Goal: Task Accomplishment & Management: Manage account settings

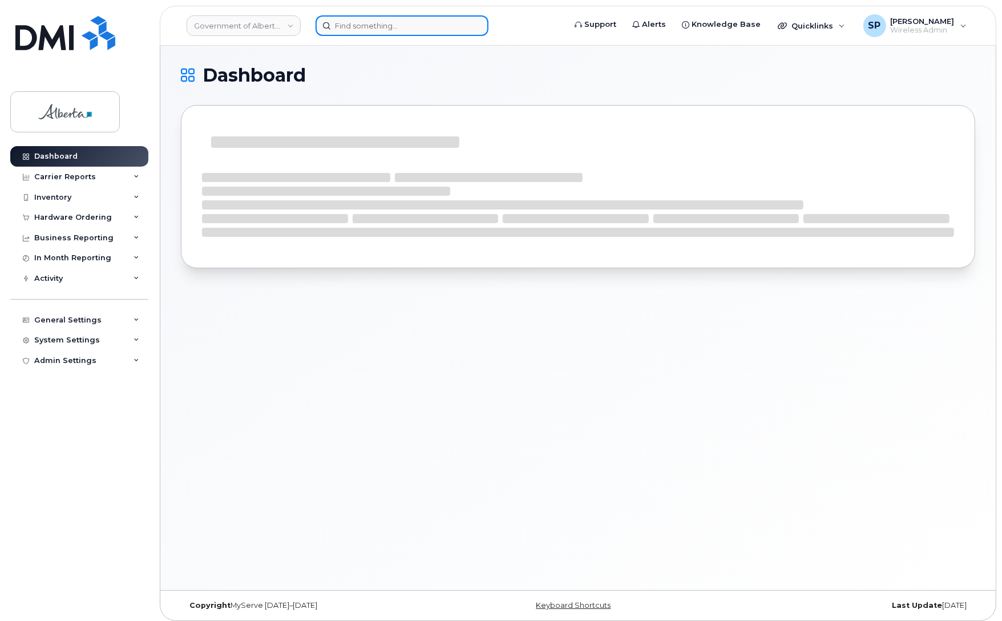
click at [395, 25] on input at bounding box center [401, 25] width 173 height 21
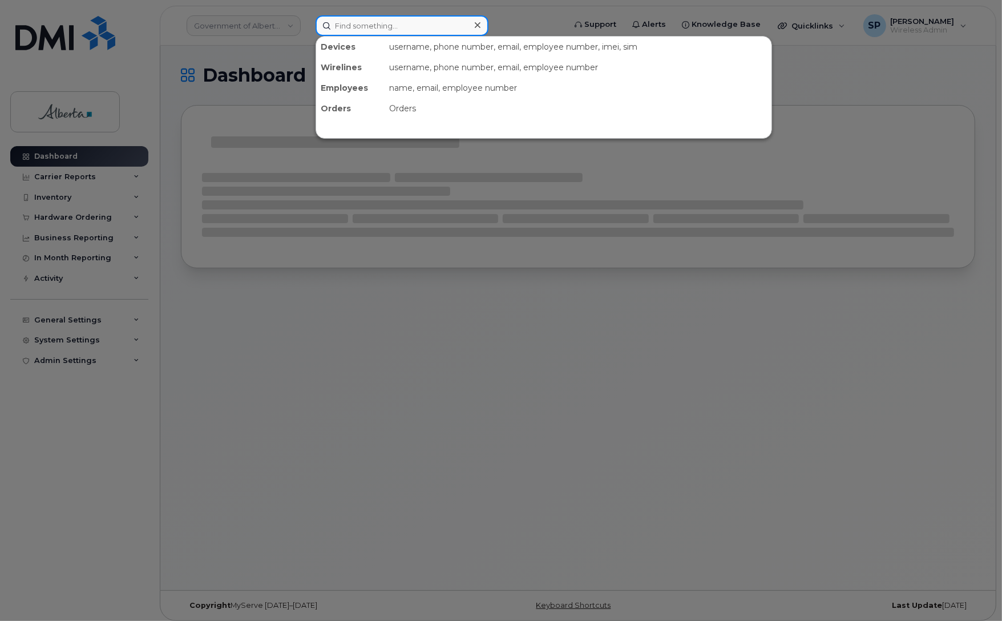
paste input "587) 341-6887"
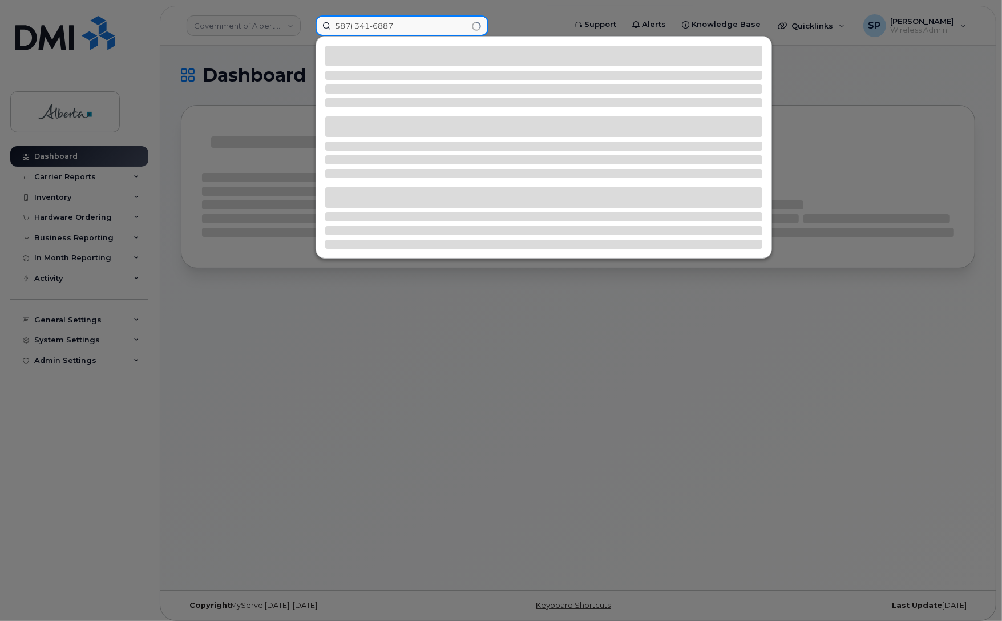
type input "587) 341-6887"
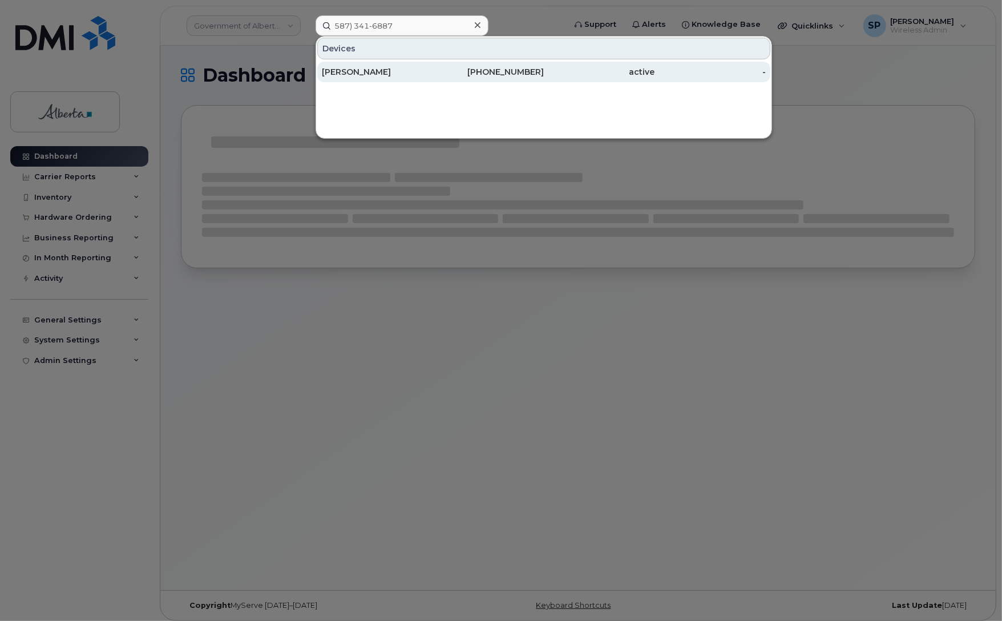
click at [438, 74] on div "587-341-6887" at bounding box center [488, 71] width 111 height 11
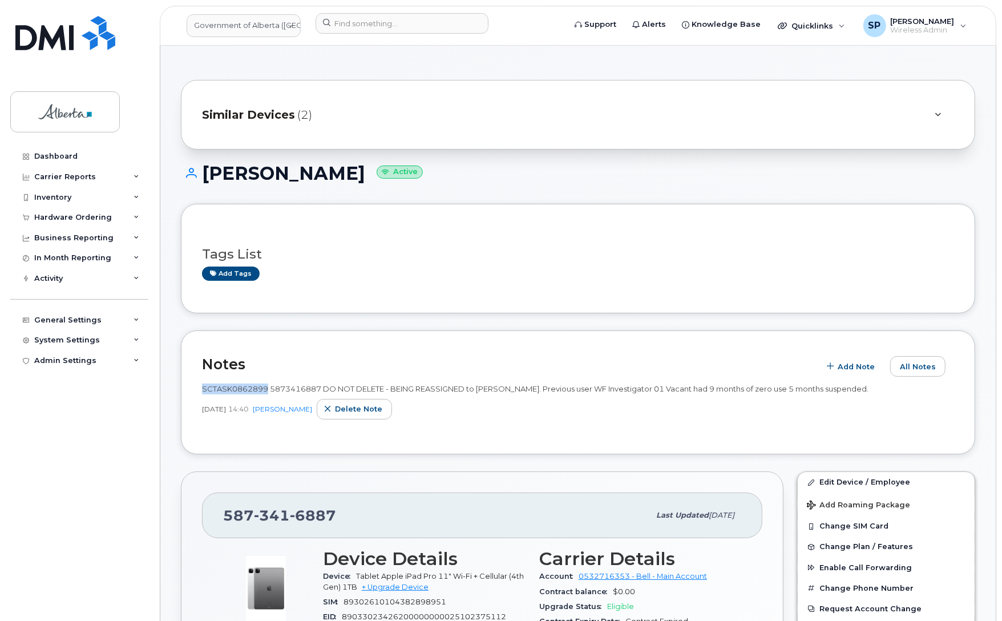
drag, startPoint x: 266, startPoint y: 390, endPoint x: 201, endPoint y: 389, distance: 64.5
click at [202, 389] on span "SCTASK0862899 5873416887 DO NOT DELETE - BEING REASSIGNED to Eric Empey. Previo…" at bounding box center [535, 388] width 666 height 9
copy span "SCTASK0862899"
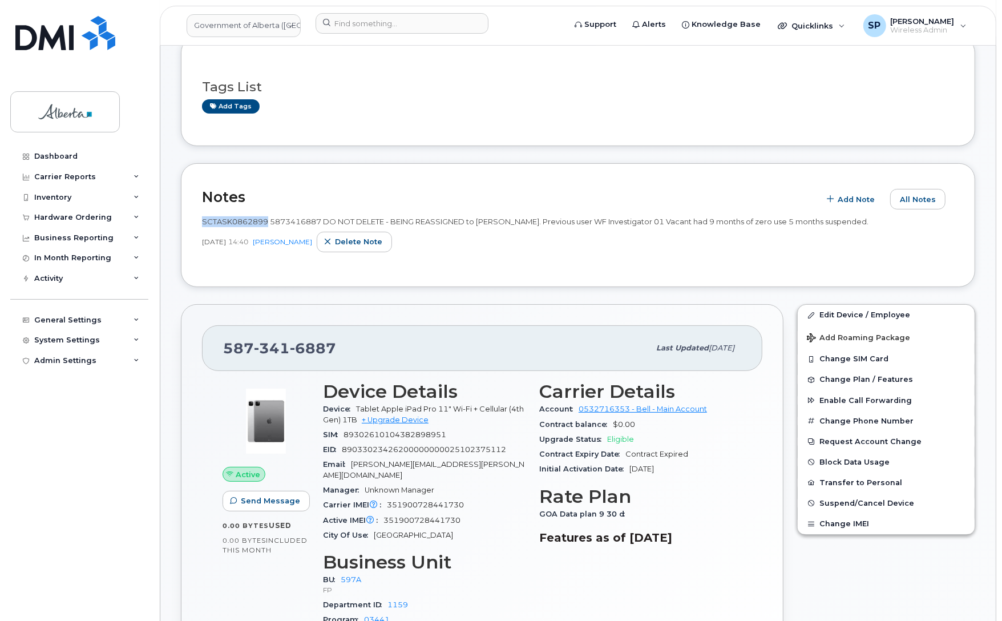
scroll to position [207, 0]
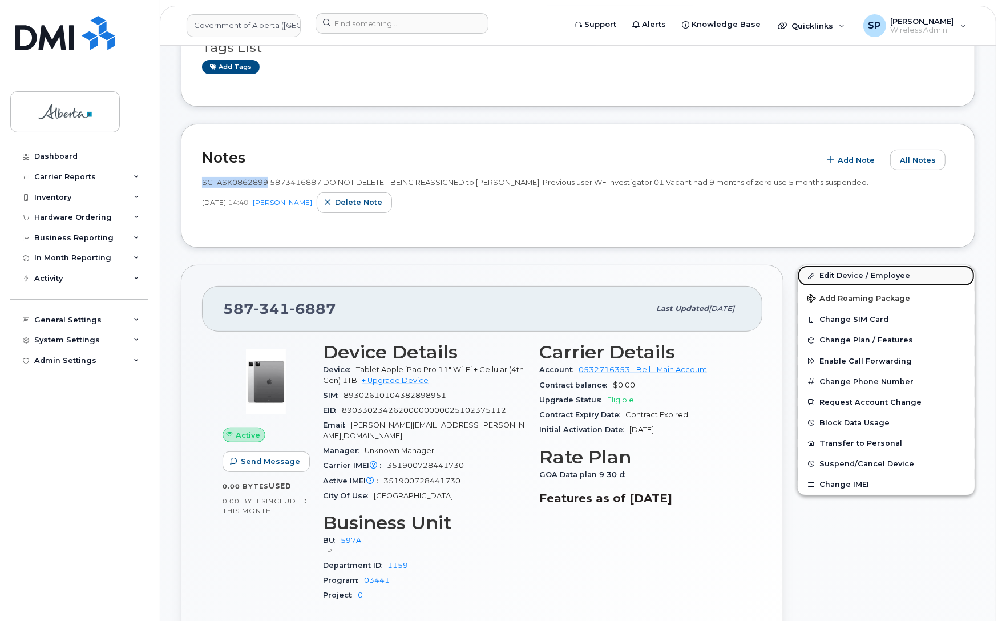
click at [826, 277] on link "Edit Device / Employee" at bounding box center [886, 275] width 177 height 21
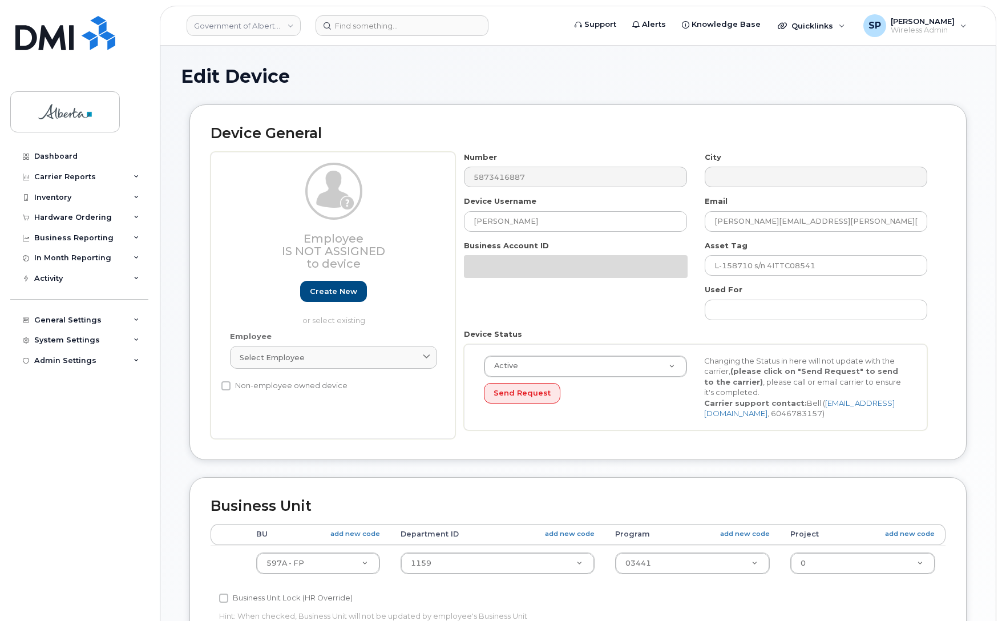
select select "4797726"
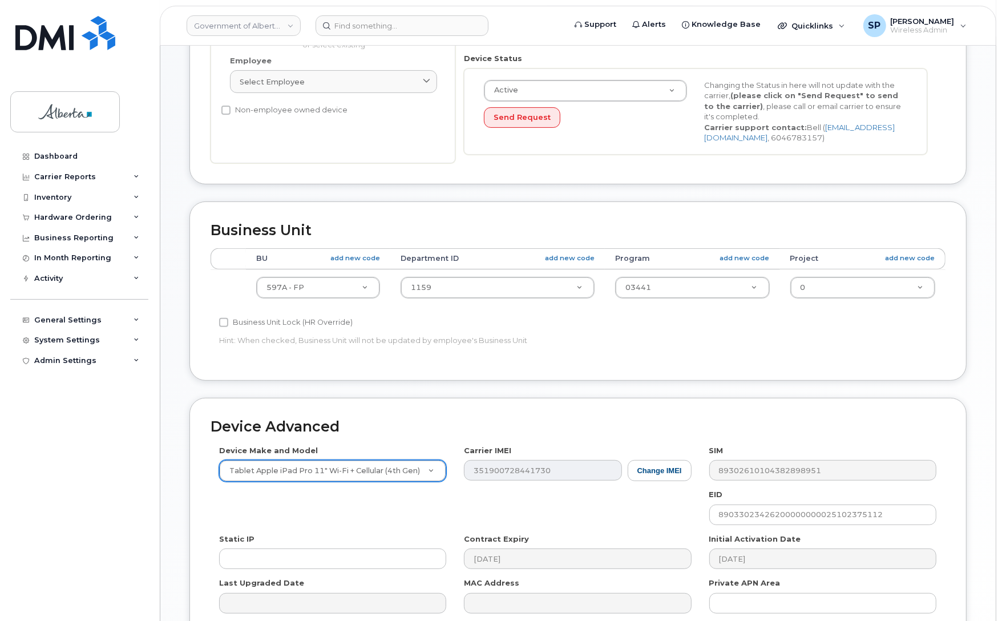
scroll to position [395, 0]
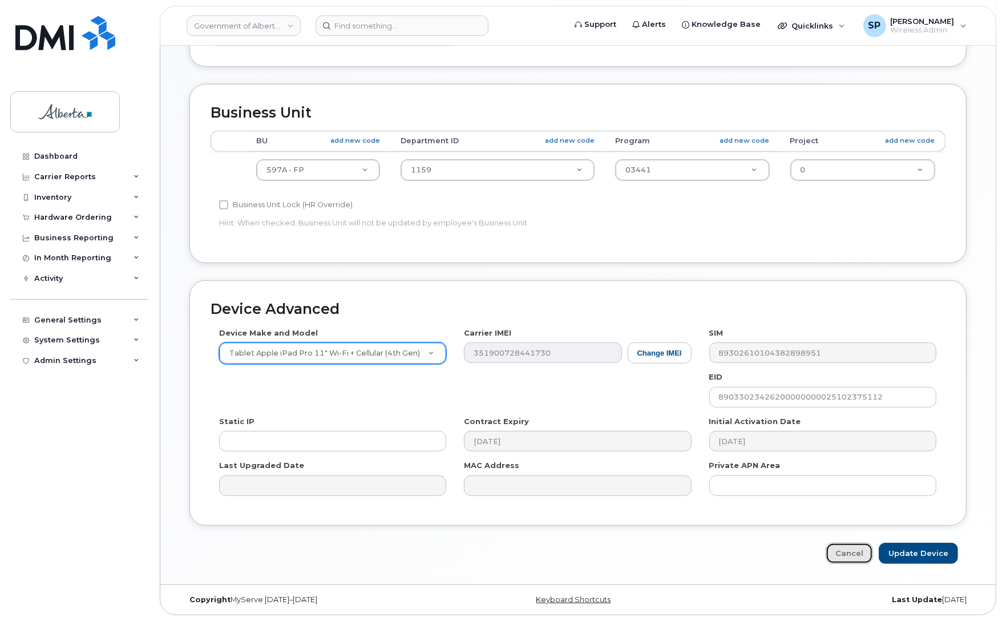
click at [845, 552] on link "Cancel" at bounding box center [849, 553] width 47 height 21
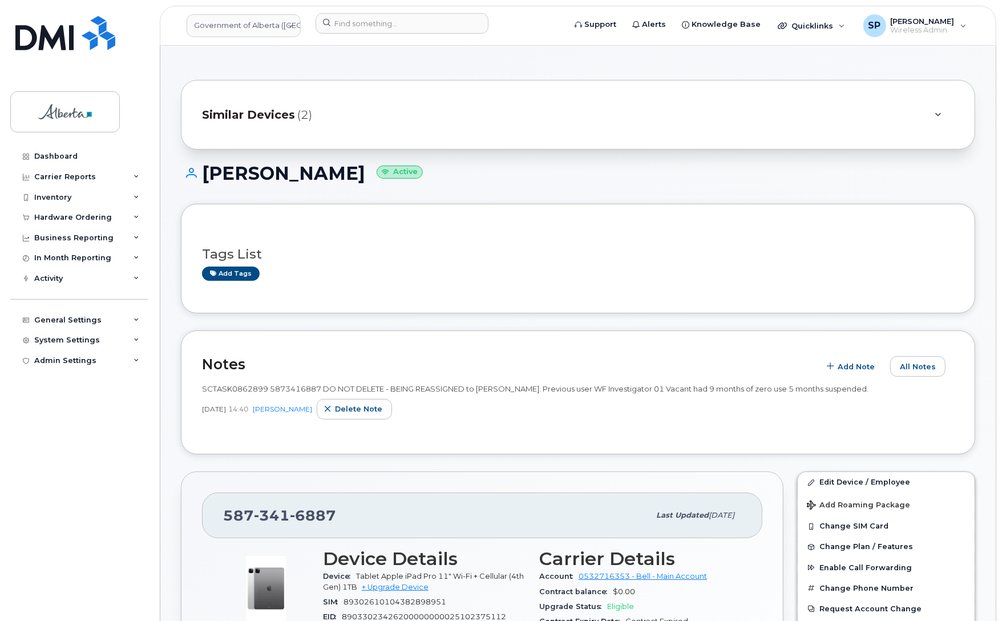
scroll to position [1087, 0]
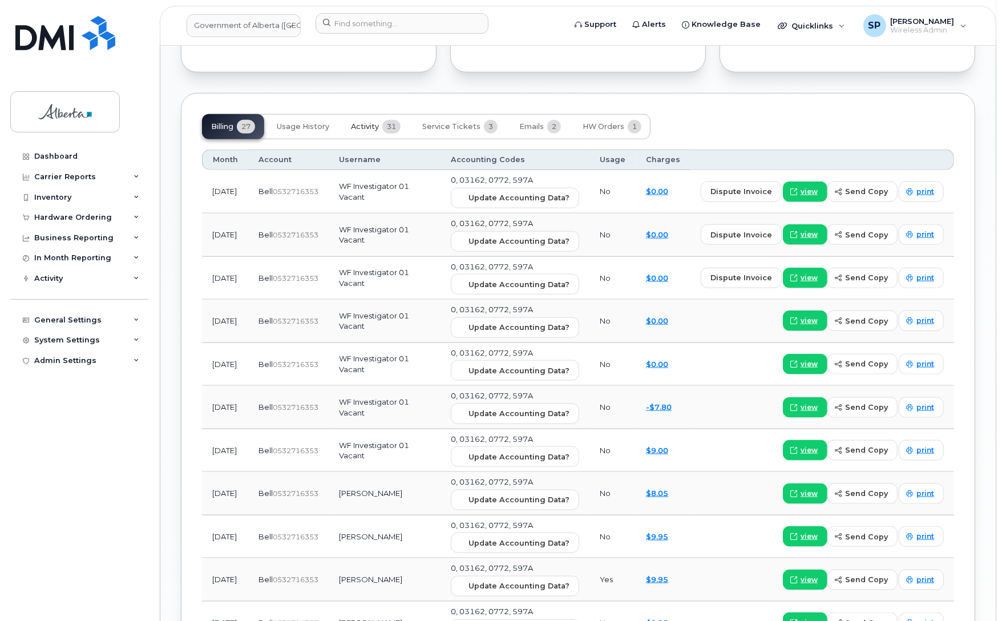
click at [371, 122] on span "Activity" at bounding box center [365, 126] width 28 height 9
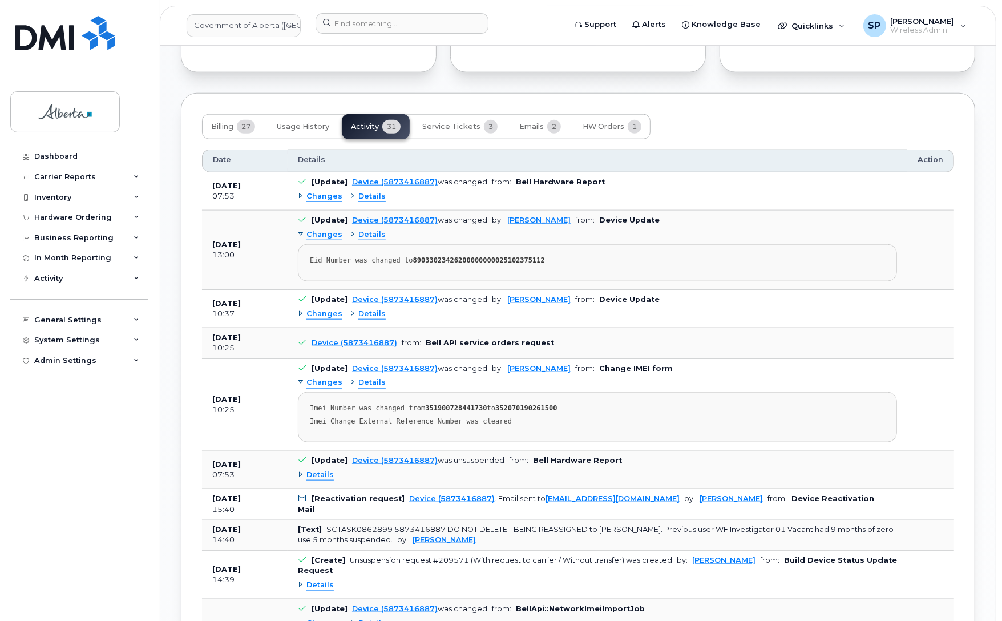
click at [324, 191] on span "Changes" at bounding box center [324, 196] width 36 height 11
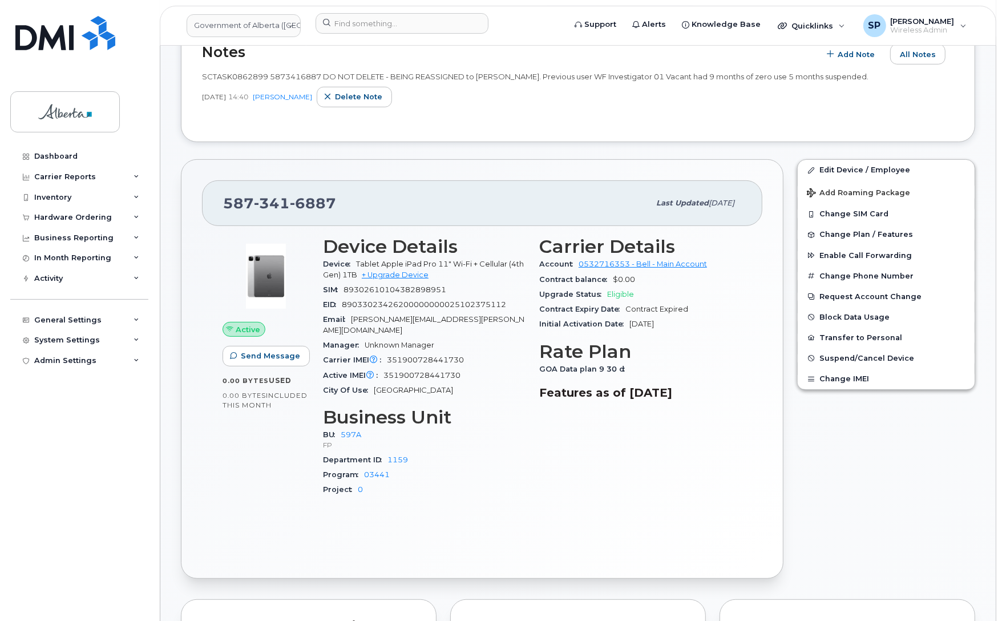
scroll to position [325, 0]
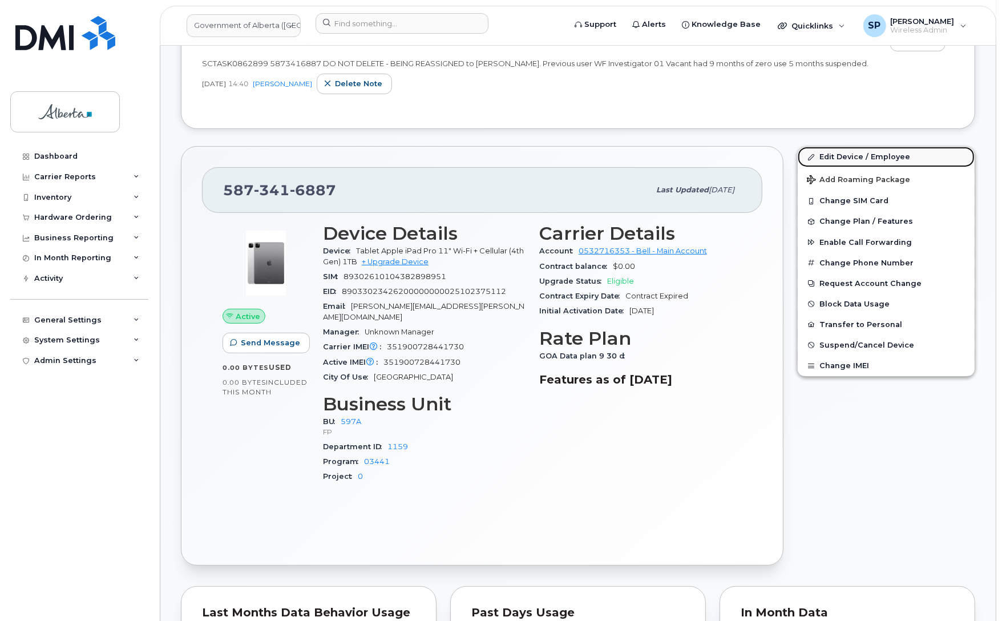
click at [877, 161] on link "Edit Device / Employee" at bounding box center [886, 157] width 177 height 21
click at [882, 157] on link "Edit Device / Employee" at bounding box center [886, 157] width 177 height 21
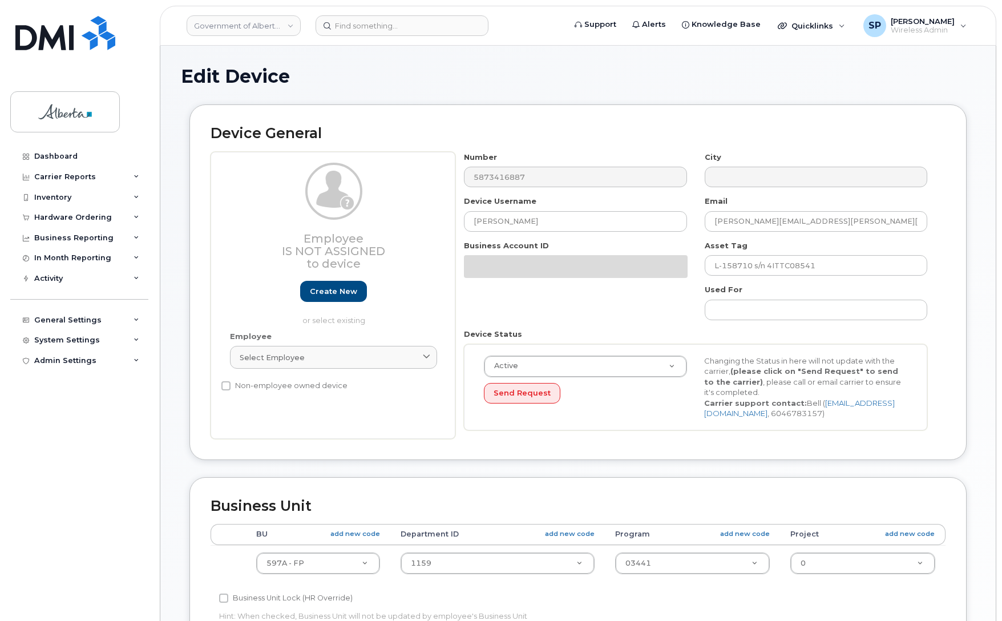
select select "4797726"
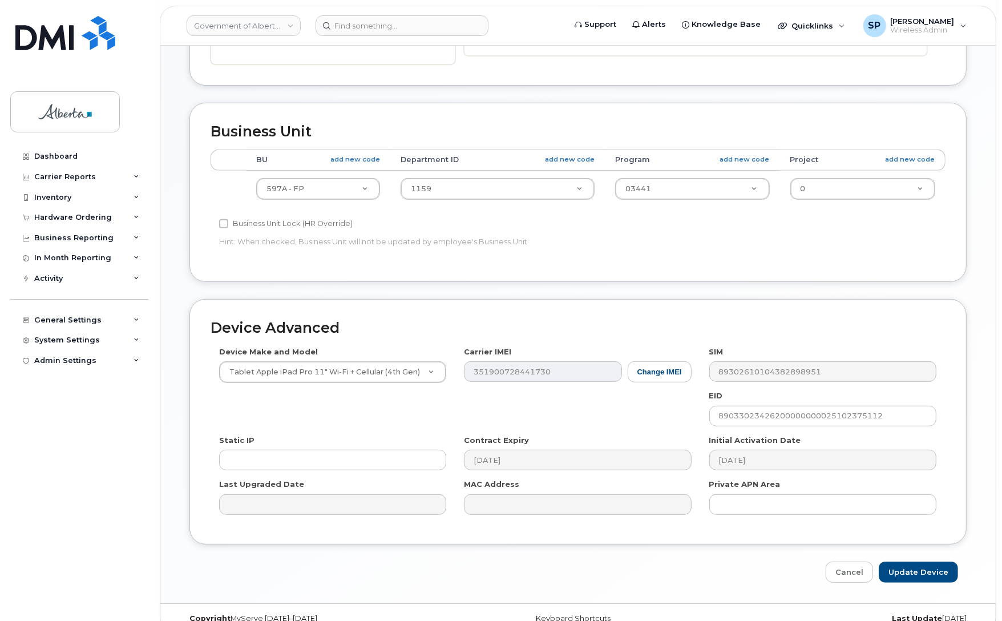
scroll to position [379, 0]
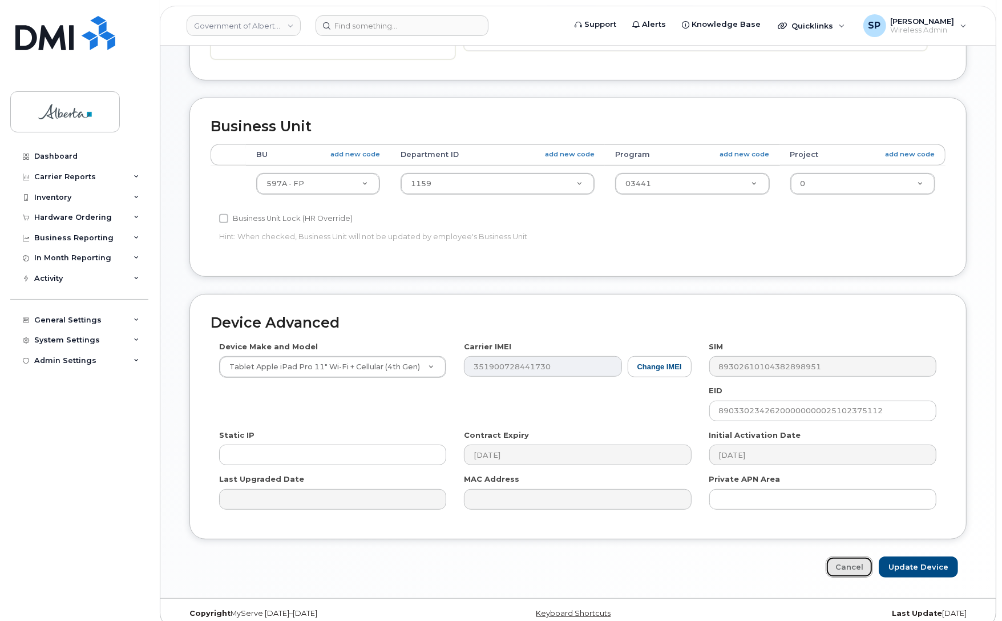
click at [857, 570] on link "Cancel" at bounding box center [849, 566] width 47 height 21
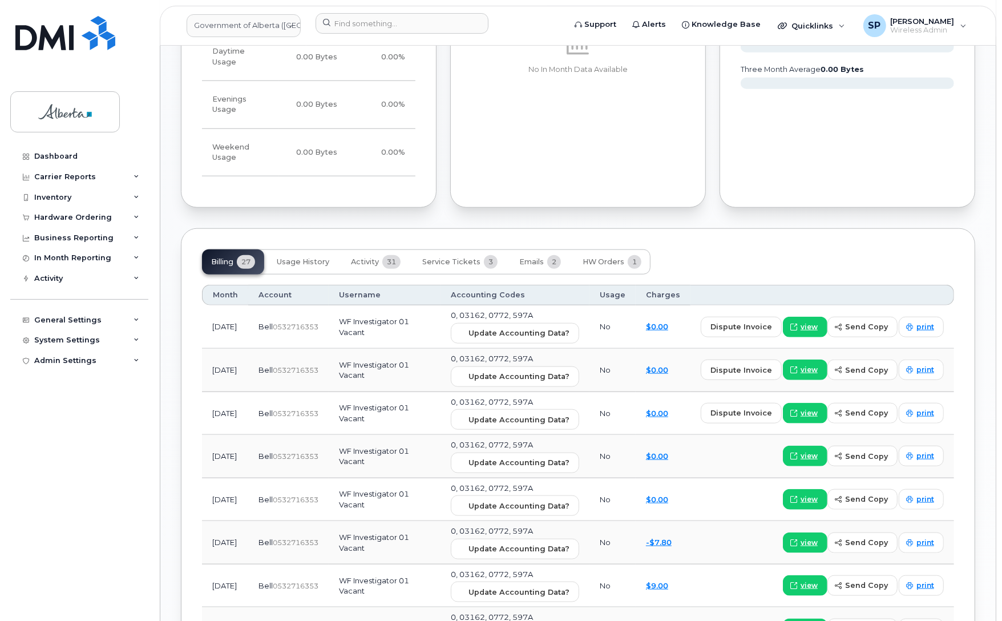
scroll to position [954, 0]
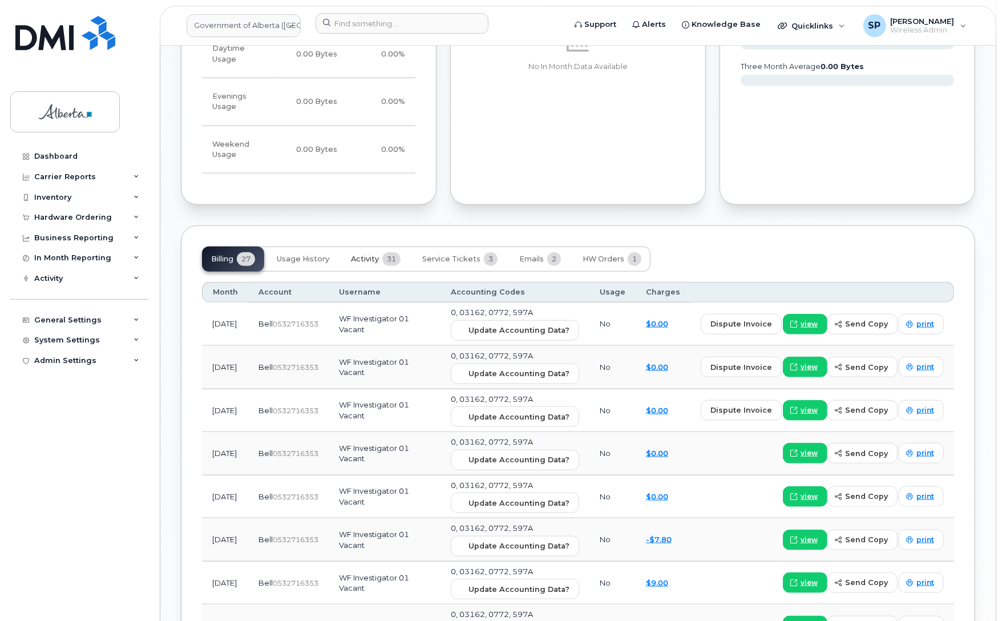
click at [367, 254] on span "Activity" at bounding box center [365, 258] width 28 height 9
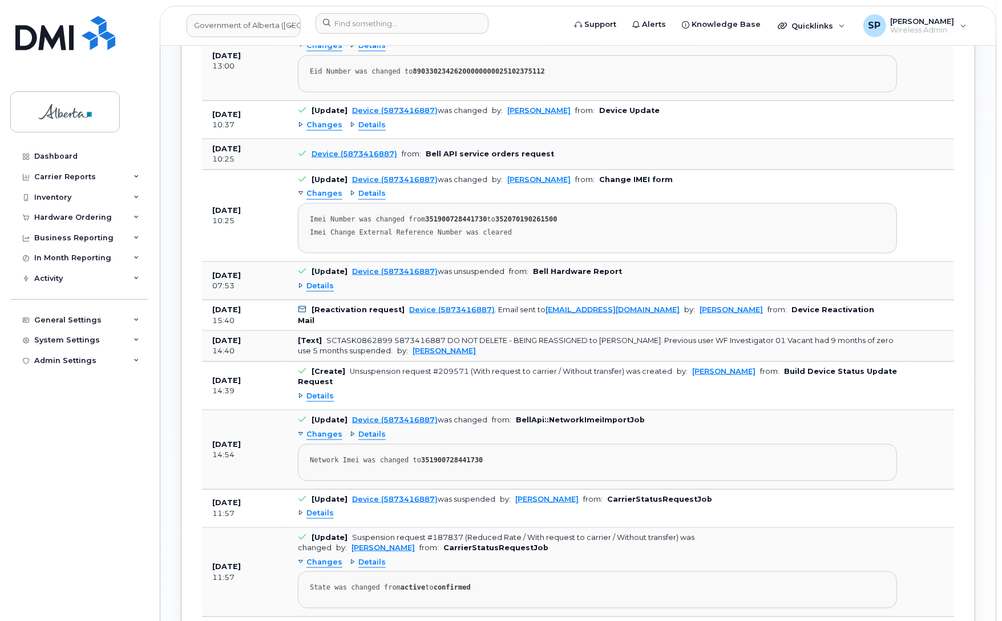
scroll to position [1285, 0]
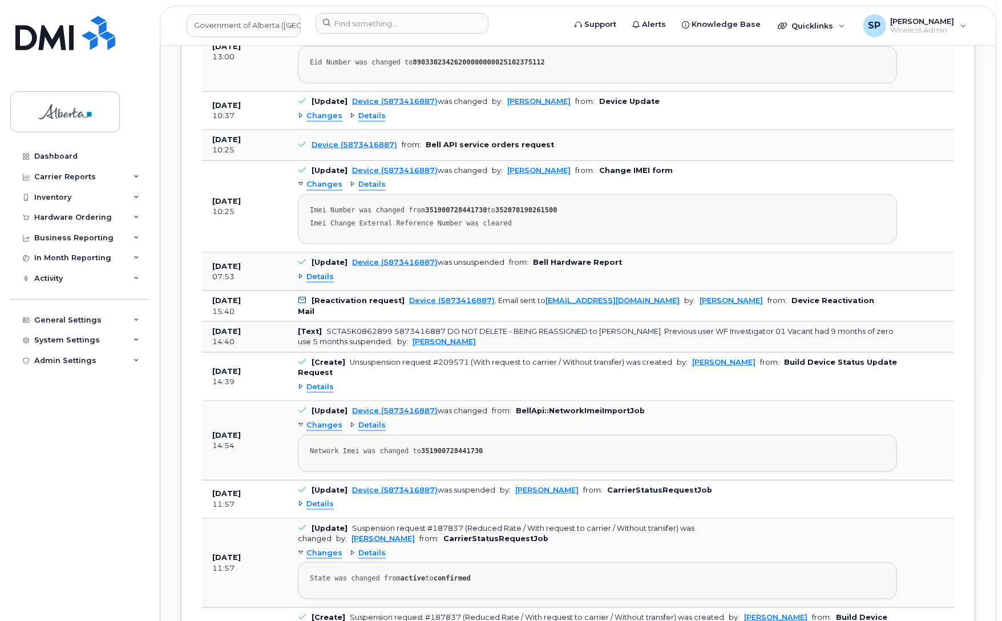
click at [311, 272] on span "Details" at bounding box center [319, 277] width 27 height 11
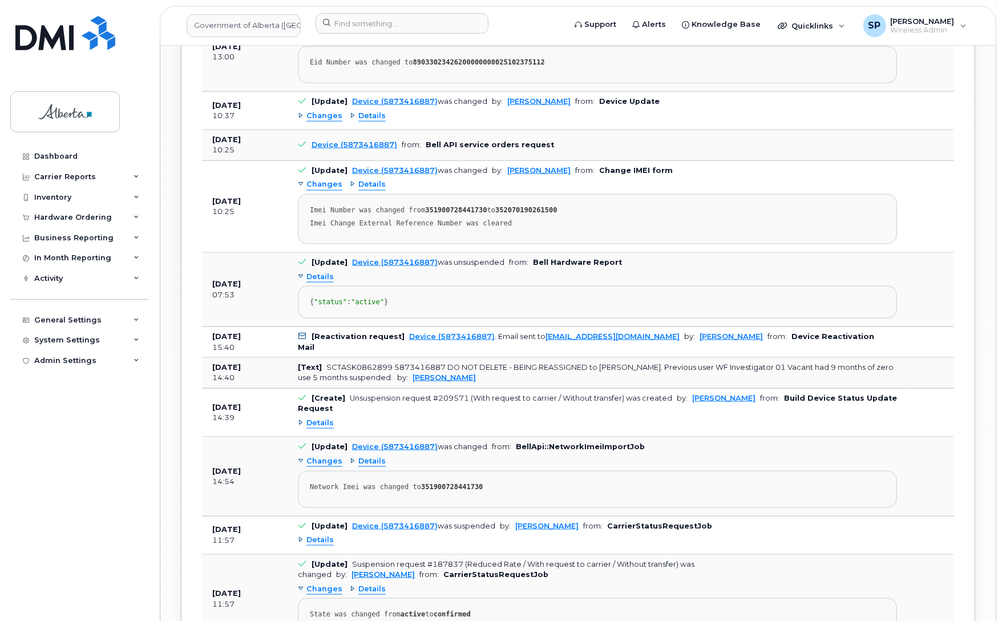
click at [313, 272] on span "Details" at bounding box center [319, 277] width 27 height 11
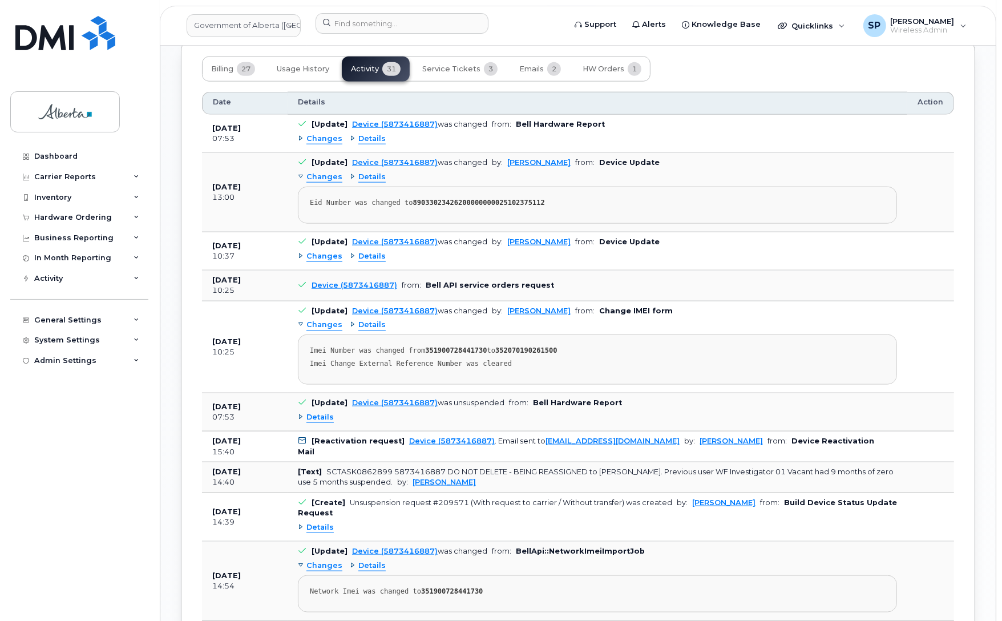
scroll to position [1116, 0]
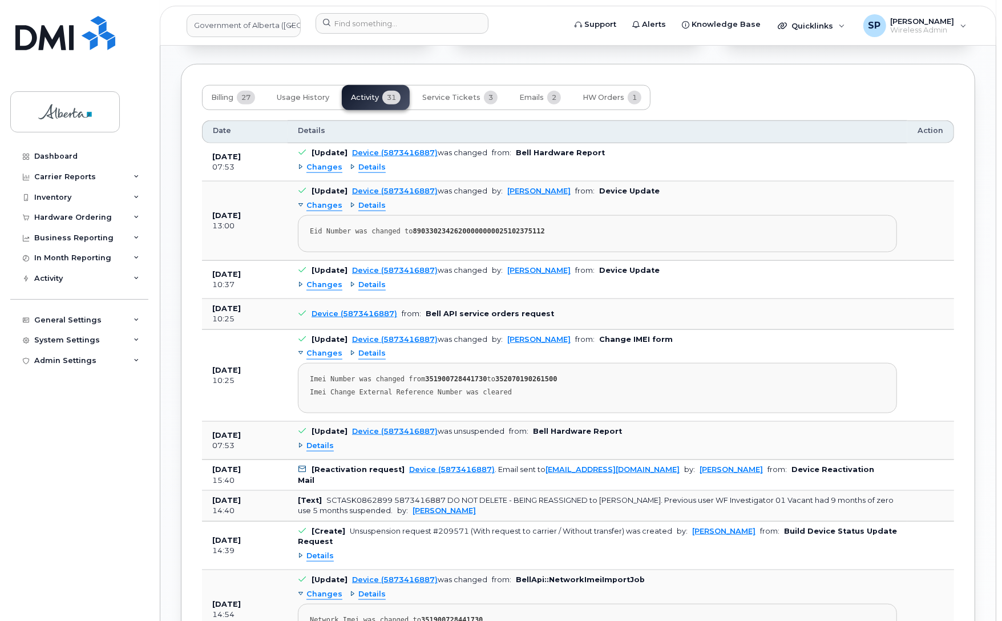
click at [323, 280] on span "Changes" at bounding box center [324, 285] width 36 height 11
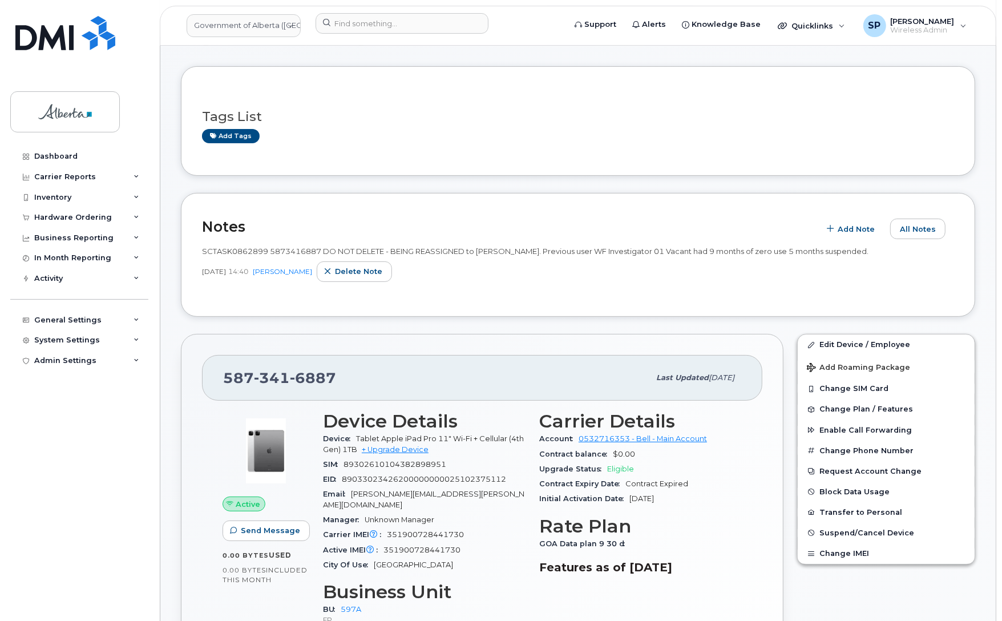
scroll to position [0, 0]
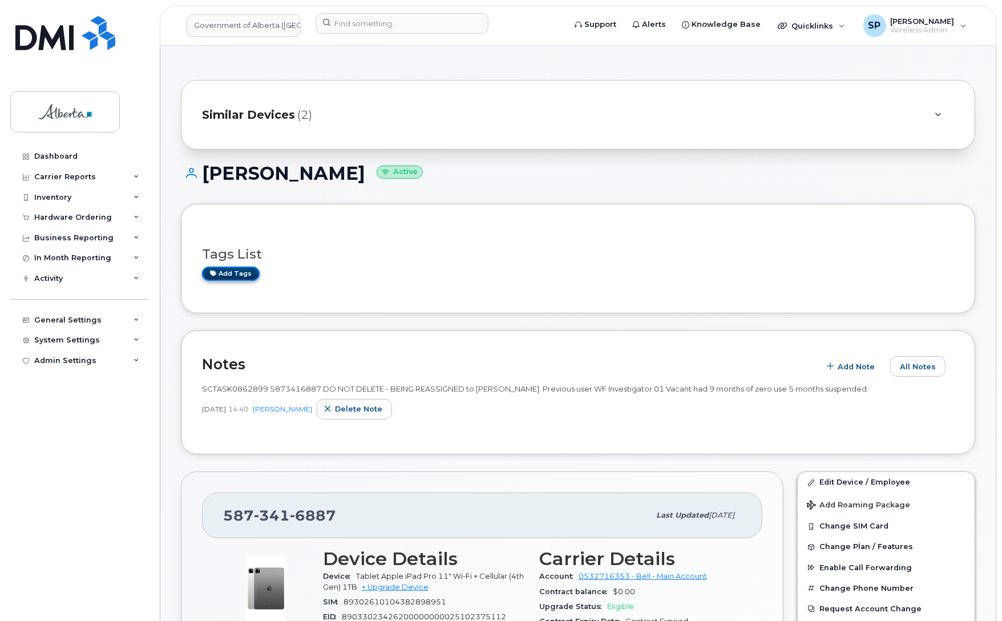
click at [233, 272] on link "Add tags" at bounding box center [231, 273] width 58 height 14
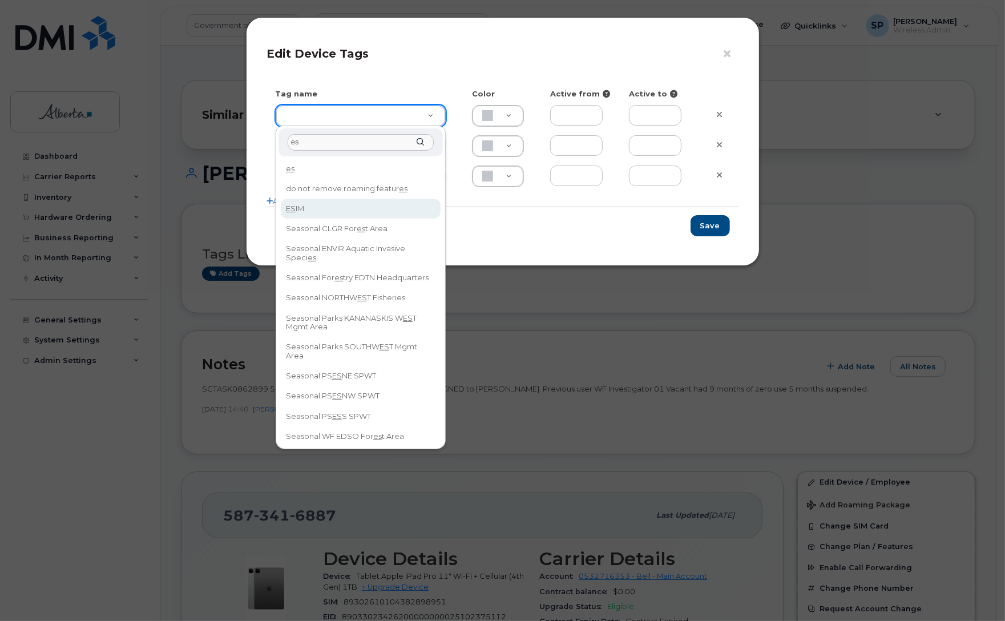
type input "es"
type input "ESIM"
type input "D6CDC1"
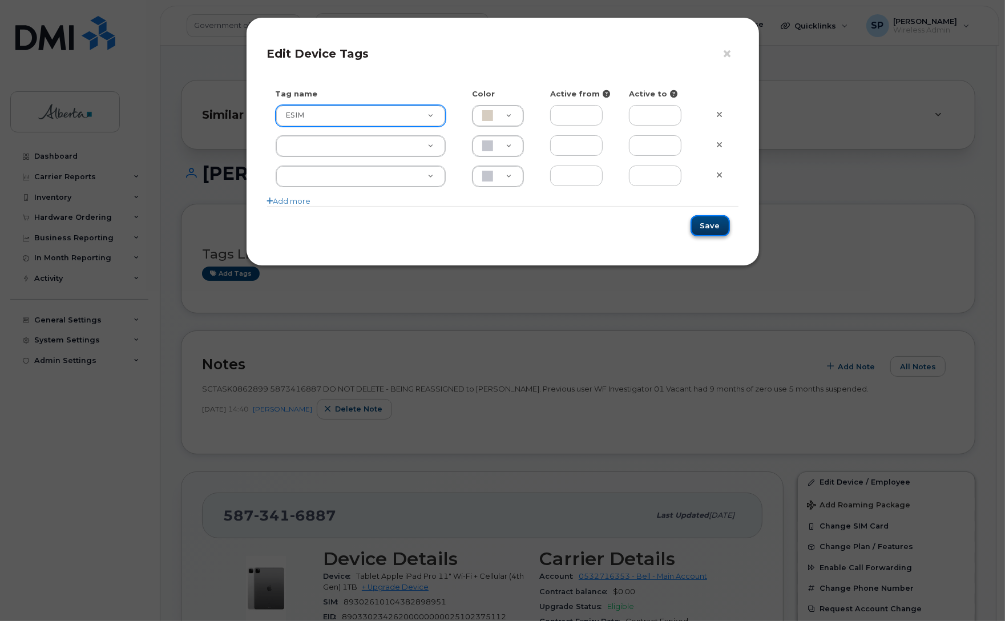
click at [720, 224] on button "Save" at bounding box center [709, 225] width 39 height 21
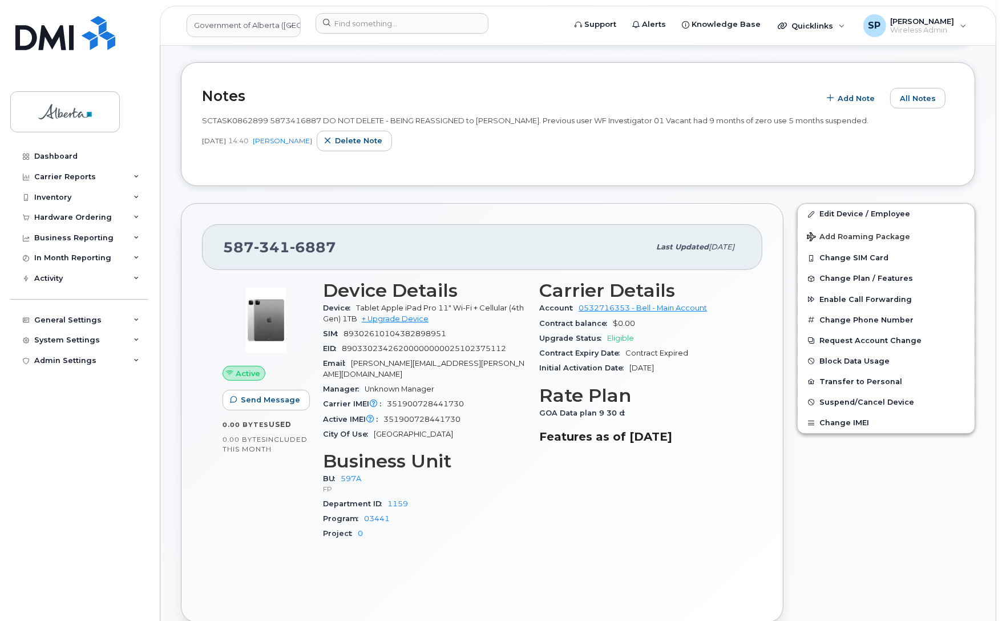
scroll to position [278, 0]
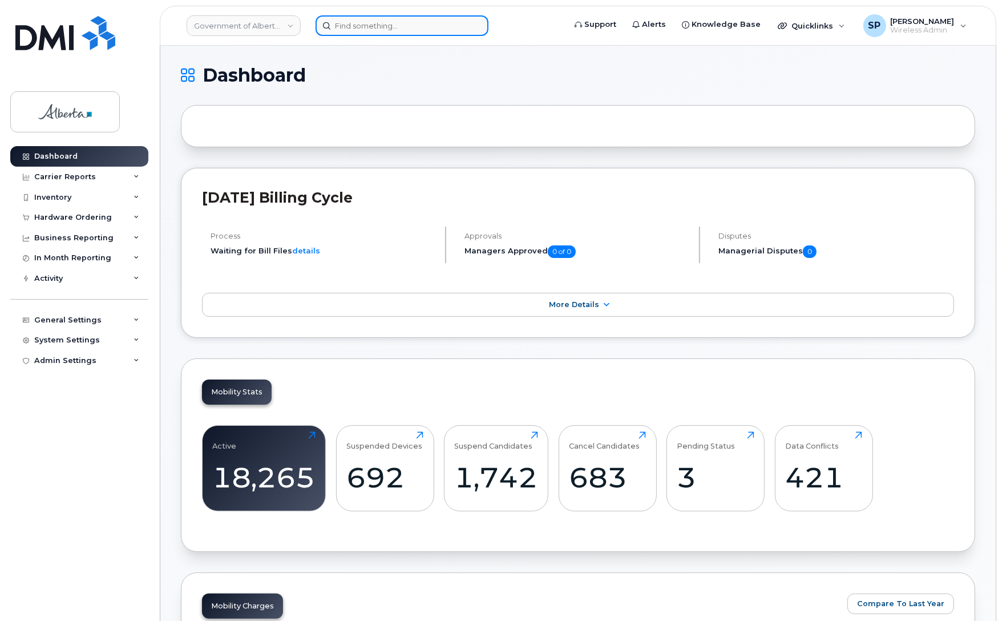
click at [361, 27] on input at bounding box center [401, 25] width 173 height 21
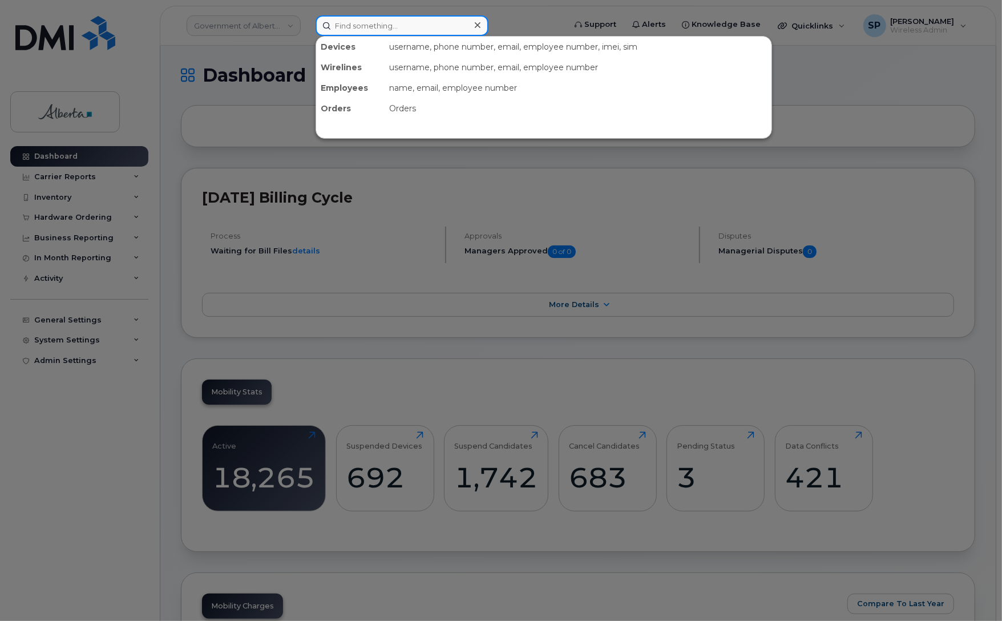
paste input "(587) 991-7542"
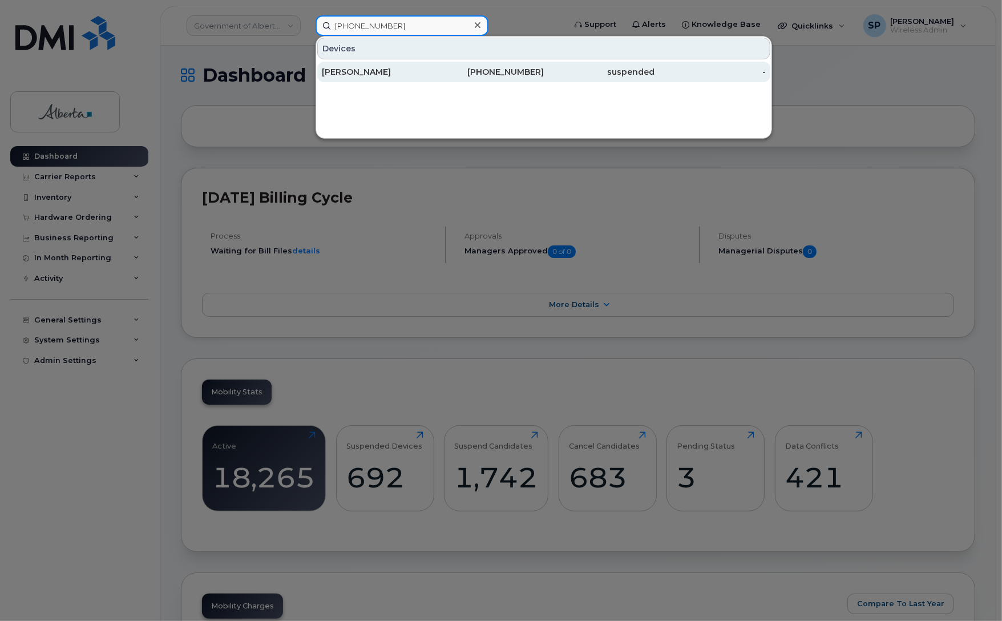
type input "(587) 991-7542"
click at [369, 72] on div "[PERSON_NAME]" at bounding box center [377, 71] width 111 height 11
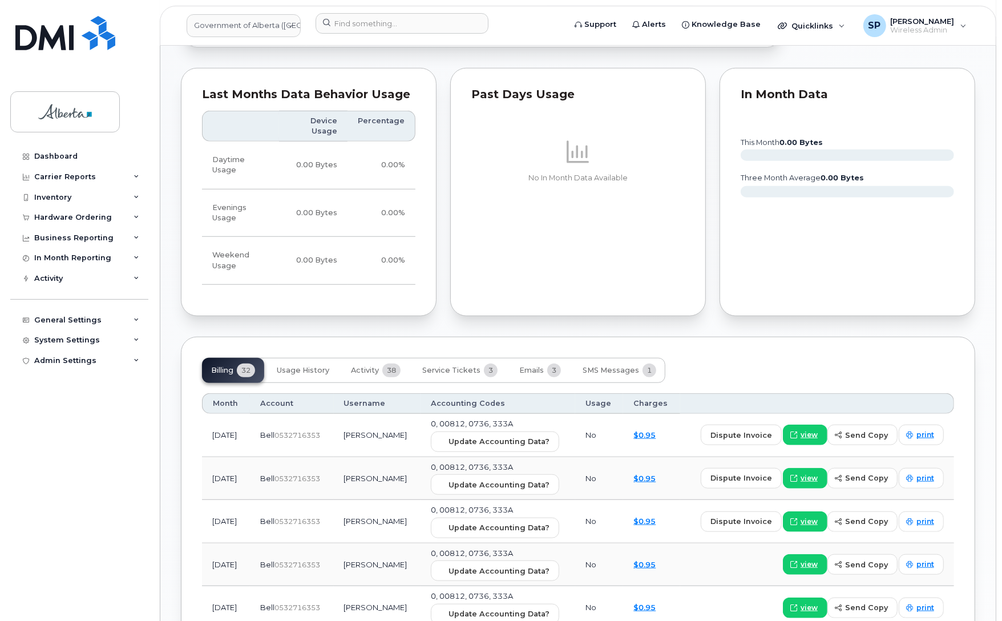
scroll to position [776, 0]
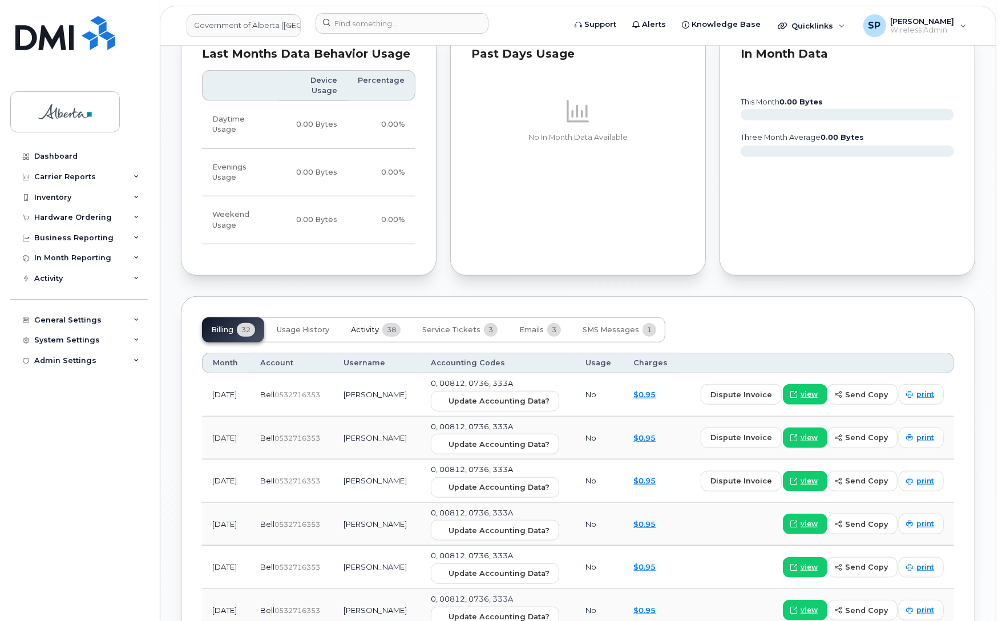
click at [365, 325] on span "Activity" at bounding box center [365, 329] width 28 height 9
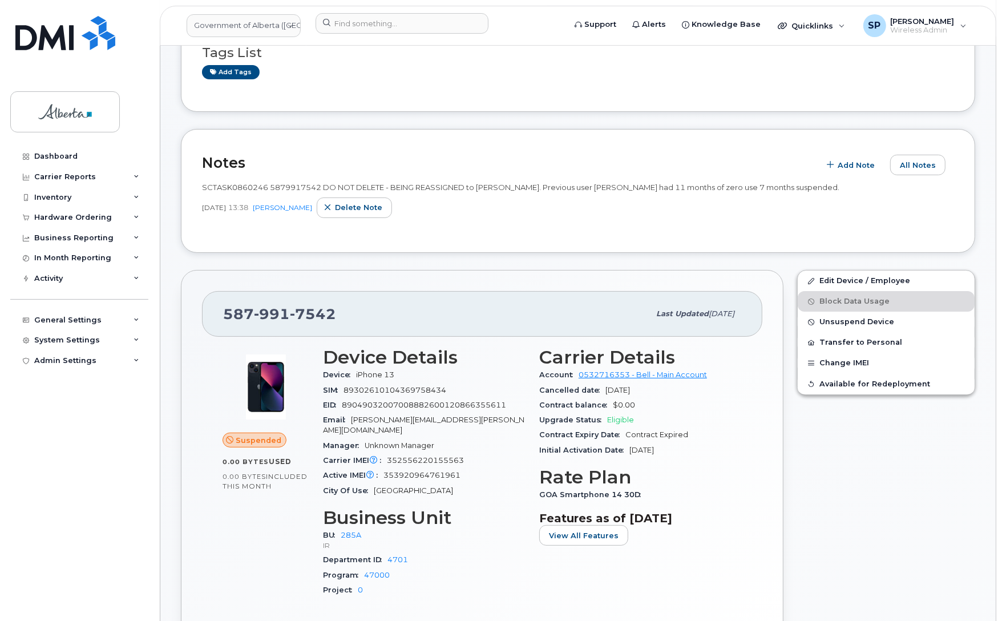
scroll to position [46, 0]
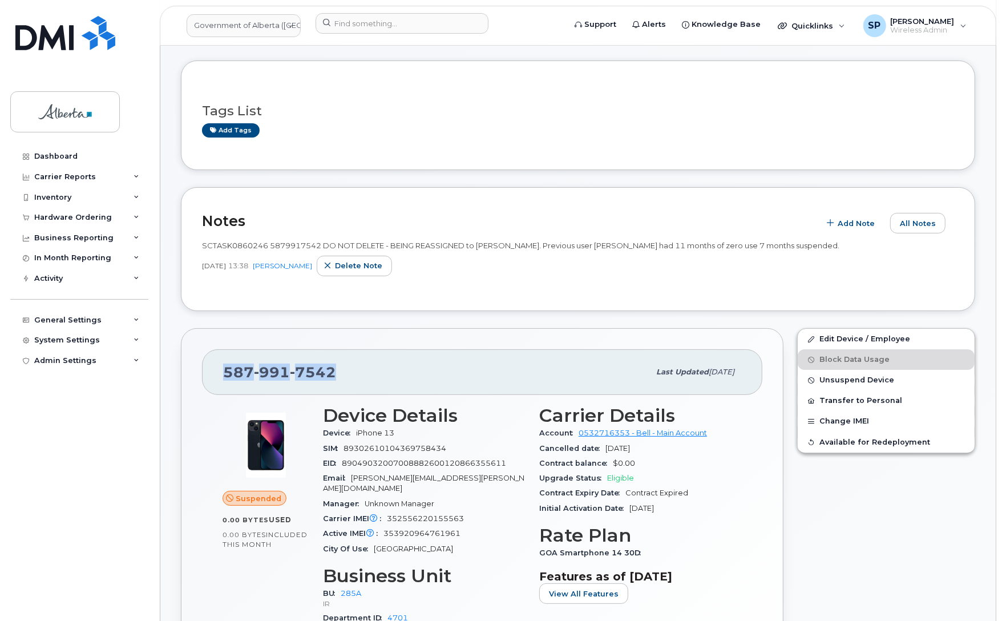
drag, startPoint x: 339, startPoint y: 371, endPoint x: 217, endPoint y: 366, distance: 122.7
click at [217, 366] on div "587 991 7542 Last updated Oct 10, 2025" at bounding box center [482, 372] width 560 height 46
copy span "587 991 7542"
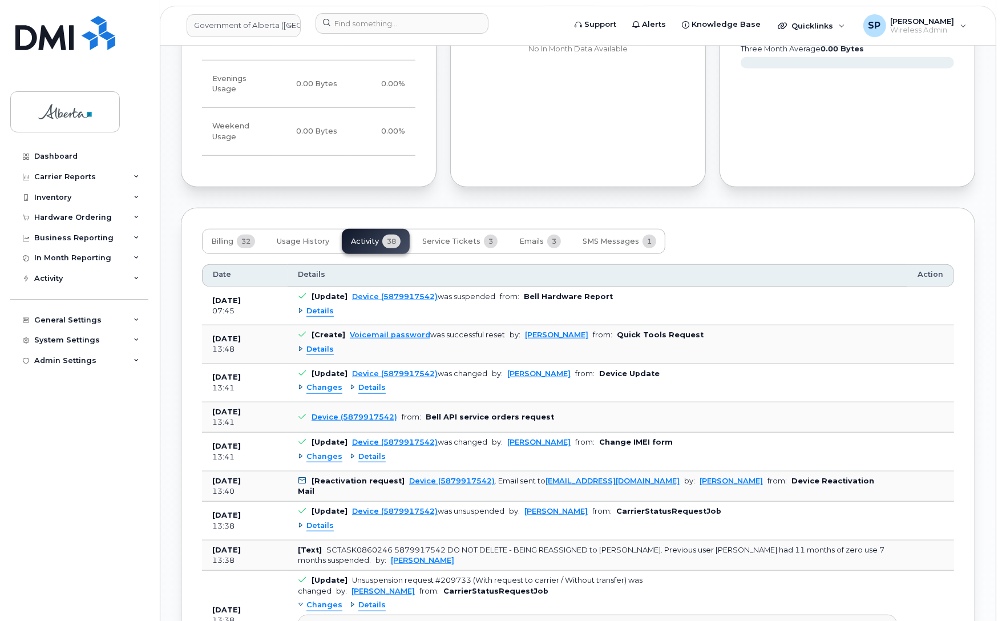
scroll to position [867, 0]
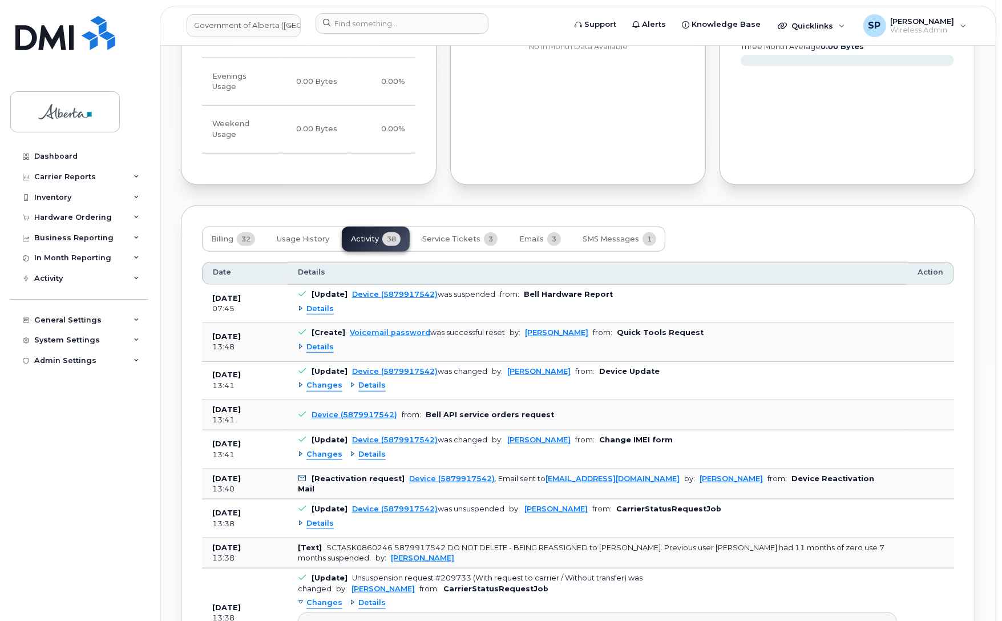
click at [324, 304] on span "Details" at bounding box center [319, 309] width 27 height 11
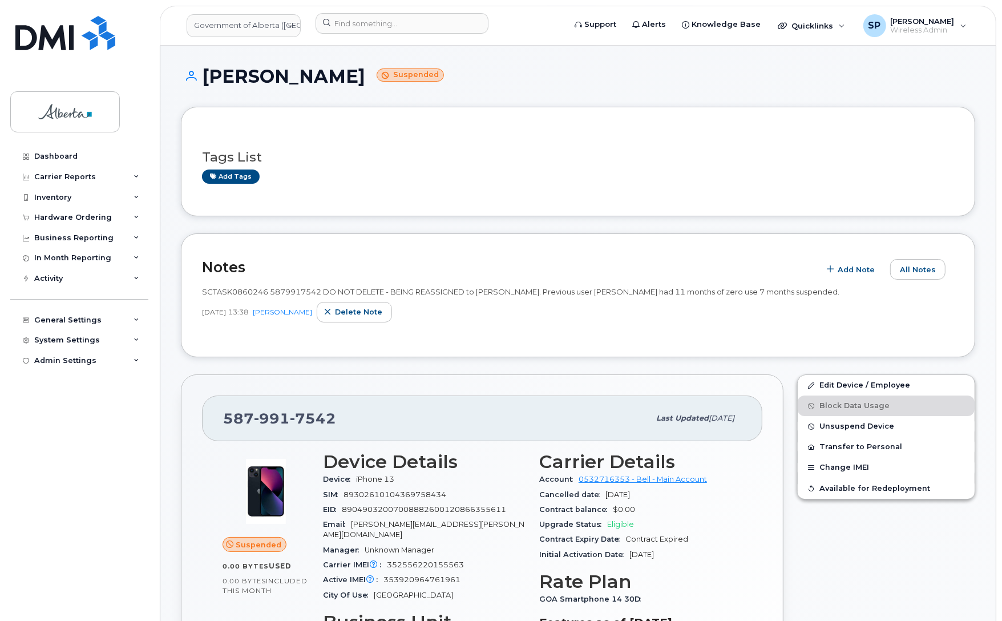
scroll to position [2, 0]
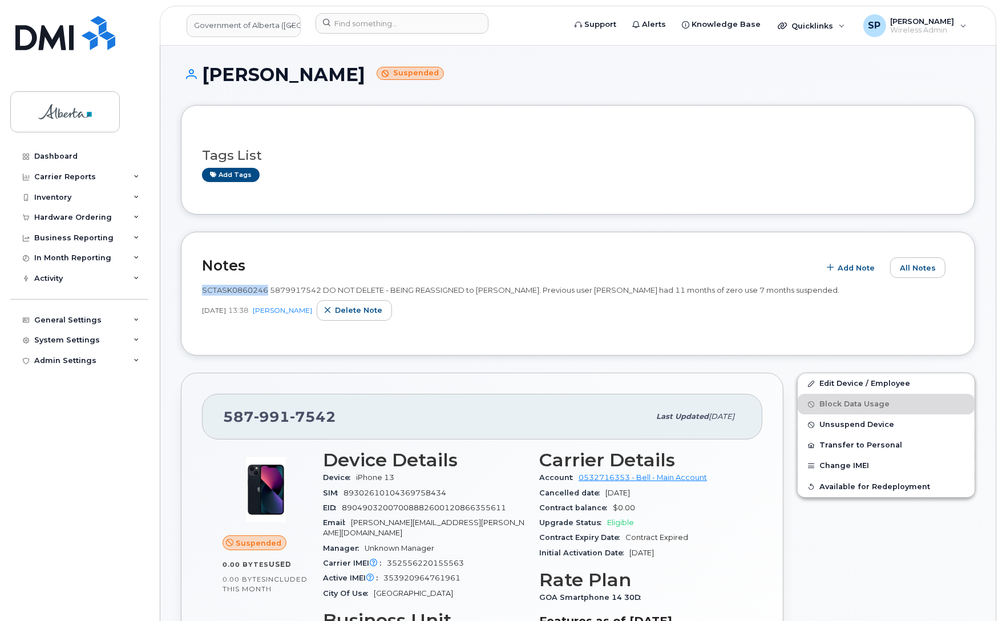
drag, startPoint x: 266, startPoint y: 290, endPoint x: 203, endPoint y: 292, distance: 63.3
click at [203, 292] on span "SCTASK0860246 5879917542 DO NOT DELETE - BEING REASSIGNED to Michelle Lewis. Pr…" at bounding box center [520, 289] width 637 height 9
copy span "SCTASK0860246"
click at [241, 176] on link "Add tags" at bounding box center [231, 175] width 58 height 14
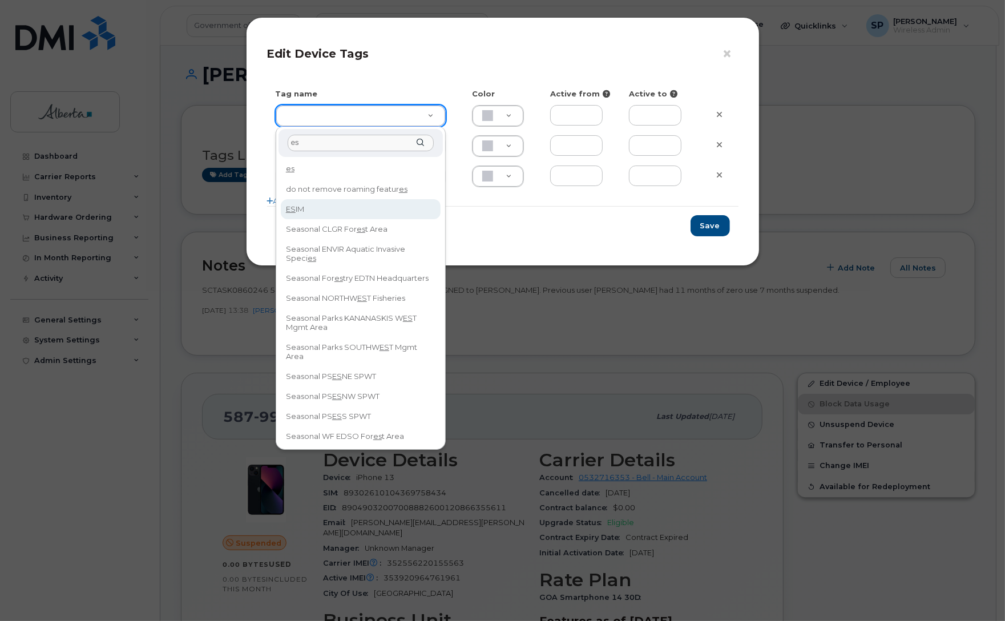
type input "es"
type input "ESIM"
type input "D6CDC1"
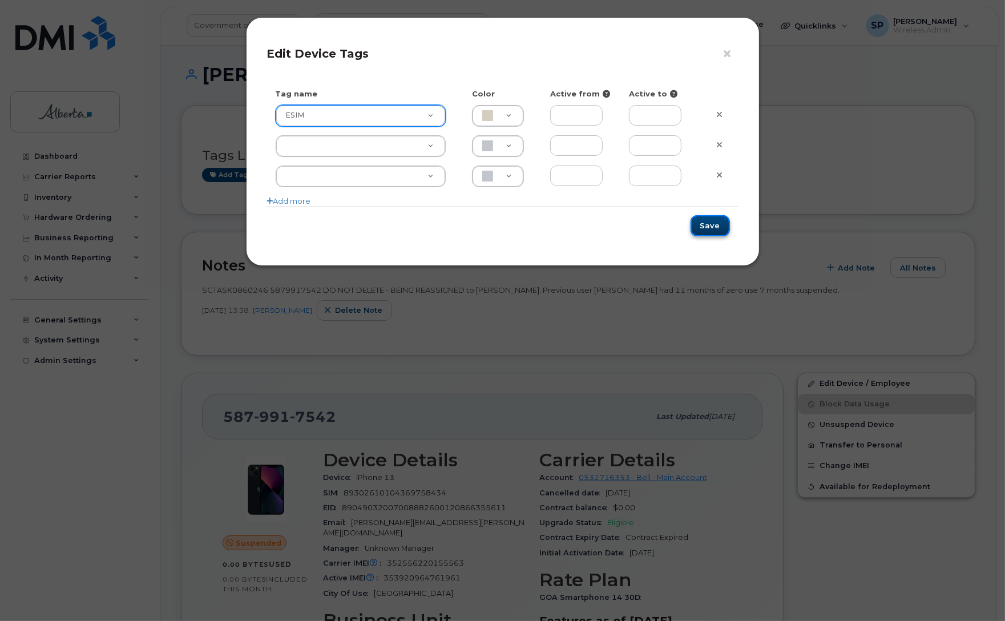
click at [714, 227] on button "Save" at bounding box center [709, 225] width 39 height 21
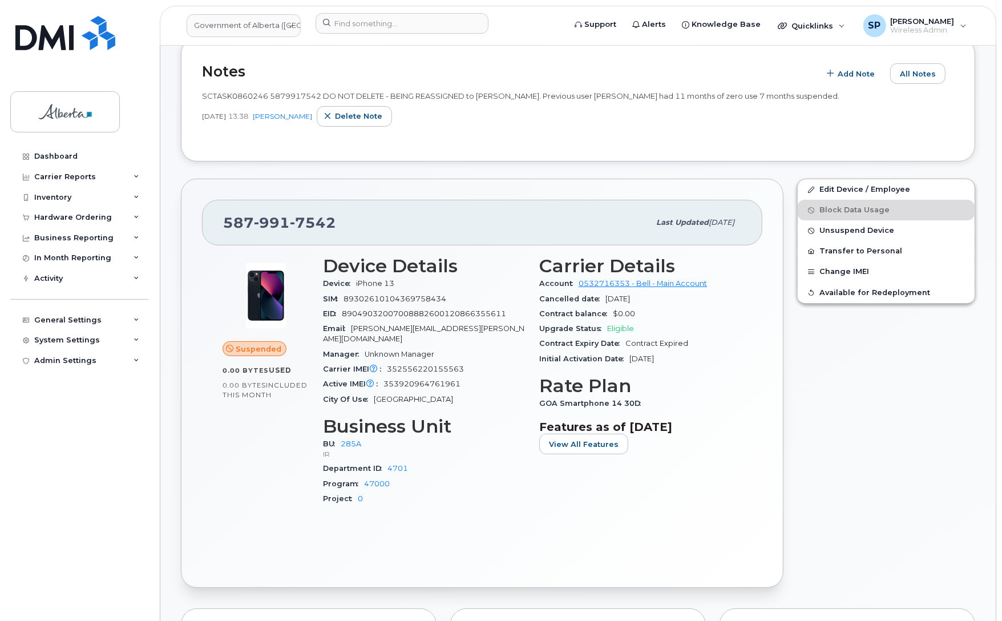
scroll to position [229, 0]
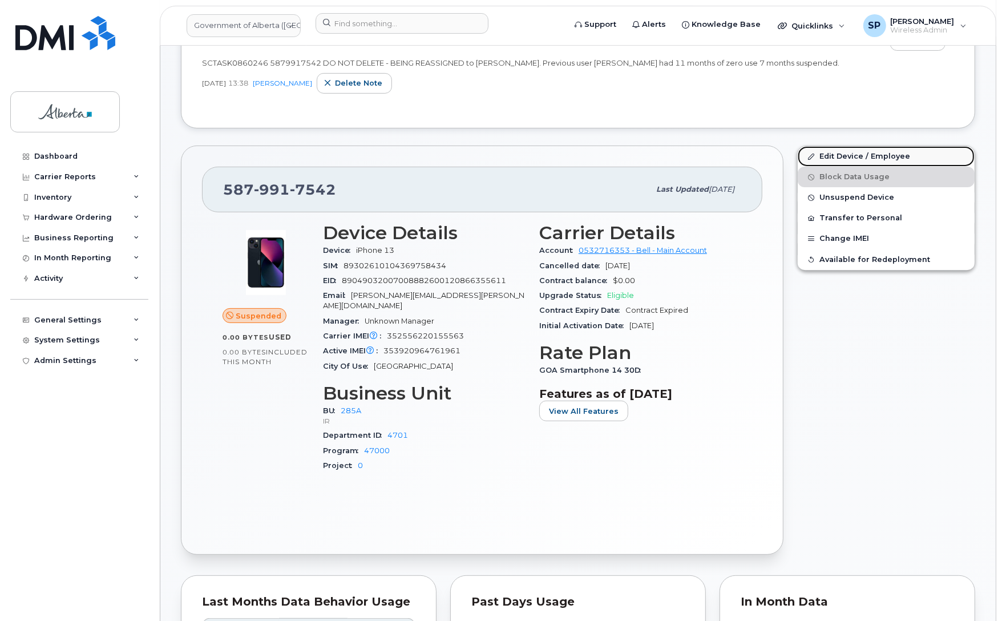
click at [894, 155] on link "Edit Device / Employee" at bounding box center [886, 156] width 177 height 21
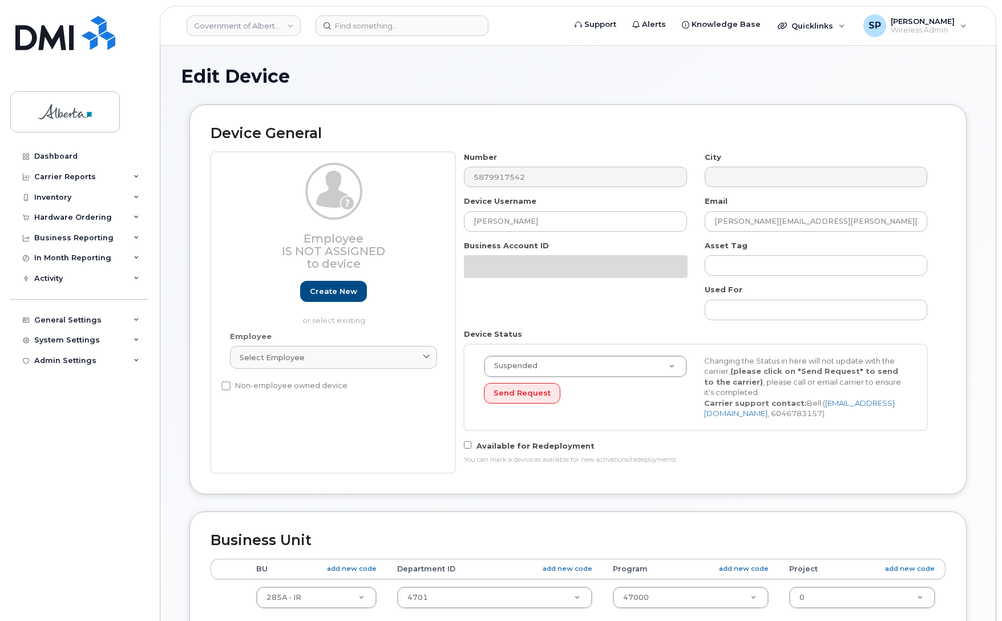
select select "4749734"
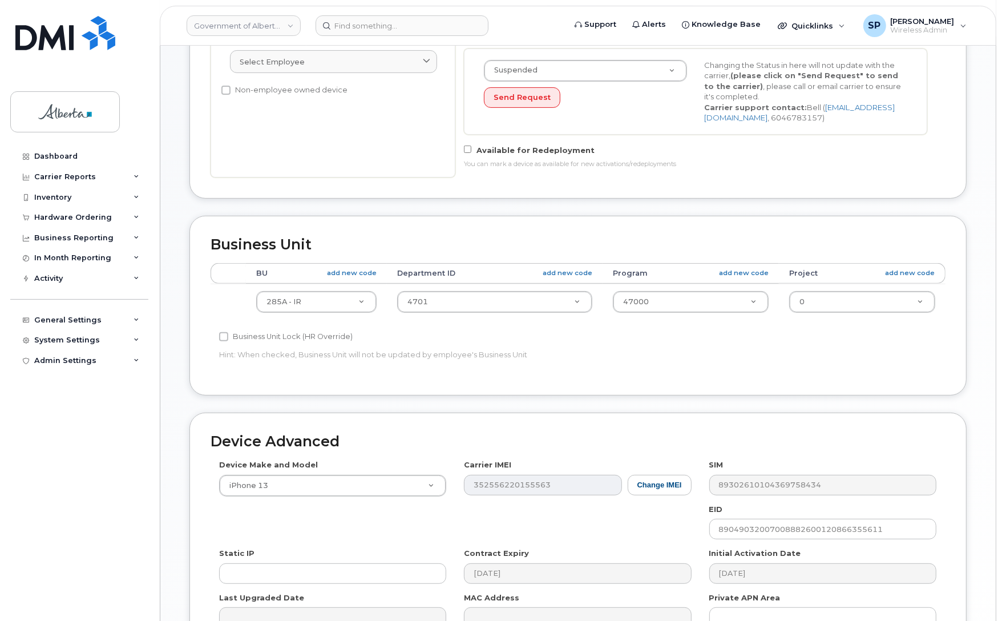
scroll to position [430, 0]
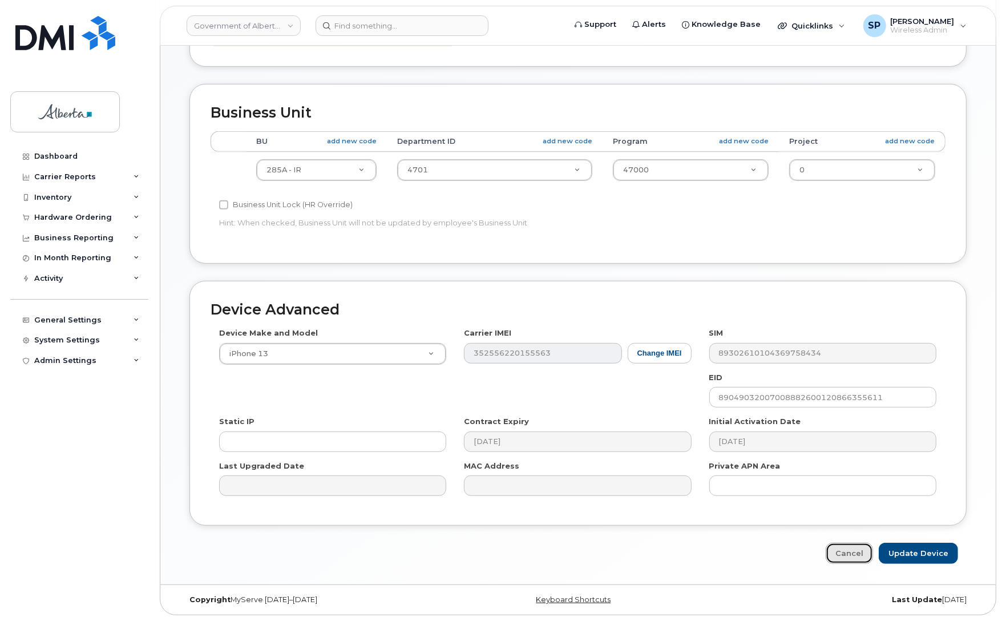
click at [844, 555] on link "Cancel" at bounding box center [849, 553] width 47 height 21
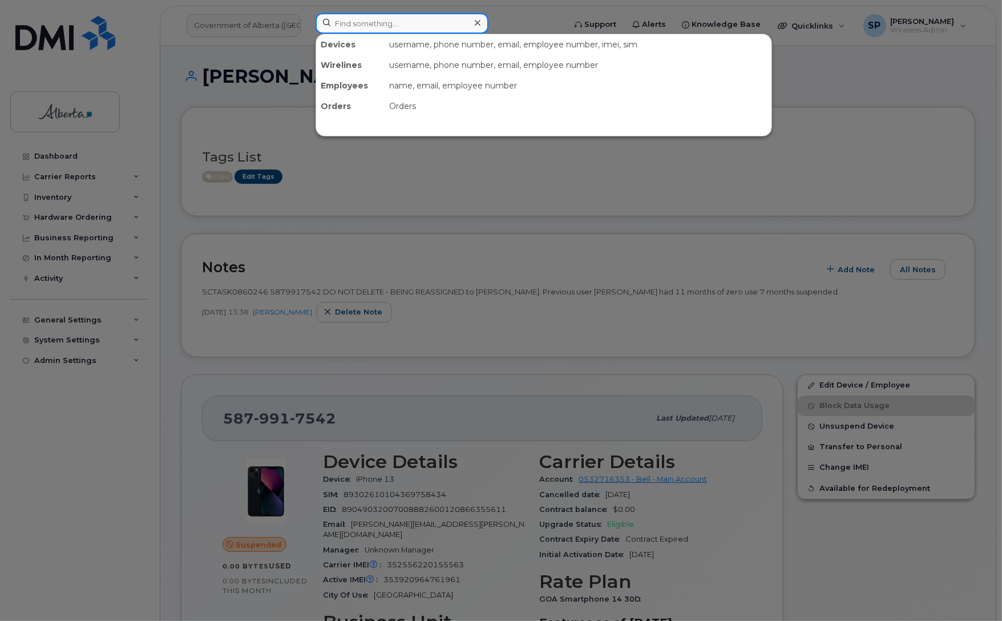
click at [414, 26] on input at bounding box center [401, 23] width 173 height 21
paste input "780) 974-6758"
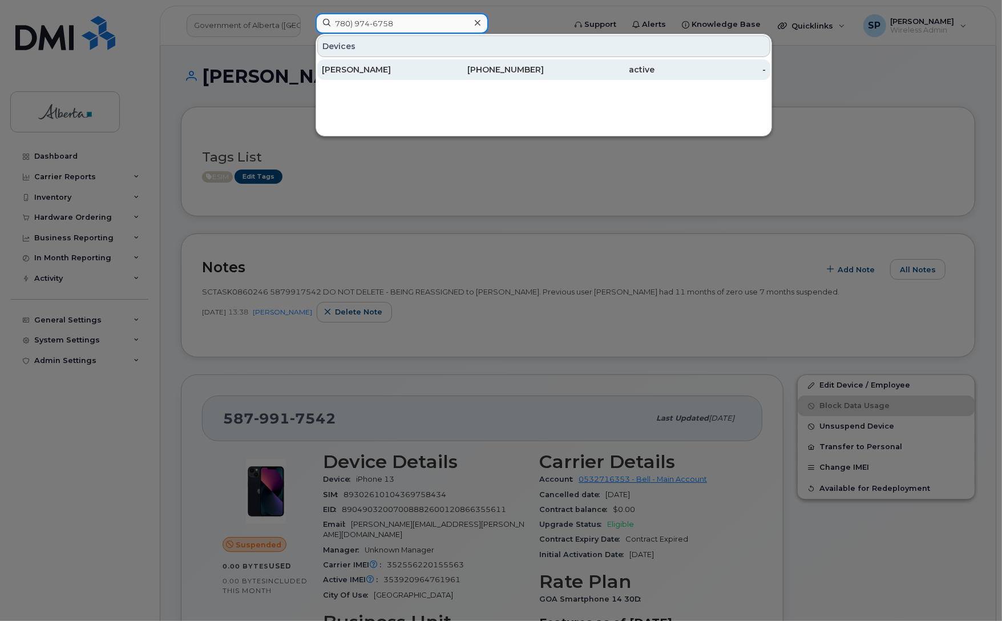
type input "780) 974-6758"
click at [390, 68] on div "Graeme Kishiuchi" at bounding box center [377, 69] width 111 height 11
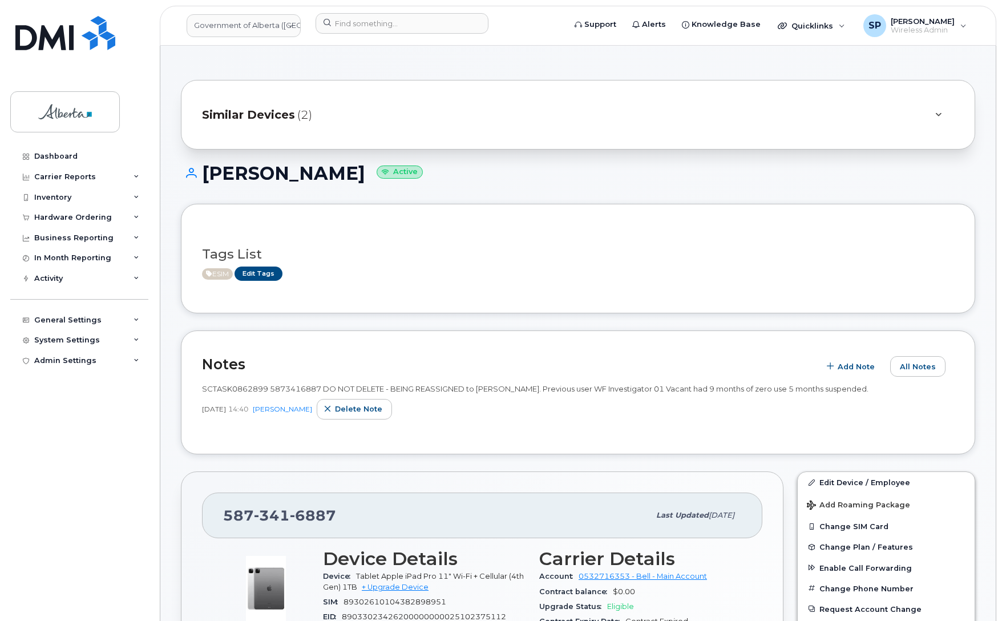
scroll to position [278, 0]
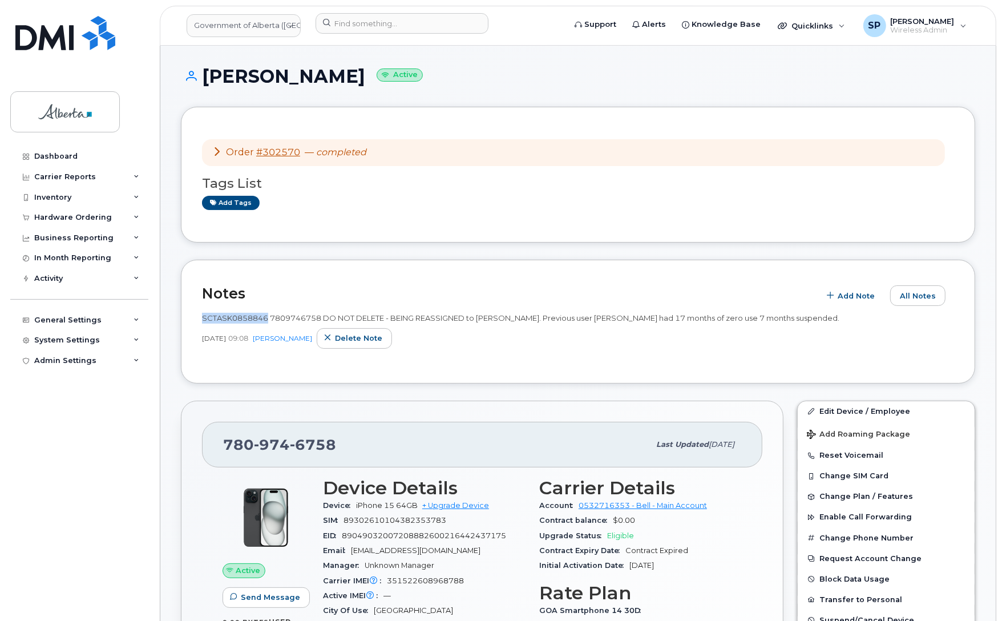
drag, startPoint x: 266, startPoint y: 319, endPoint x: 201, endPoint y: 318, distance: 64.5
click at [202, 318] on span "SCTASK0858846 7809746758 DO NOT DELETE - BEING REASSIGNED to Graeme Kishiuchi. …" at bounding box center [520, 317] width 637 height 9
copy span "SCTASK0858846"
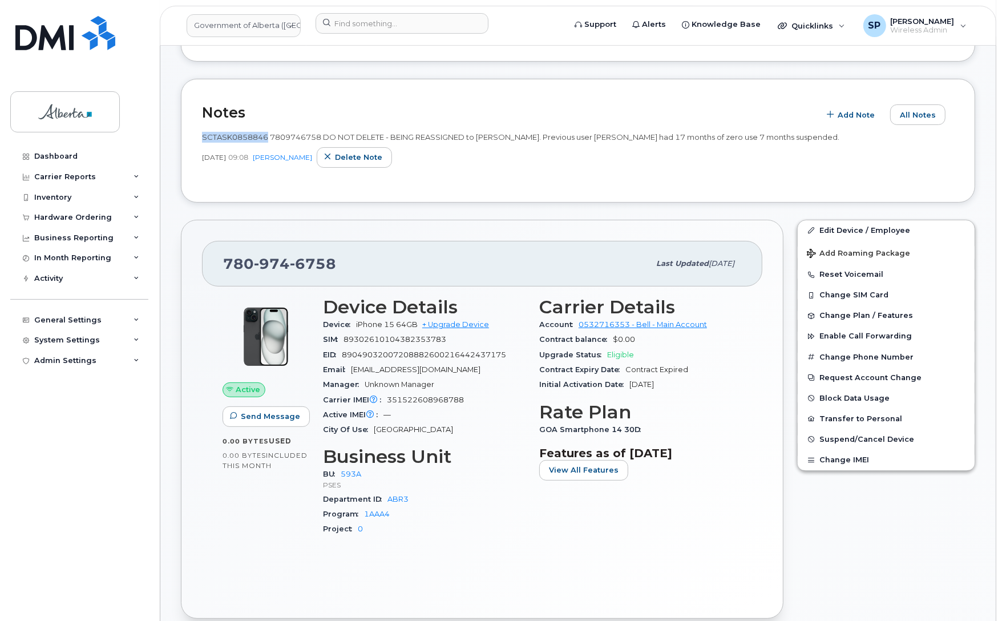
scroll to position [184, 0]
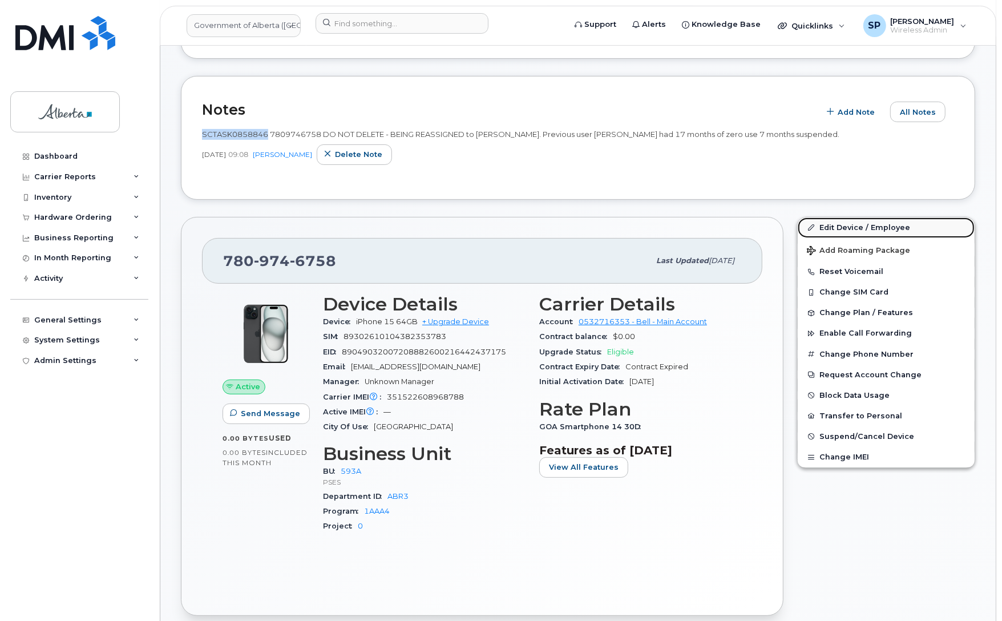
click at [832, 227] on link "Edit Device / Employee" at bounding box center [886, 227] width 177 height 21
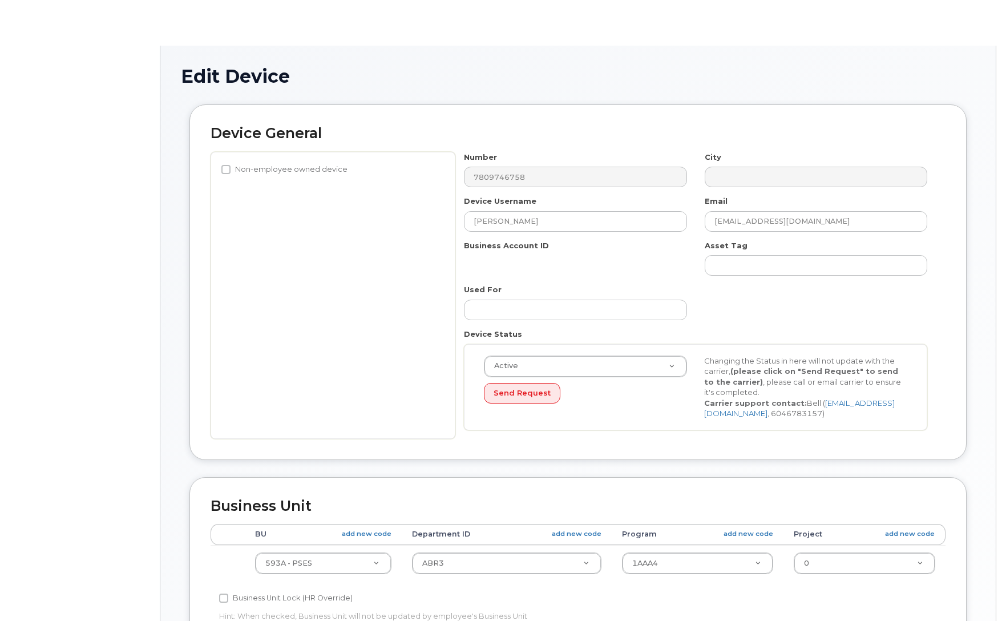
select select "4797682"
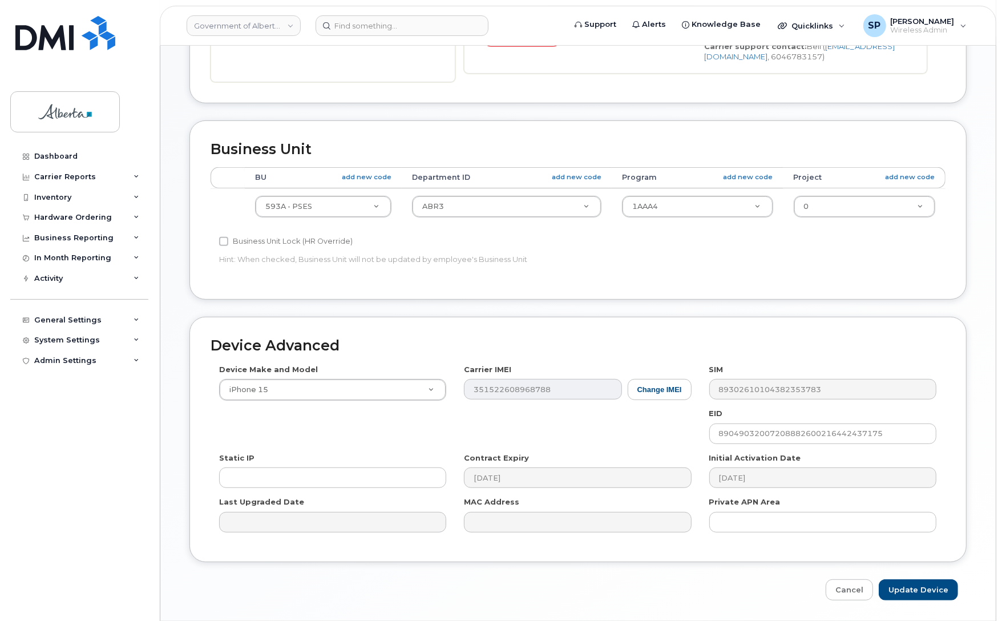
scroll to position [363, 0]
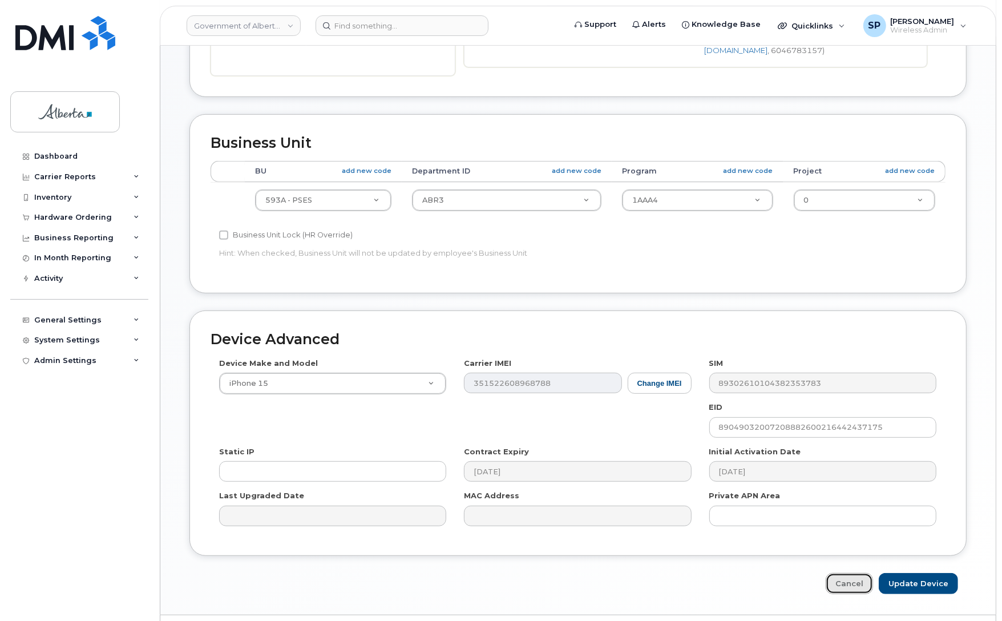
click at [853, 589] on link "Cancel" at bounding box center [849, 583] width 47 height 21
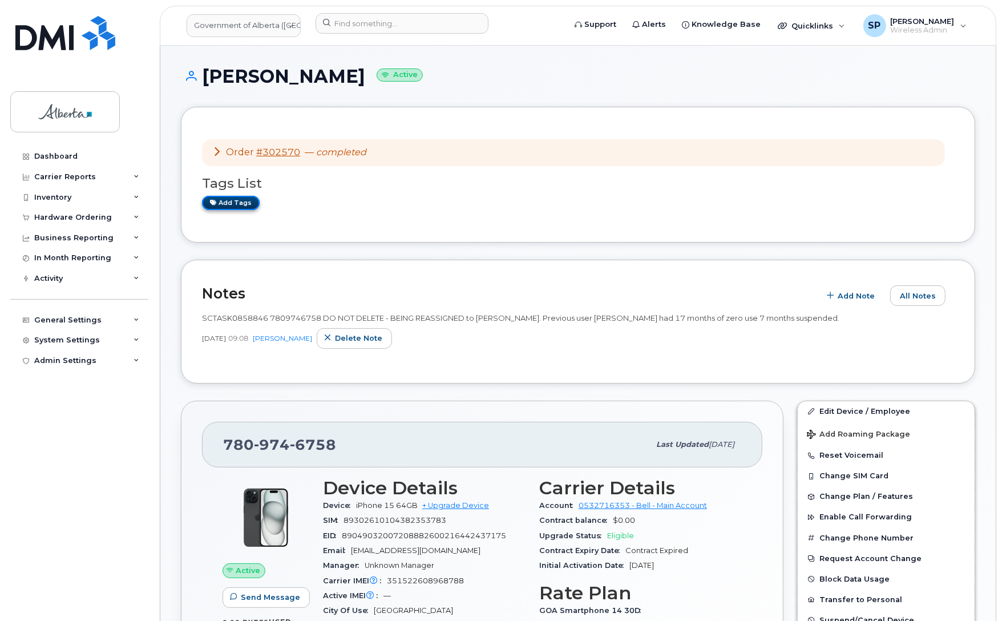
click at [234, 204] on link "Add tags" at bounding box center [231, 203] width 58 height 14
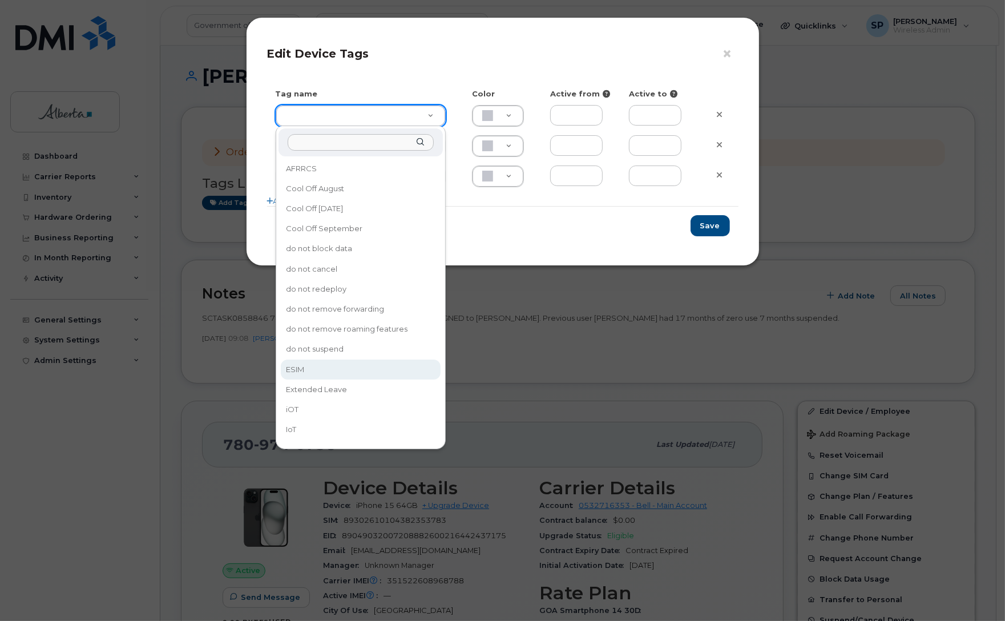
type input "ESIM"
type input "D6CDC1"
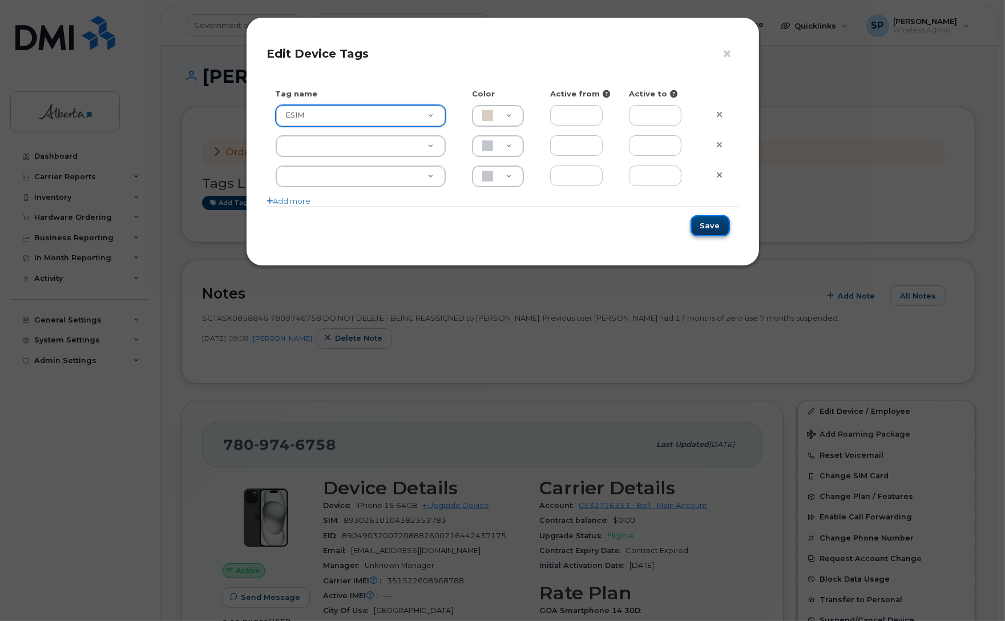
click at [722, 224] on button "Save" at bounding box center [709, 225] width 39 height 21
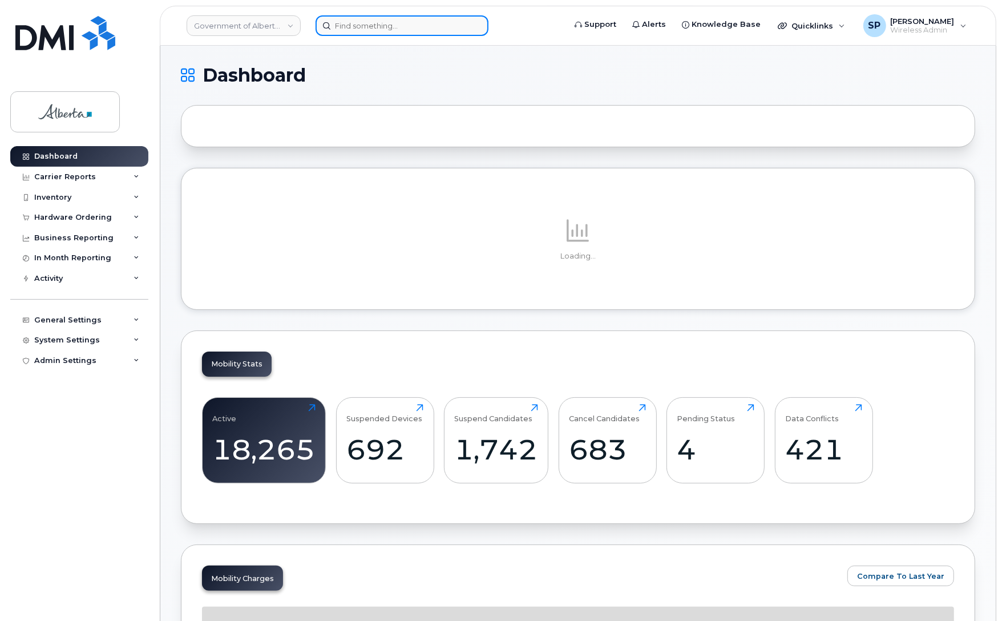
click at [428, 26] on input at bounding box center [401, 25] width 173 height 21
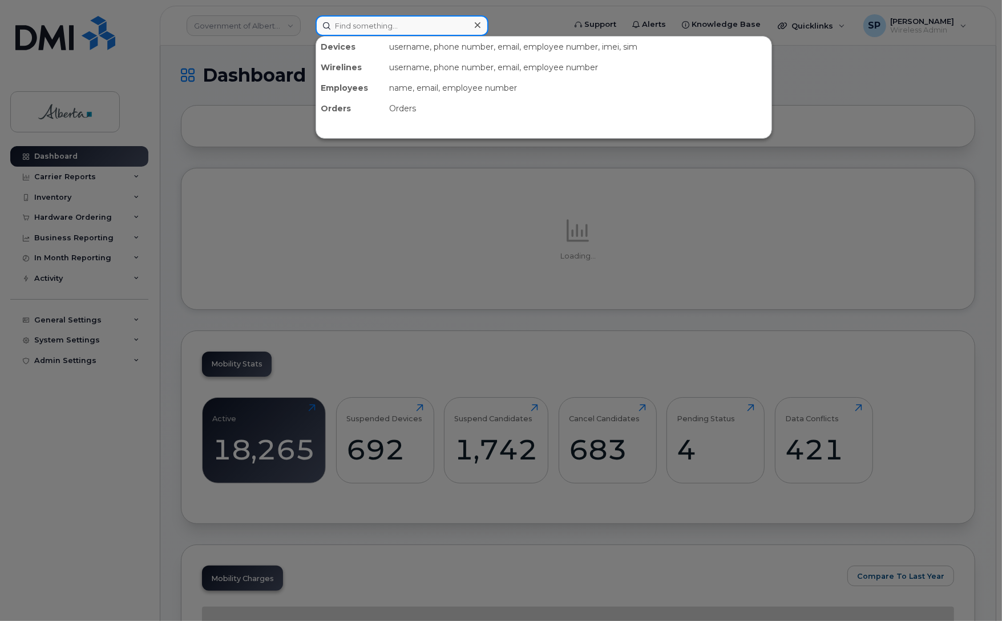
paste input "780) 340-4925"
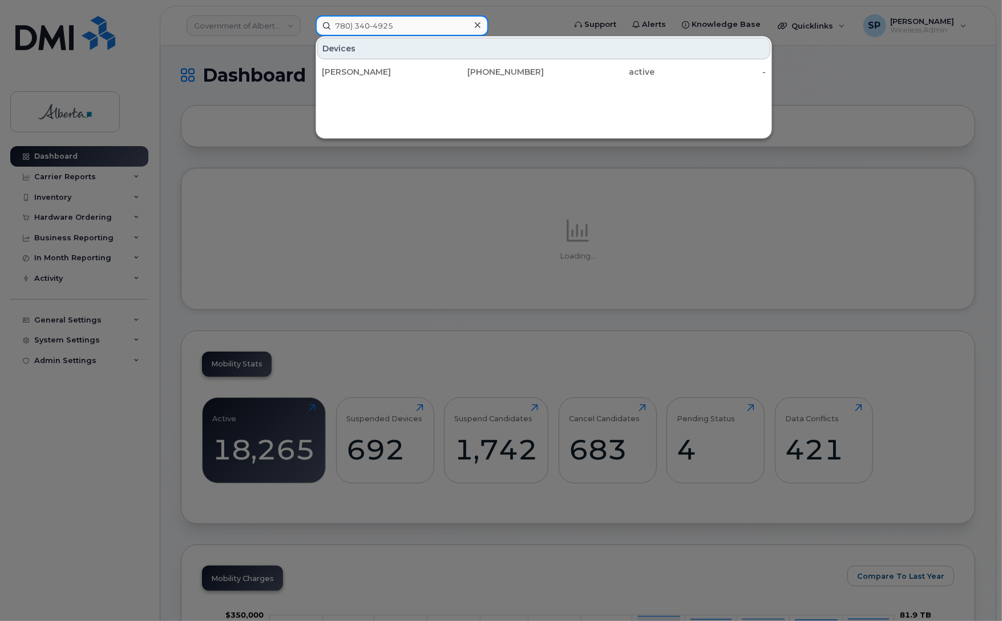
type input "780) 340-4925"
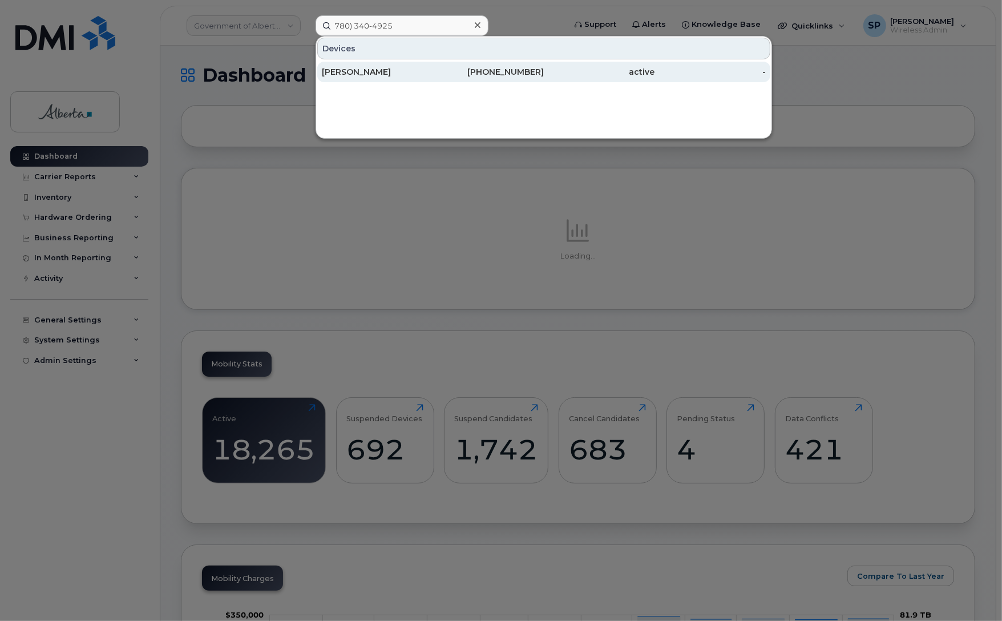
click at [398, 70] on div "Stephanie Siry" at bounding box center [377, 71] width 111 height 11
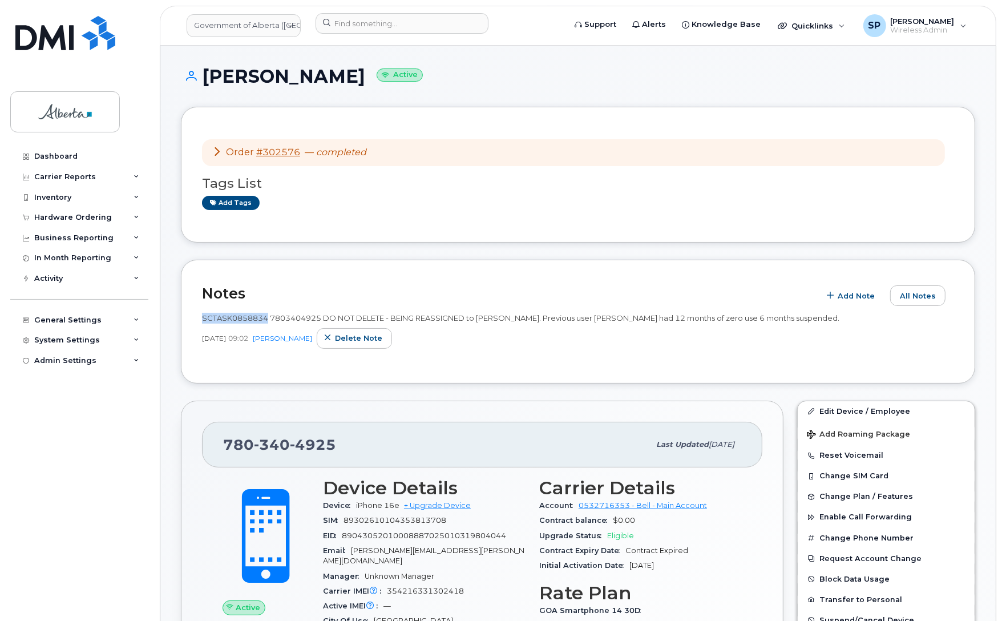
drag, startPoint x: 266, startPoint y: 319, endPoint x: 204, endPoint y: 315, distance: 62.3
click at [204, 315] on span "SCTASK0858834 7803404925 DO NOT DELETE - BEING REASSIGNED to Stephanie Siry. Pr…" at bounding box center [520, 317] width 637 height 9
copy span "SCTASK0858834"
click at [408, 22] on input at bounding box center [401, 23] width 173 height 21
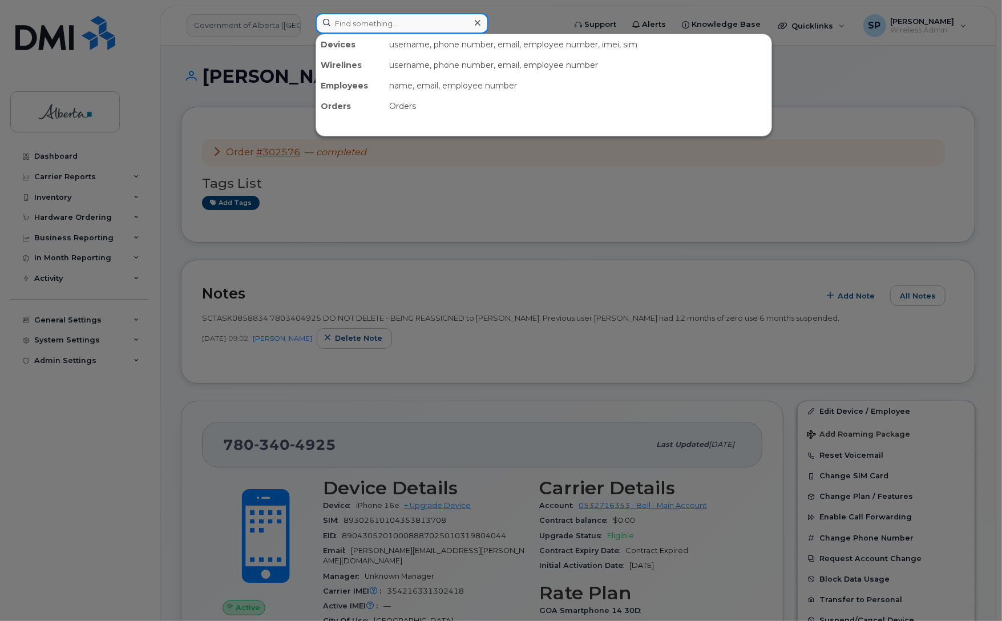
paste input "7803404925"
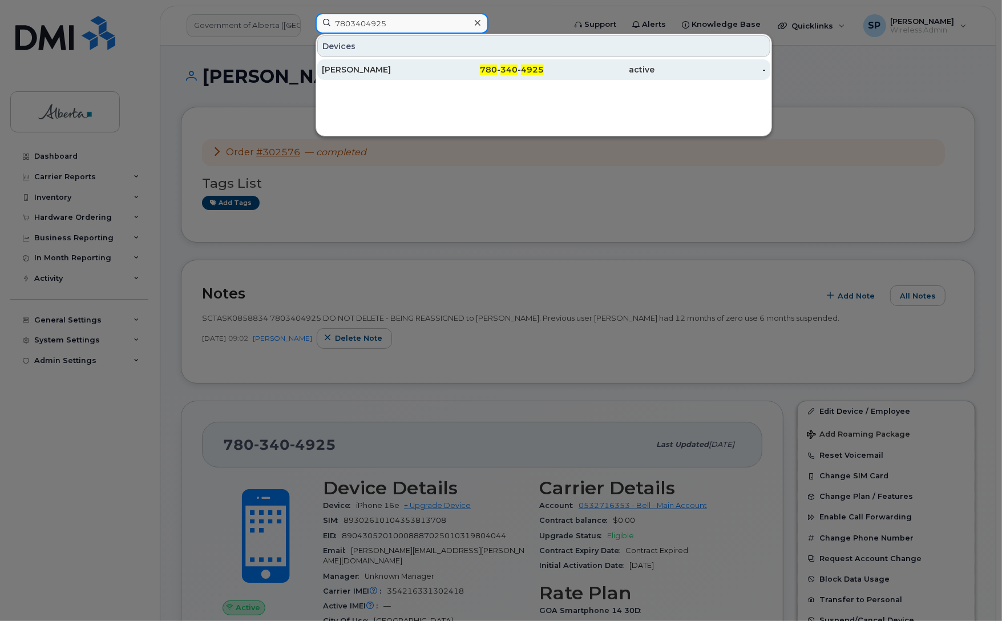
type input "7803404925"
click at [363, 70] on div "[PERSON_NAME]" at bounding box center [377, 69] width 111 height 11
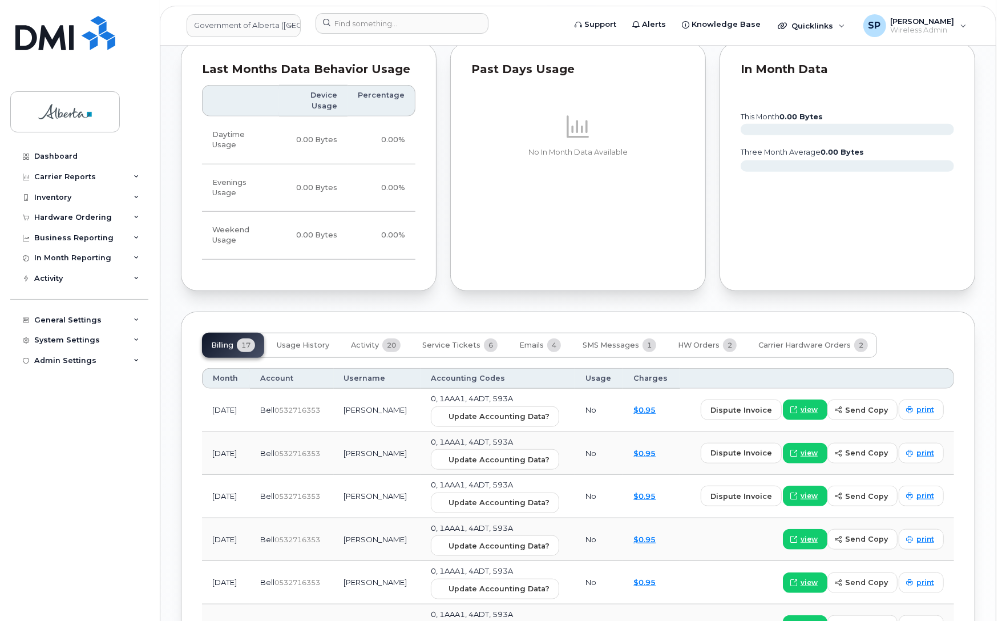
scroll to position [857, 0]
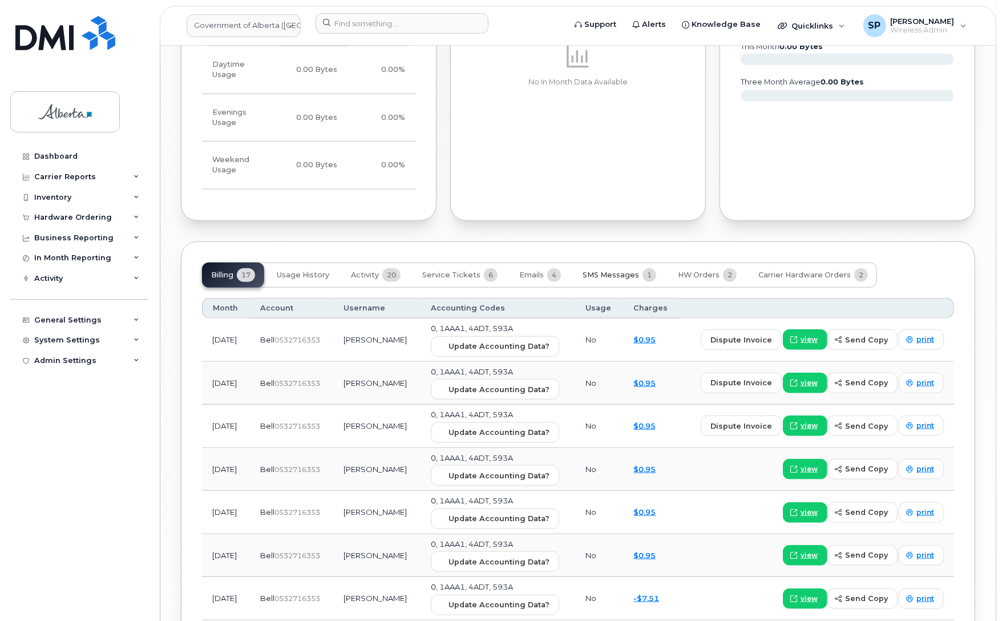
click at [610, 270] on span "SMS Messages" at bounding box center [610, 274] width 56 height 9
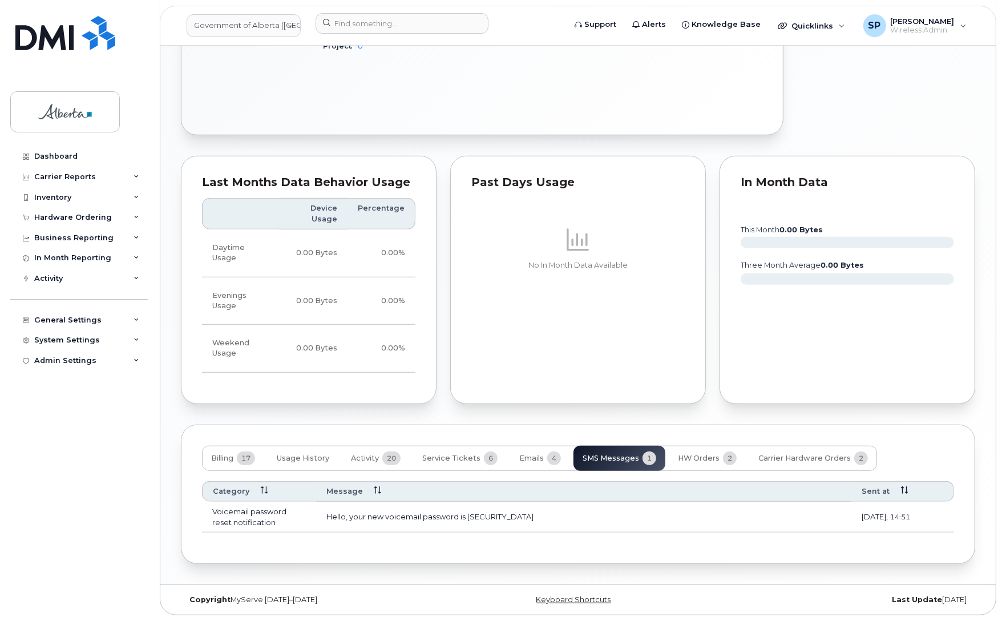
scroll to position [657, 0]
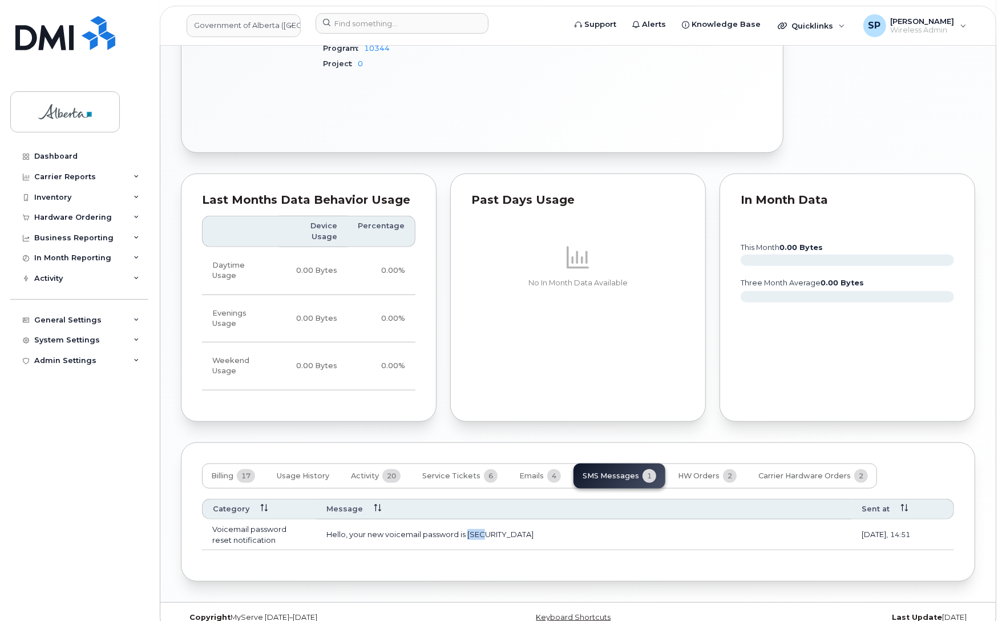
drag, startPoint x: 489, startPoint y: 516, endPoint x: 467, endPoint y: 515, distance: 22.8
click at [467, 519] on td "Hello, your new voicemail password is [SECURITY_DATA]" at bounding box center [583, 534] width 535 height 31
copy td "6264"
click at [401, 613] on div "Copyright MyServe [DATE]–[DATE]" at bounding box center [313, 617] width 265 height 9
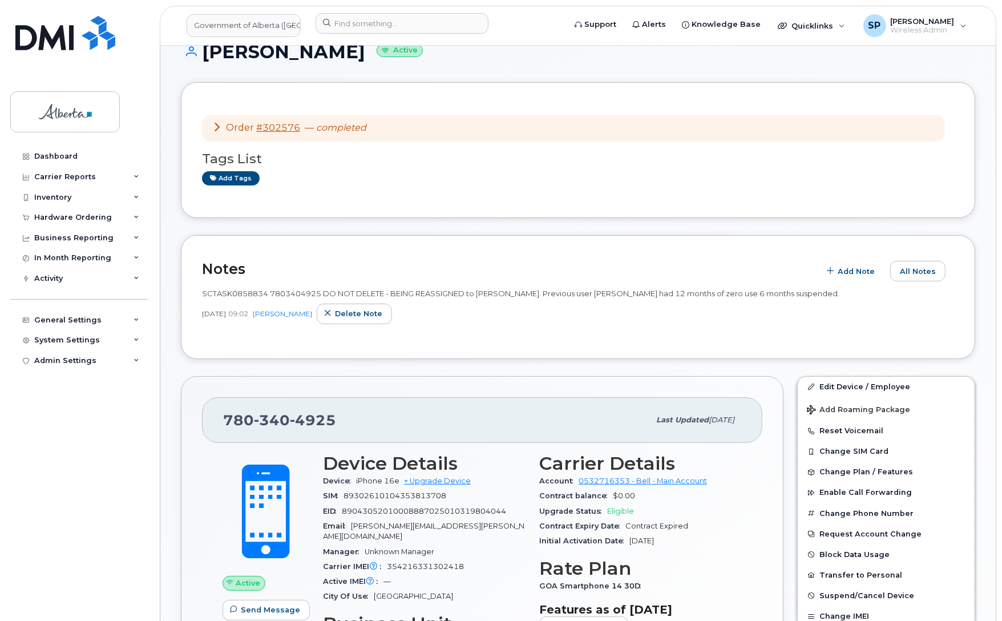
scroll to position [7, 0]
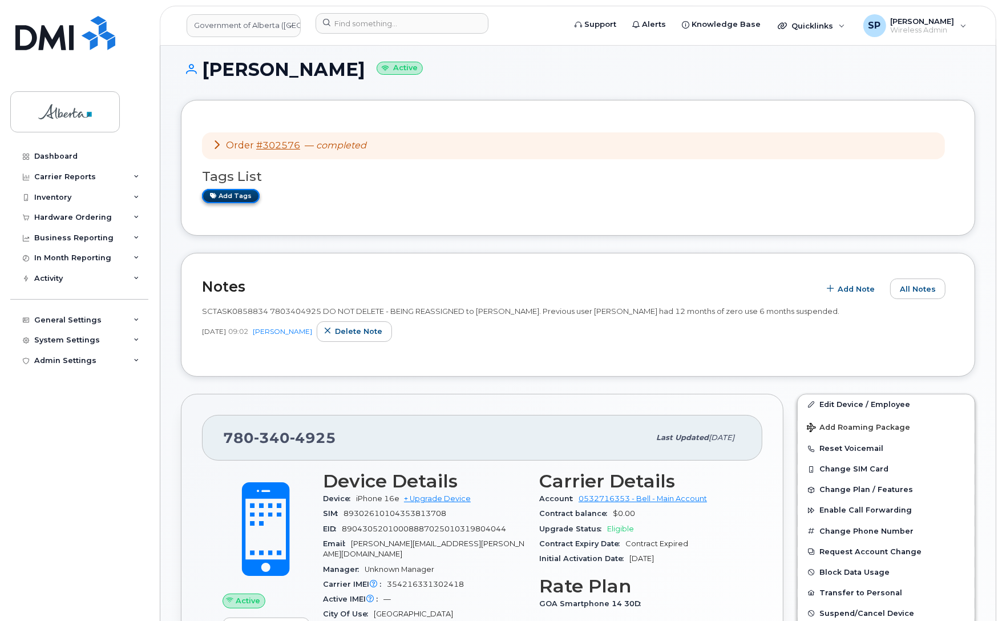
click at [229, 195] on link "Add tags" at bounding box center [231, 196] width 58 height 14
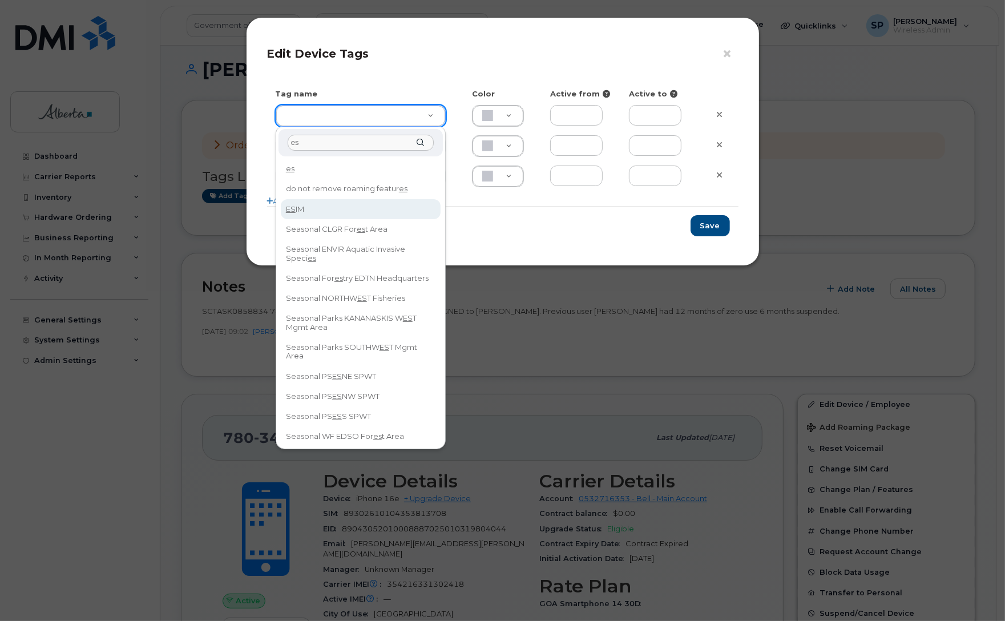
type input "es"
type input "ESIM"
type input "D6CDC1"
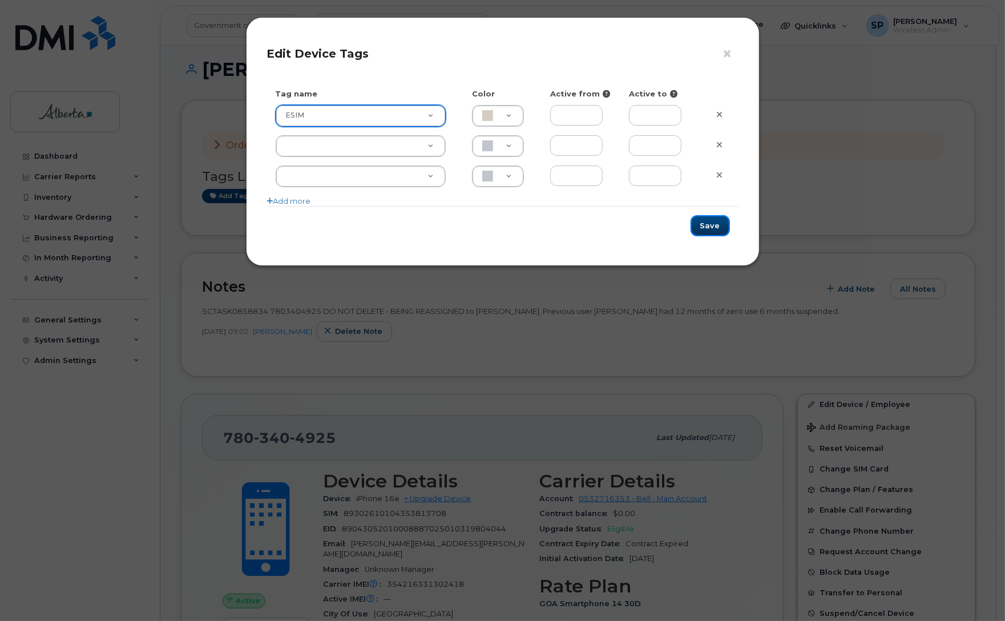
drag, startPoint x: 710, startPoint y: 227, endPoint x: 698, endPoint y: 228, distance: 12.6
click at [709, 228] on button "Save" at bounding box center [709, 225] width 39 height 21
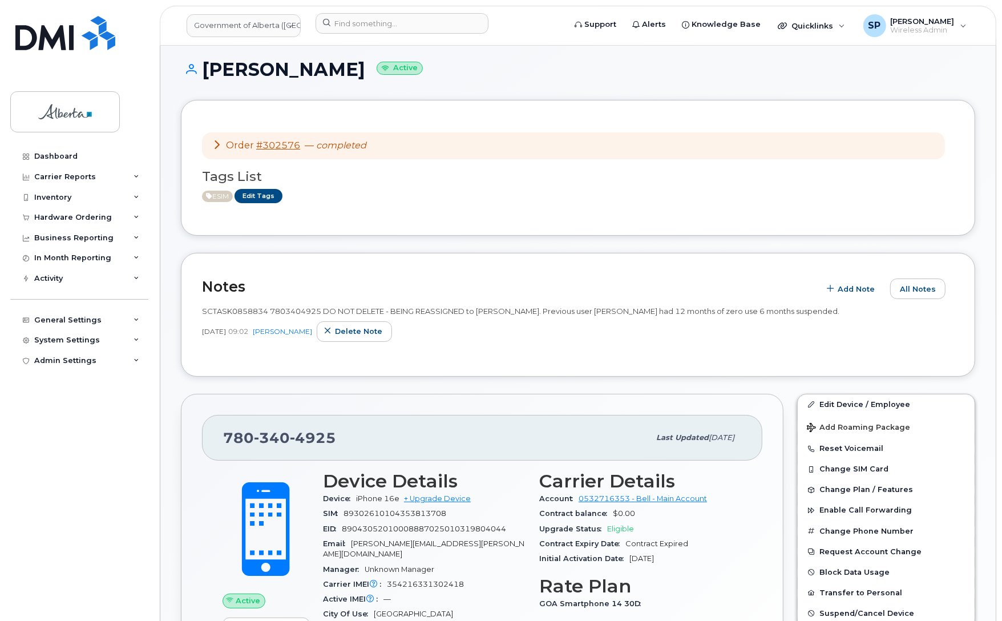
click at [369, 614] on div "Device Details Device iPhone 16e + Upgrade Device SIM 89302610104353813708 EID …" at bounding box center [424, 600] width 216 height 273
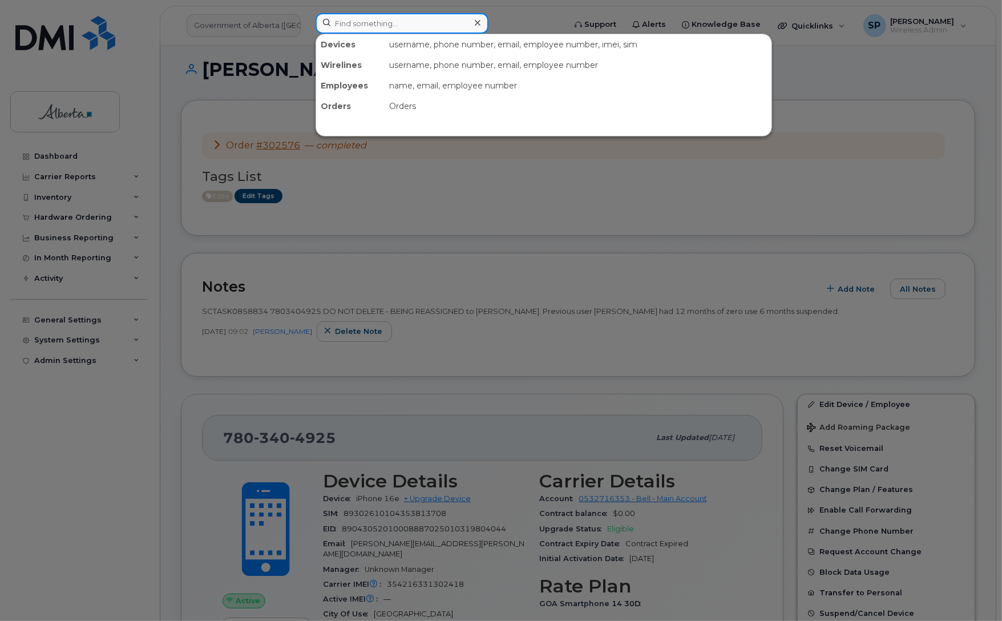
click at [370, 26] on input at bounding box center [401, 23] width 173 height 21
paste input "5873340815"
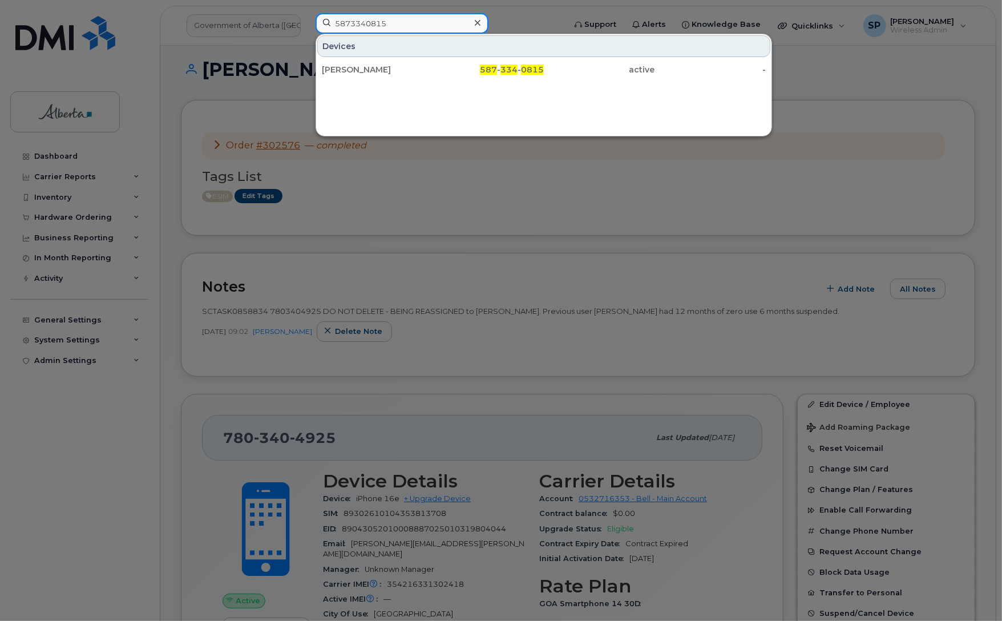
type input "5873340815"
click at [351, 72] on div "[PERSON_NAME]" at bounding box center [377, 69] width 111 height 11
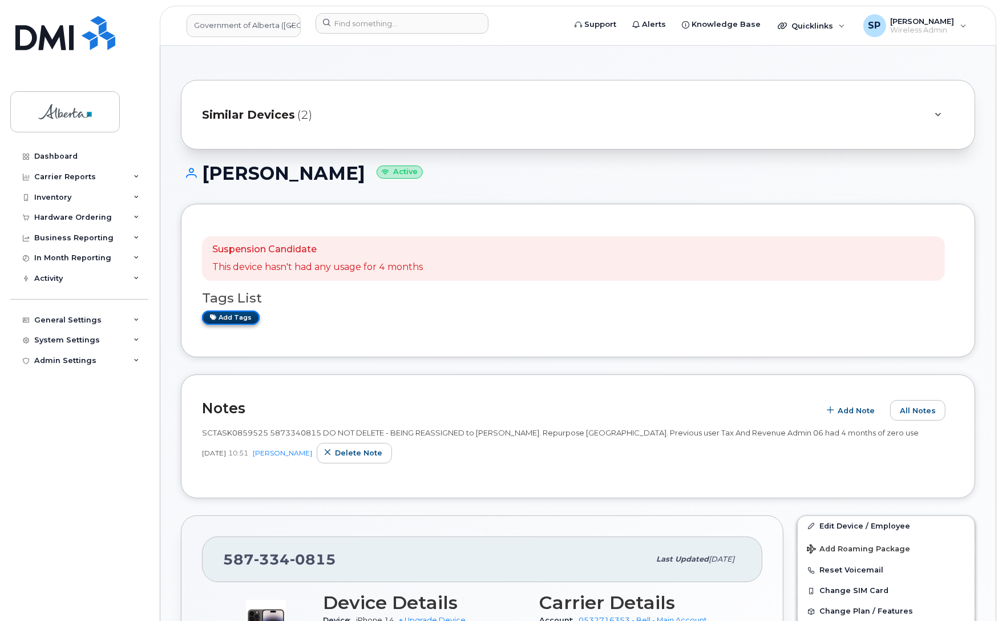
click at [225, 319] on link "Add tags" at bounding box center [231, 317] width 58 height 14
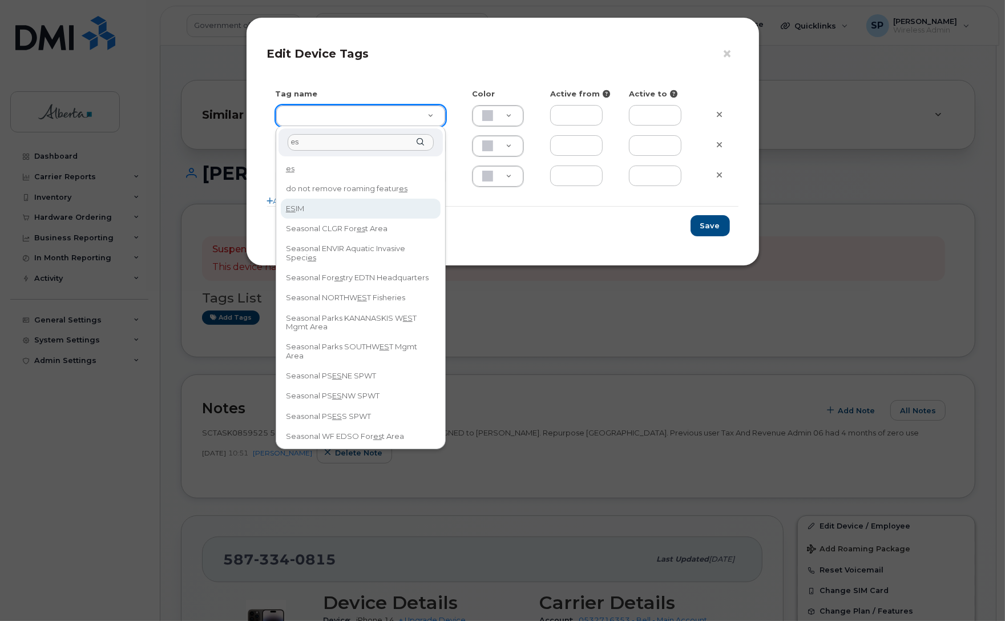
type input "es"
type input "ESIM"
type input "D6CDC1"
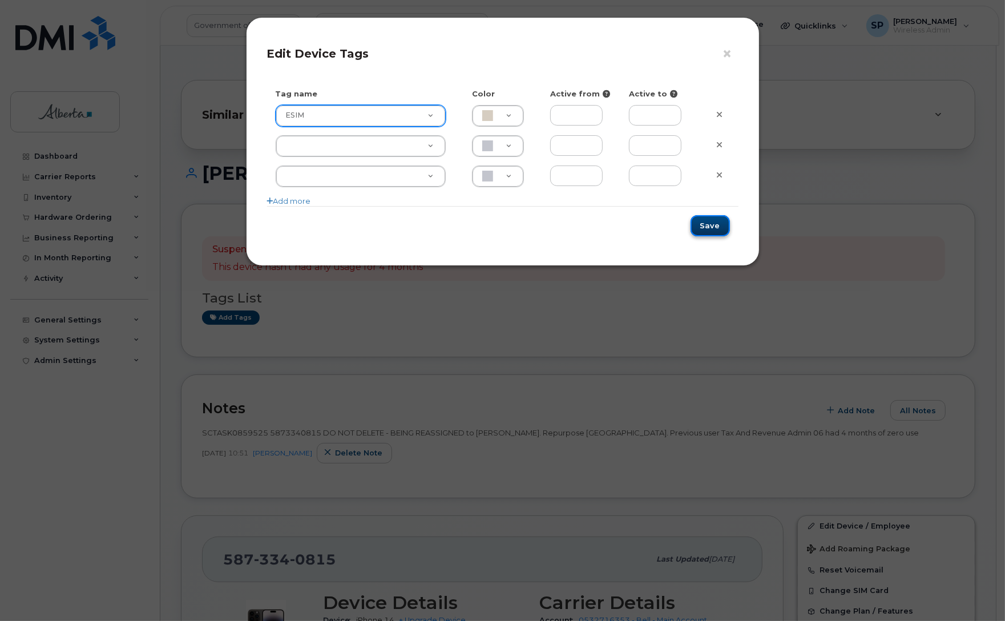
click at [716, 223] on button "Save" at bounding box center [709, 225] width 39 height 21
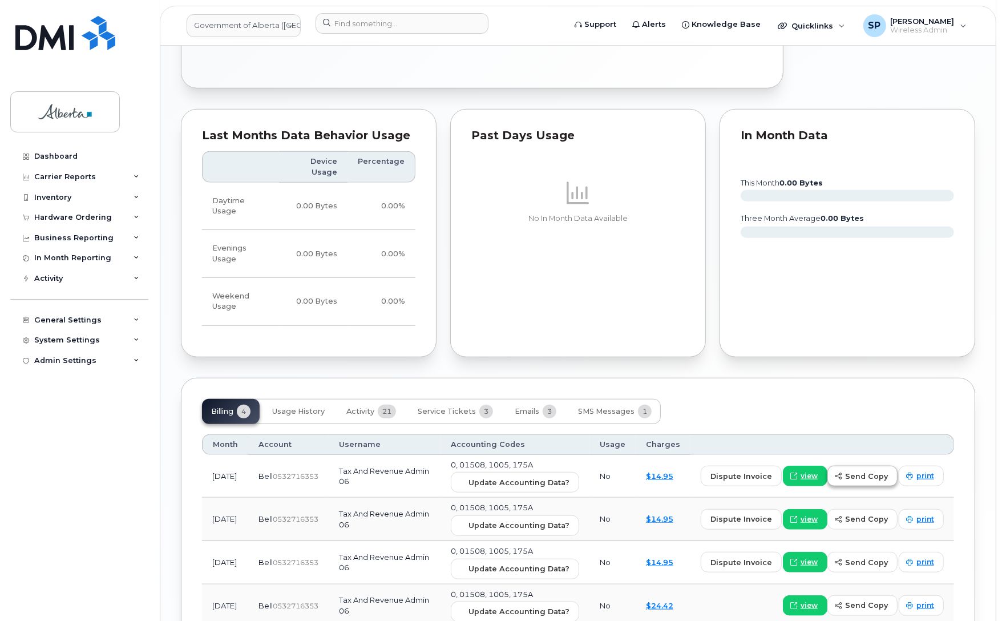
scroll to position [840, 0]
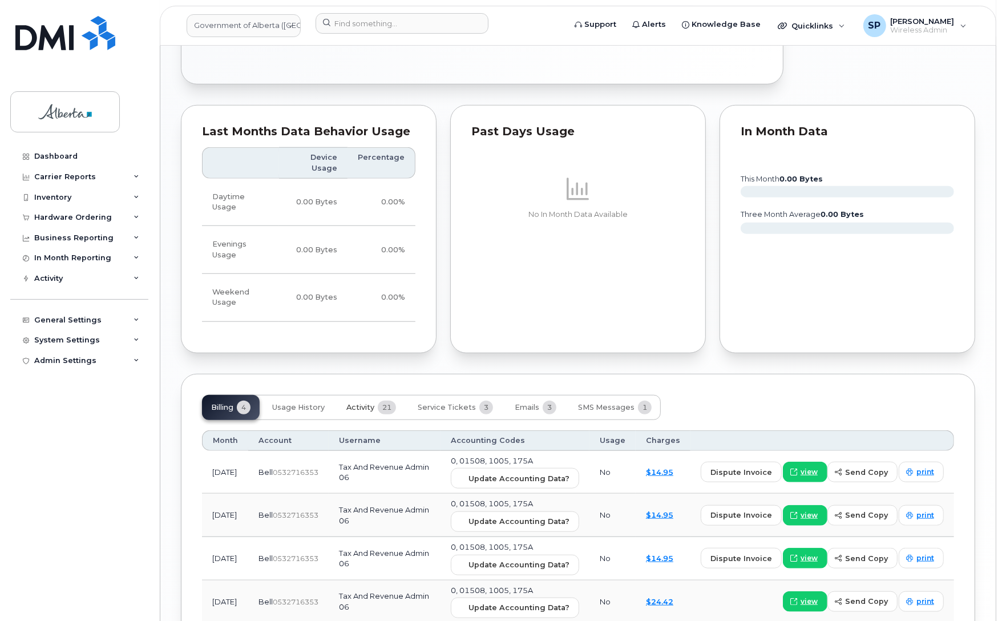
click at [361, 403] on span "Activity" at bounding box center [360, 407] width 28 height 9
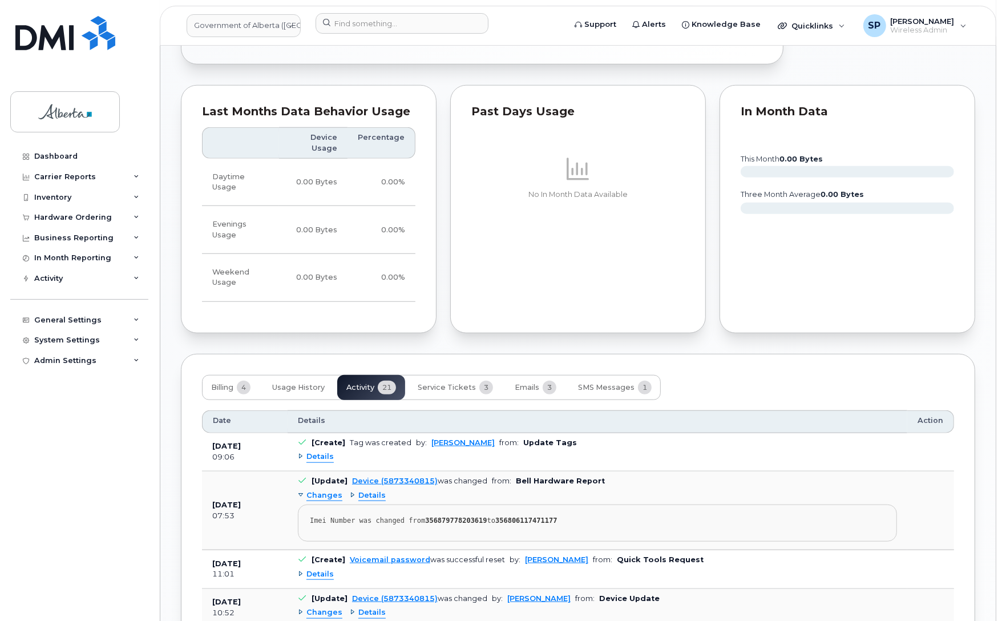
scroll to position [814, 0]
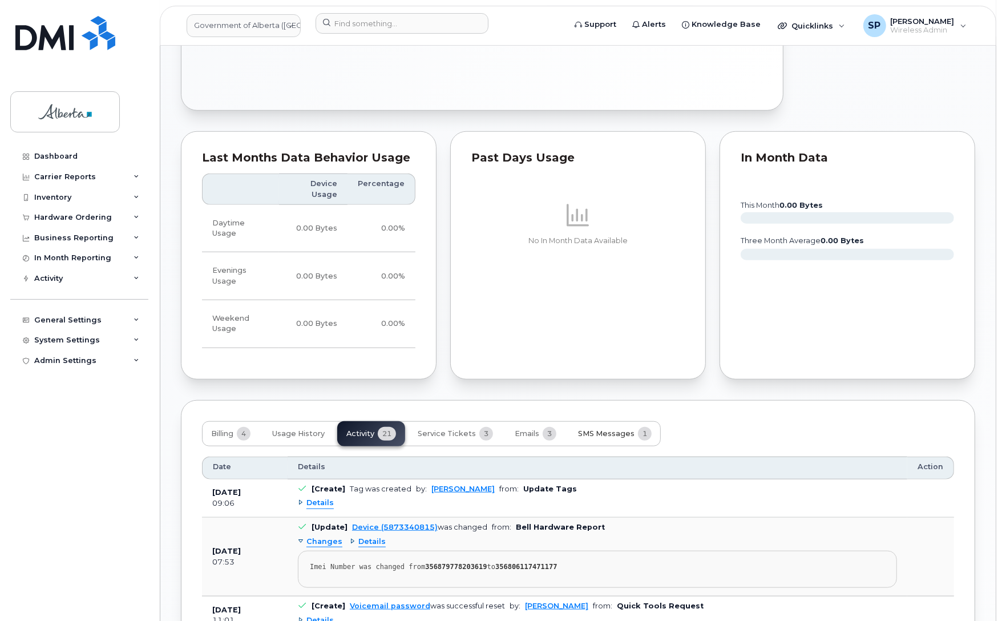
click at [602, 429] on span "SMS Messages" at bounding box center [606, 433] width 56 height 9
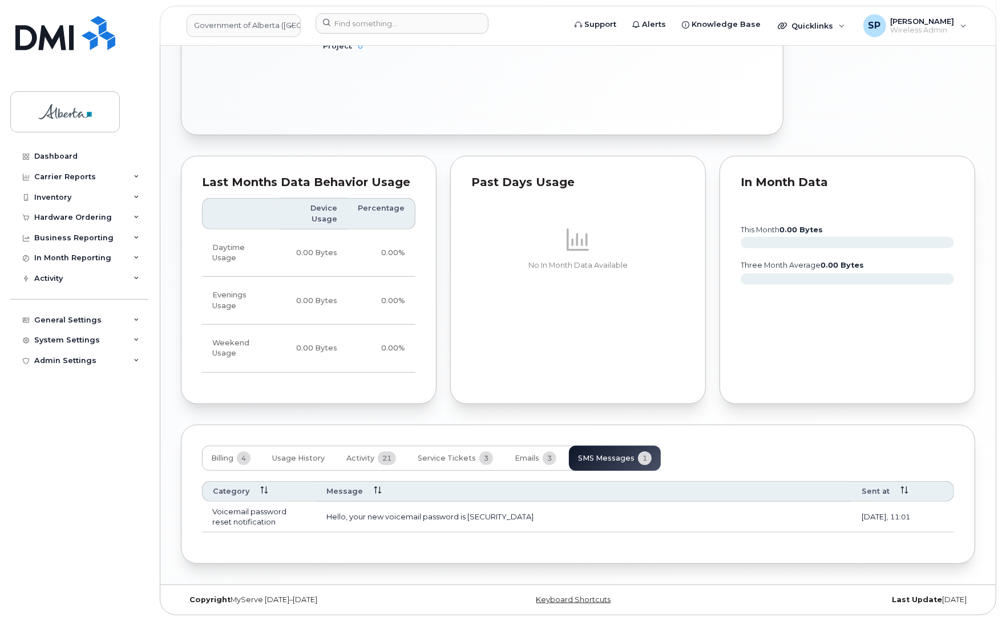
scroll to position [771, 0]
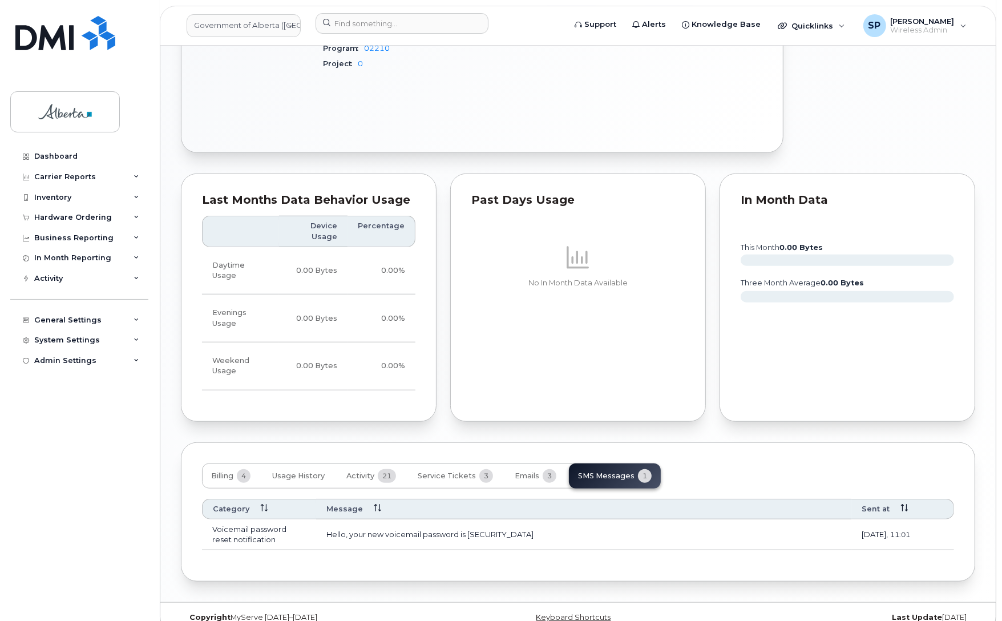
click at [395, 602] on div "Copyright MyServe 2011–2025 Keyboard Shortcuts Last Update 3 days ago" at bounding box center [577, 617] width 835 height 30
drag, startPoint x: 493, startPoint y: 513, endPoint x: 468, endPoint y: 515, distance: 25.1
click at [468, 519] on td "Hello, your new voicemail password is 7523" at bounding box center [583, 534] width 535 height 31
copy td "7523"
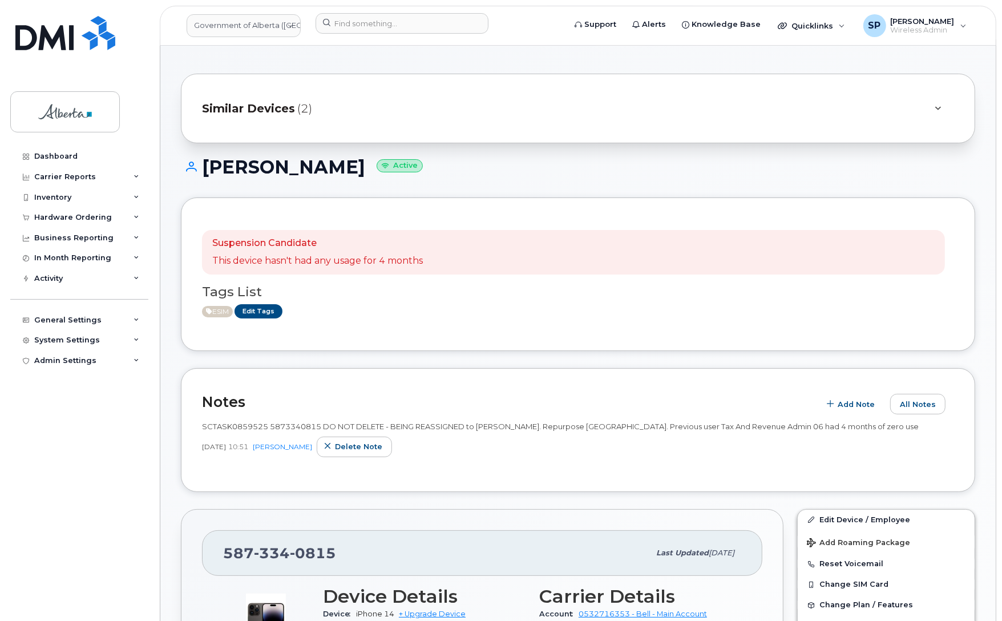
scroll to position [0, 0]
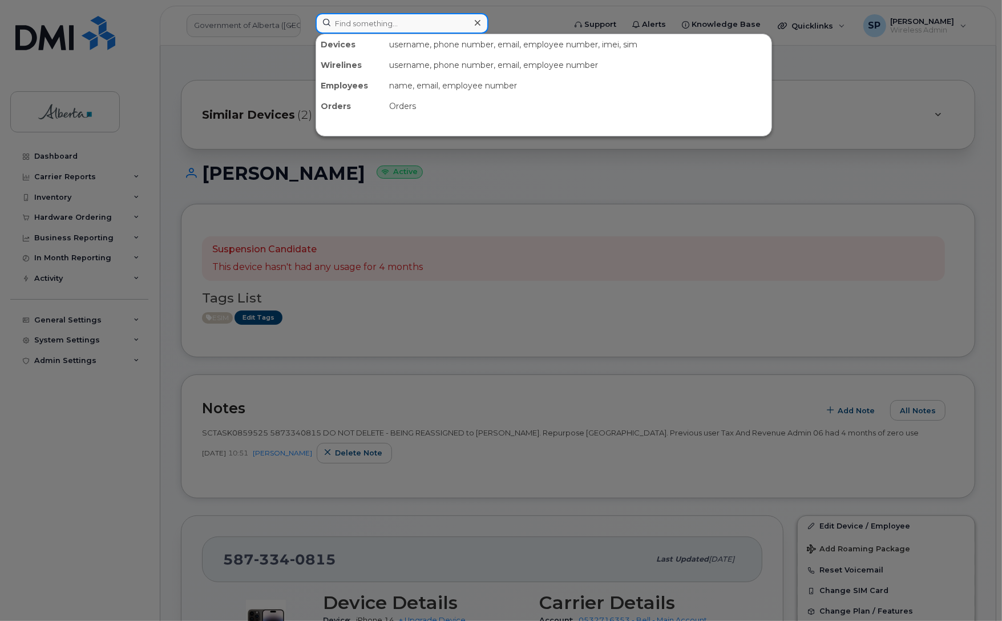
click at [401, 24] on input at bounding box center [401, 23] width 173 height 21
paste input "7808821368"
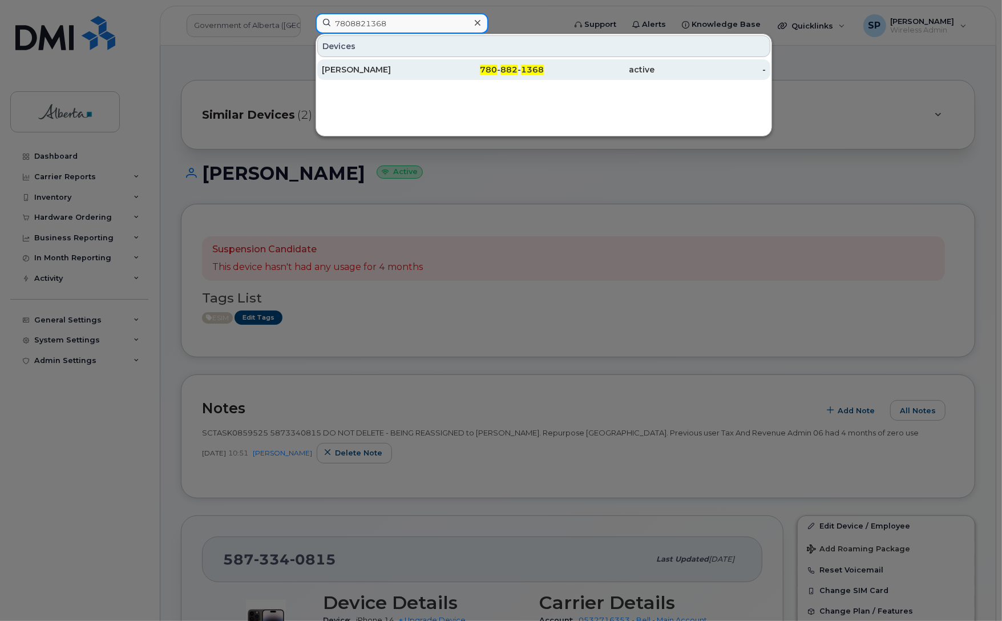
type input "7808821368"
click at [368, 70] on div "[PERSON_NAME]" at bounding box center [377, 69] width 111 height 11
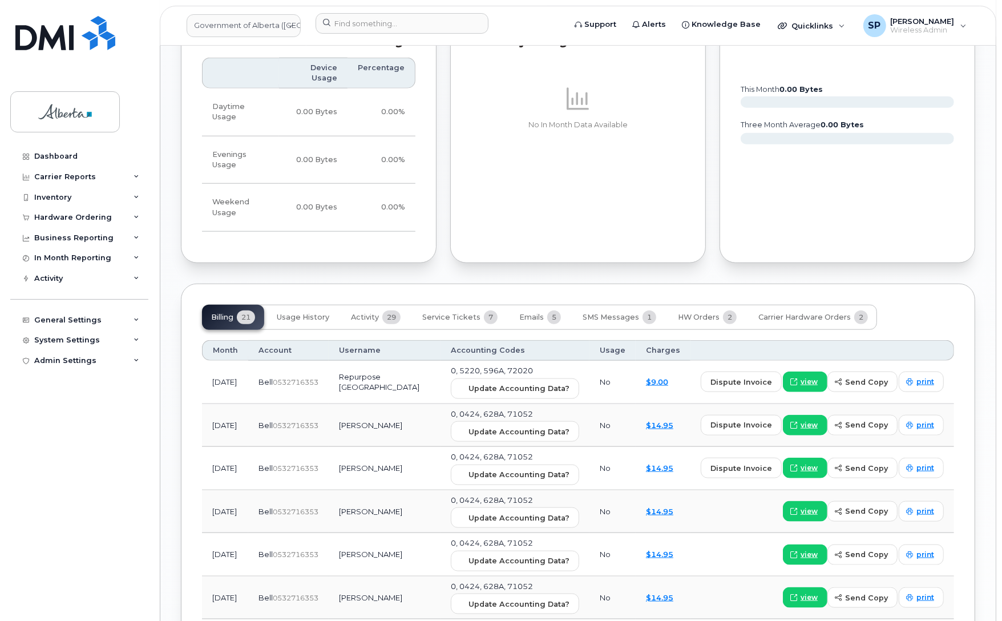
scroll to position [1025, 0]
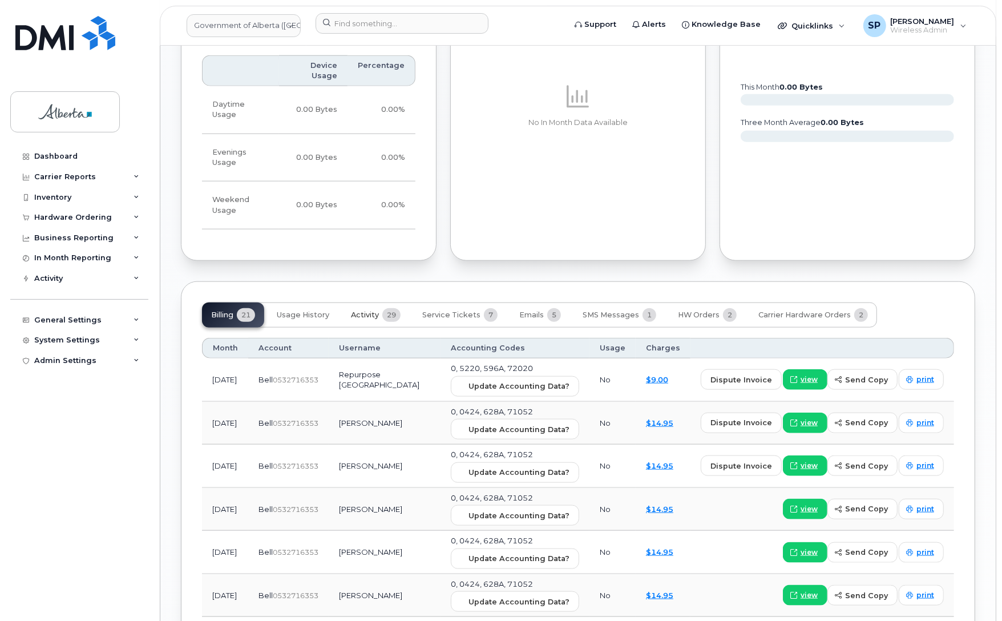
click at [361, 310] on span "Activity" at bounding box center [365, 314] width 28 height 9
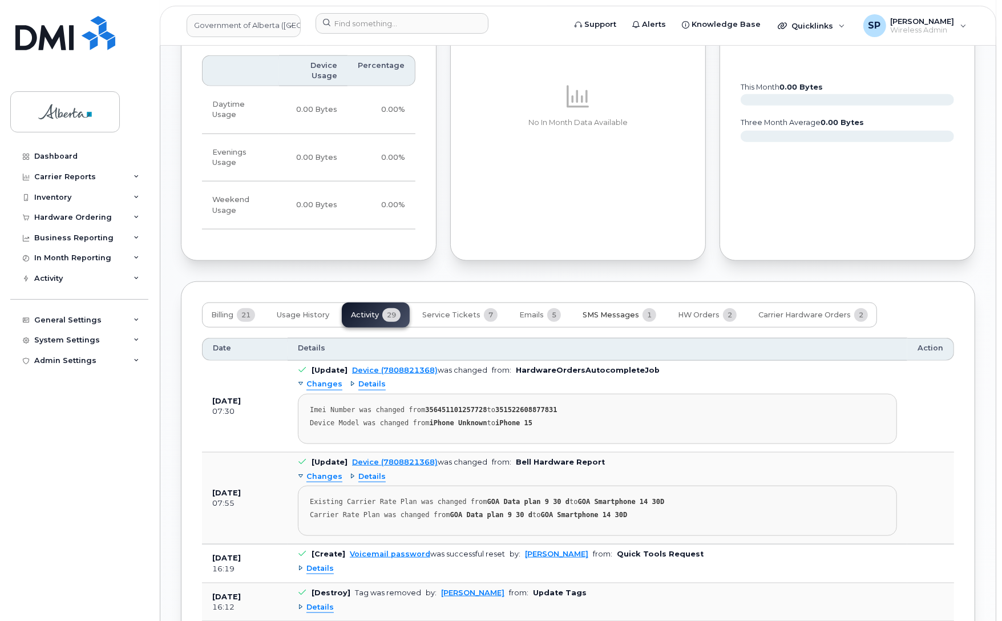
click at [608, 310] on span "SMS Messages" at bounding box center [610, 314] width 56 height 9
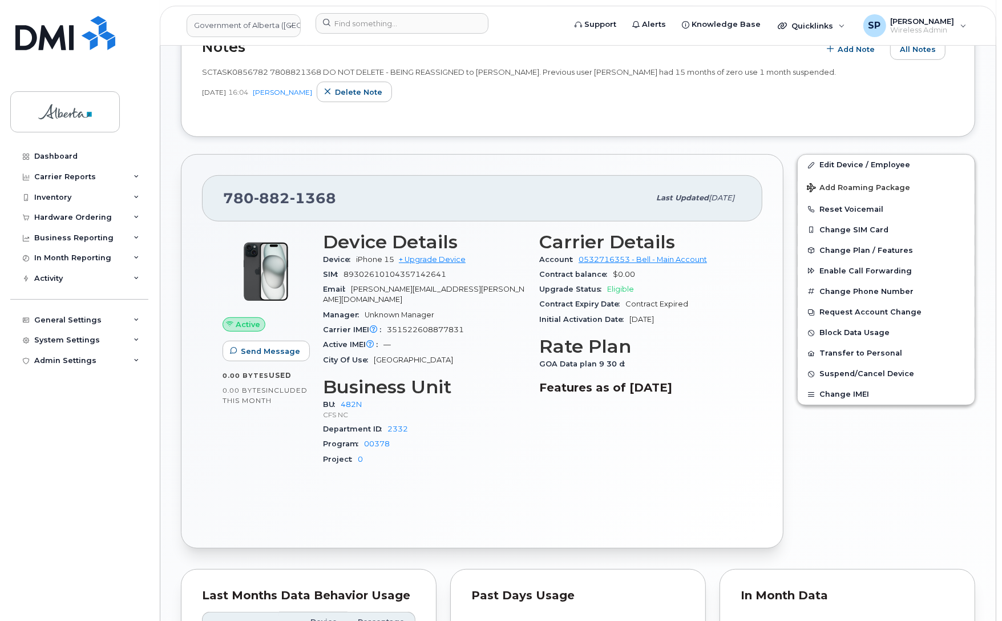
scroll to position [466, 0]
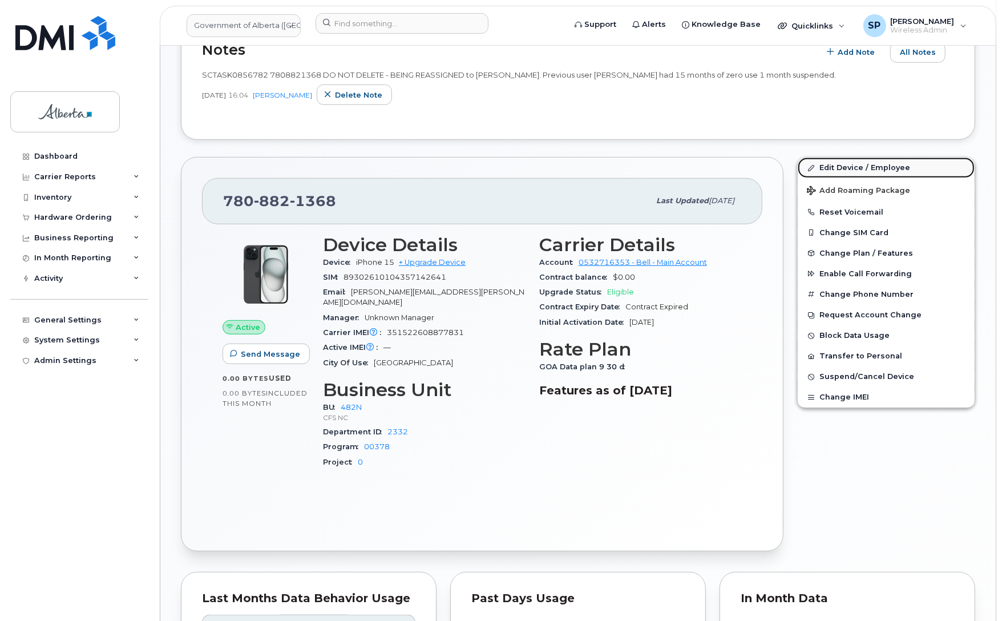
click at [850, 169] on link "Edit Device / Employee" at bounding box center [886, 167] width 177 height 21
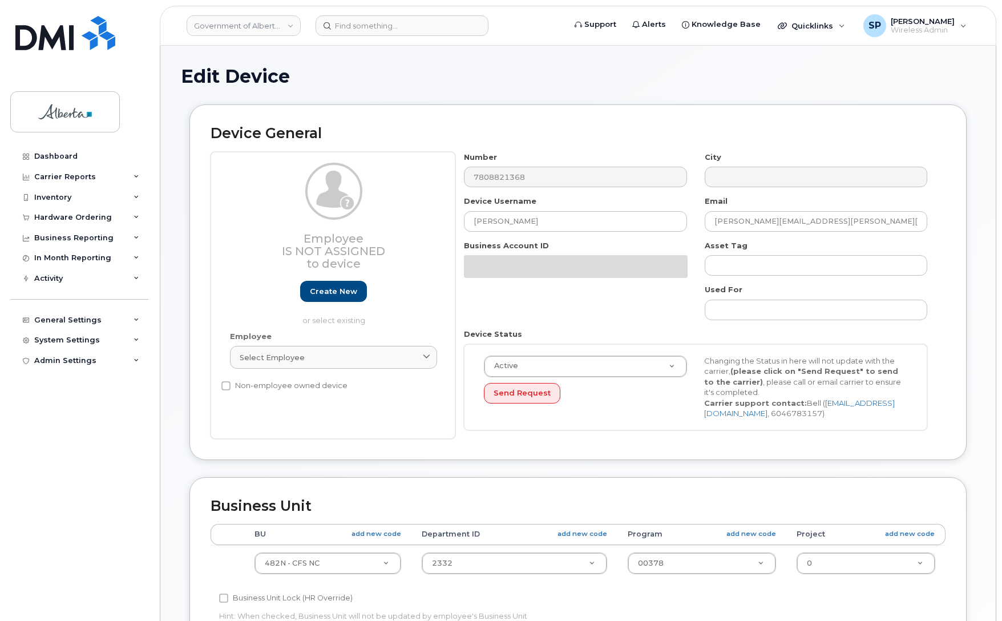
select select "4749731"
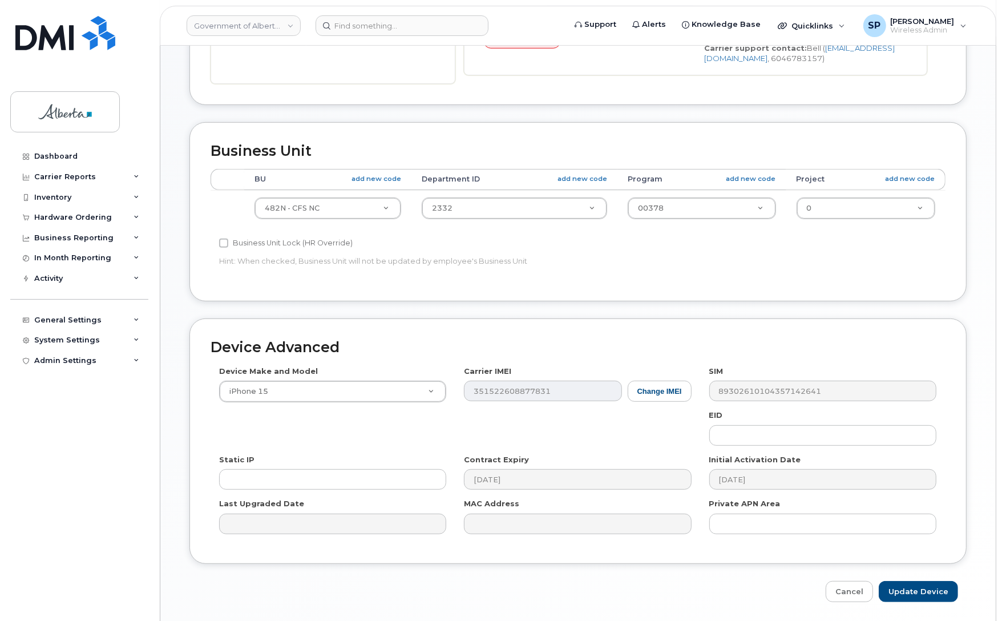
scroll to position [355, 0]
click at [744, 436] on input "text" at bounding box center [822, 434] width 227 height 21
paste input "89049032007208882600189314484908"
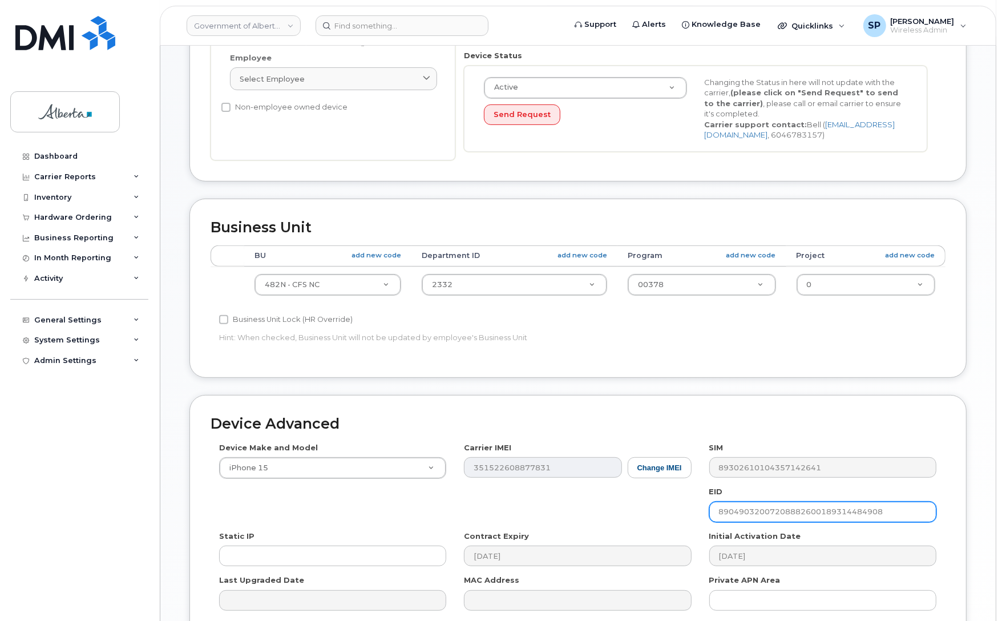
scroll to position [274, 0]
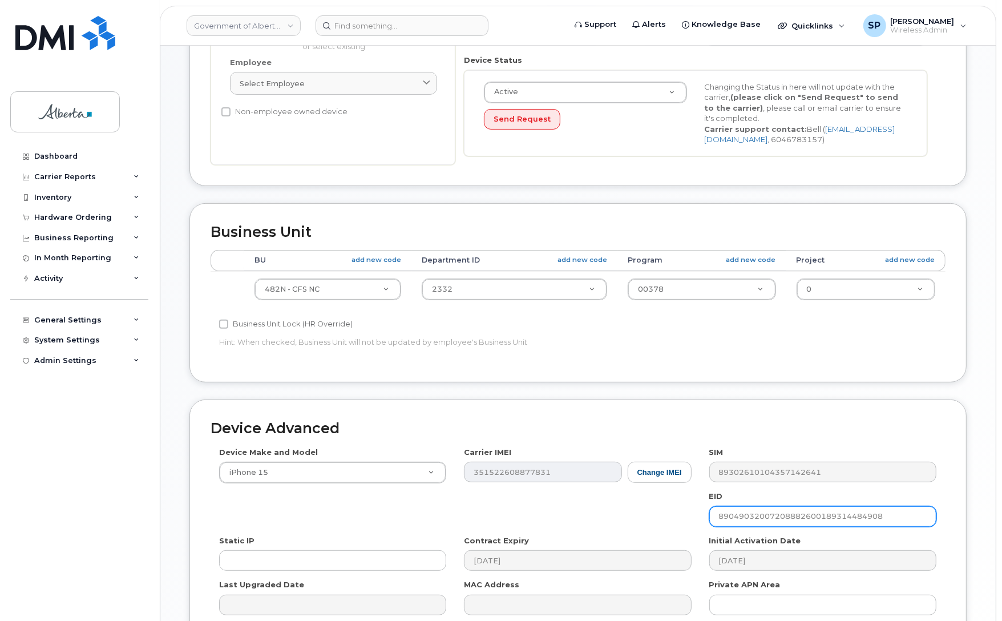
type input "89049032007208882600189314484908"
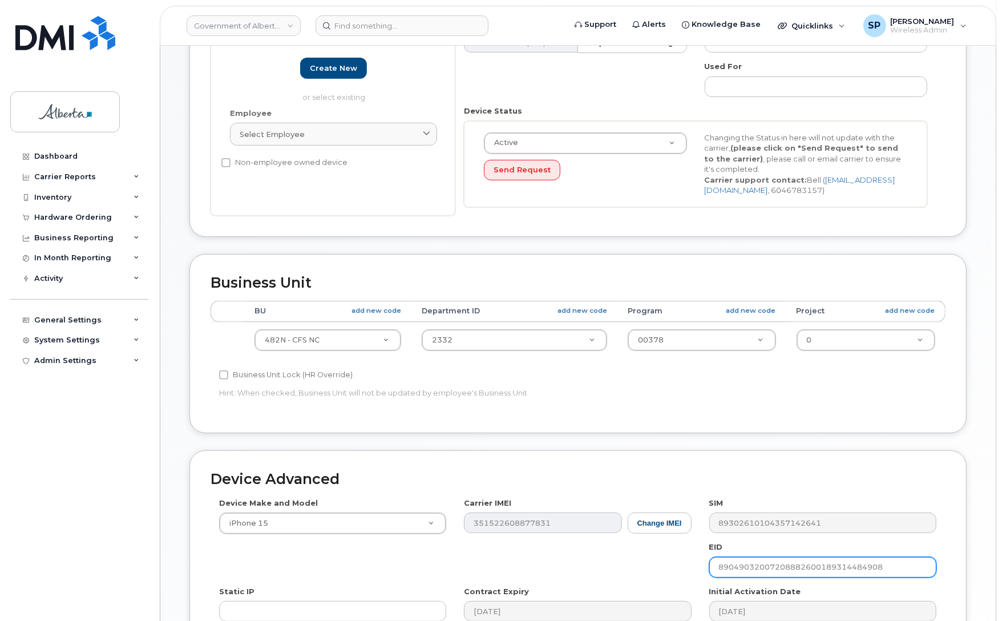
scroll to position [395, 0]
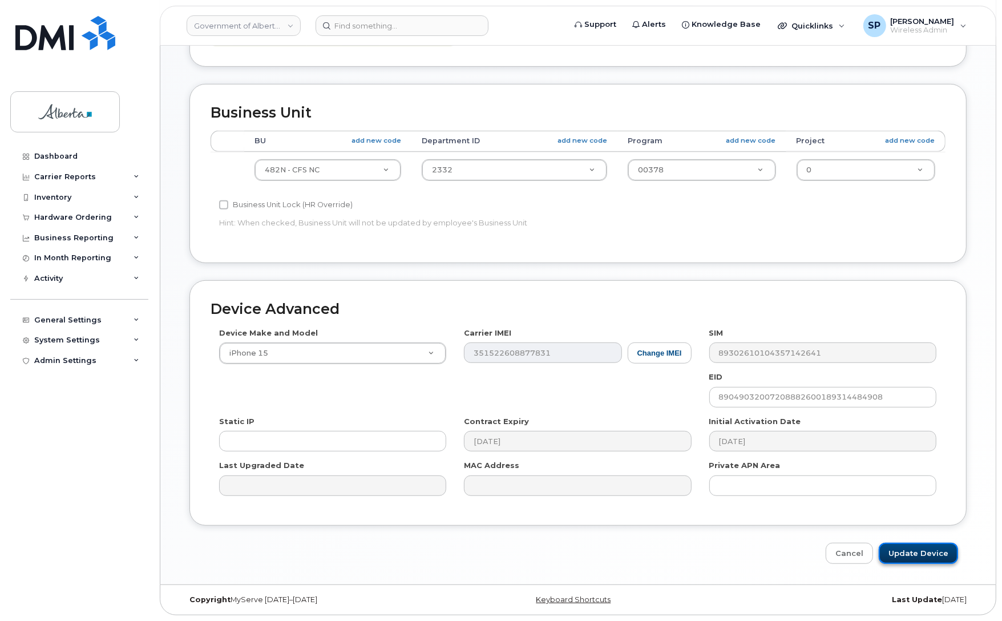
click at [913, 557] on input "Update Device" at bounding box center [918, 553] width 79 height 21
type input "Saving..."
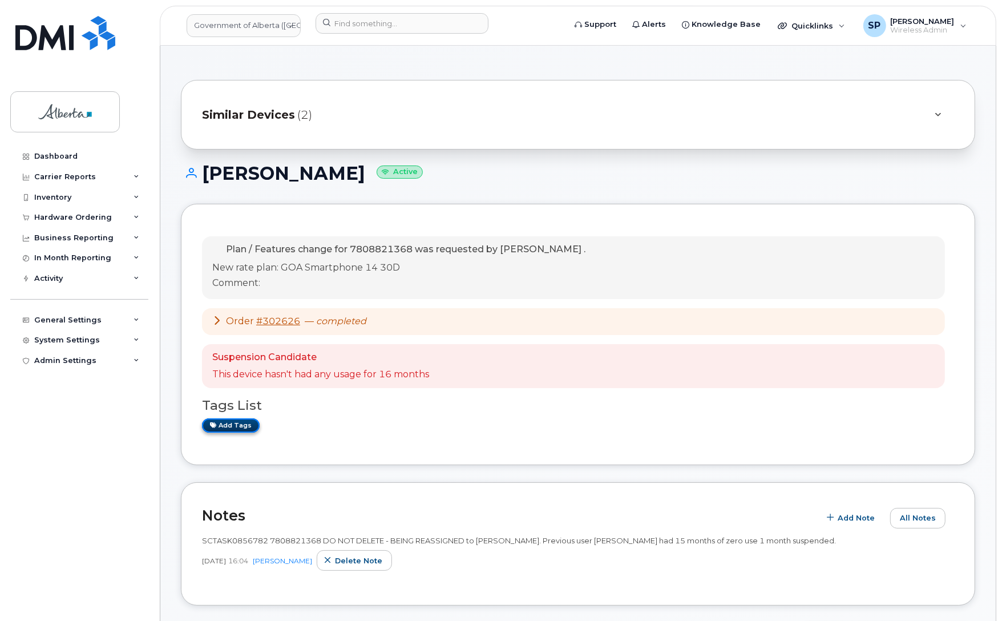
click at [229, 428] on link "Add tags" at bounding box center [231, 425] width 58 height 14
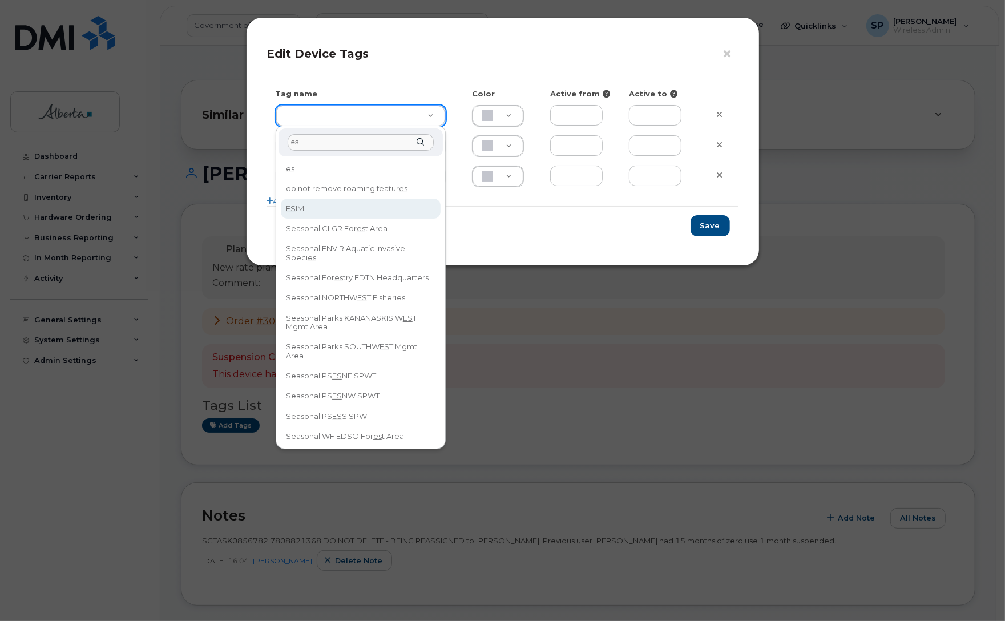
type input "es"
type input "ESIM"
type input "D6CDC1"
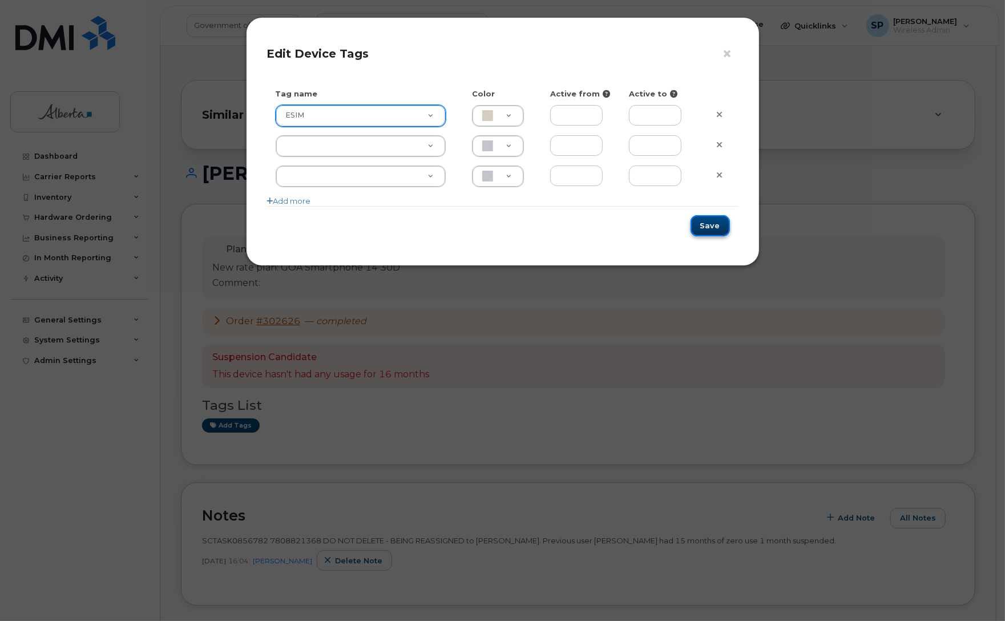
click at [707, 221] on button "Save" at bounding box center [709, 225] width 39 height 21
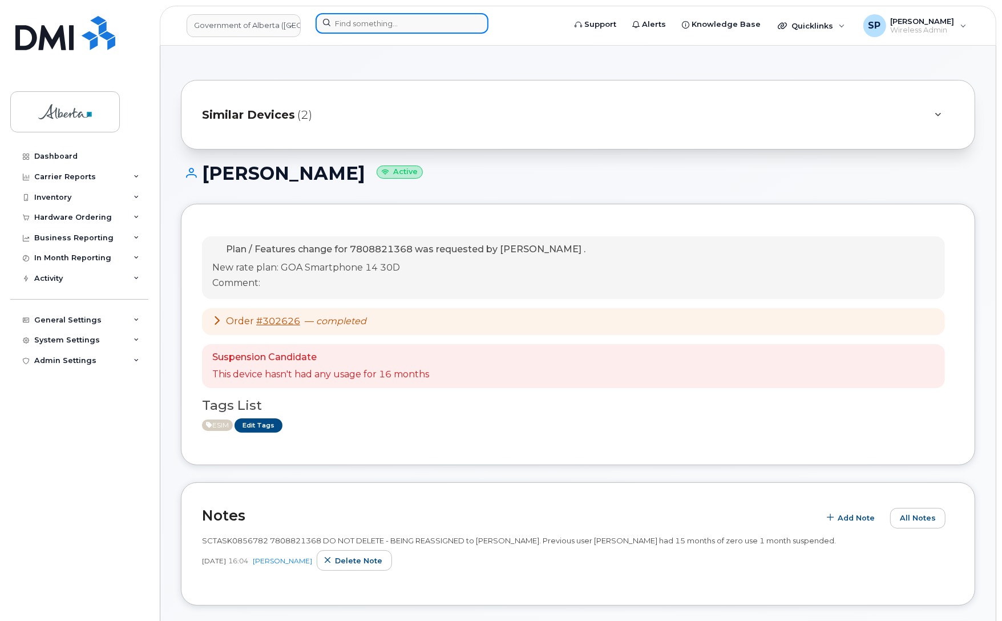
click at [409, 27] on input at bounding box center [401, 23] width 173 height 21
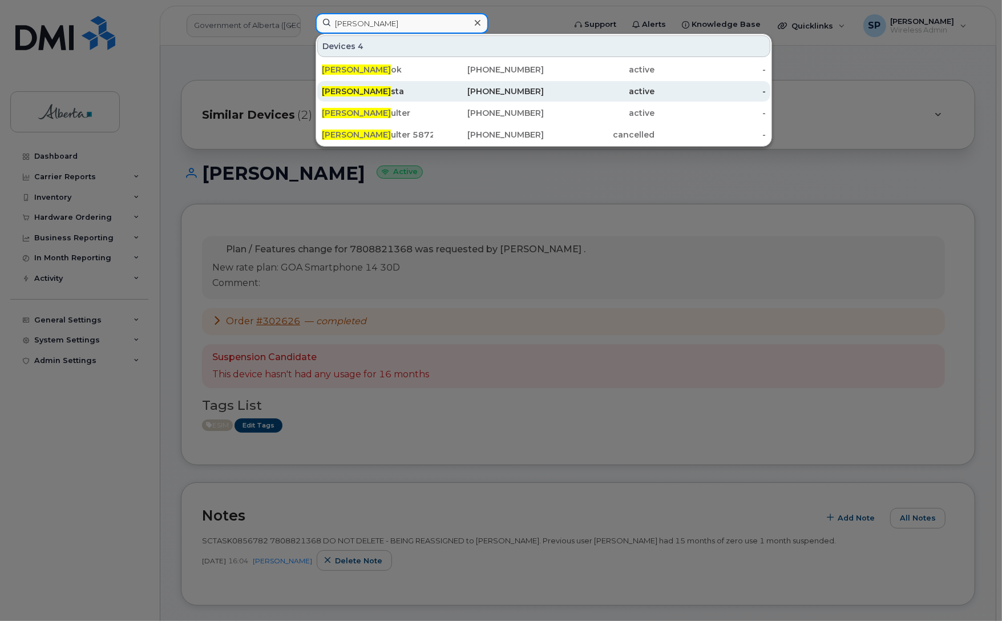
type input "[PERSON_NAME]"
click at [366, 93] on span "[PERSON_NAME]" at bounding box center [356, 91] width 69 height 10
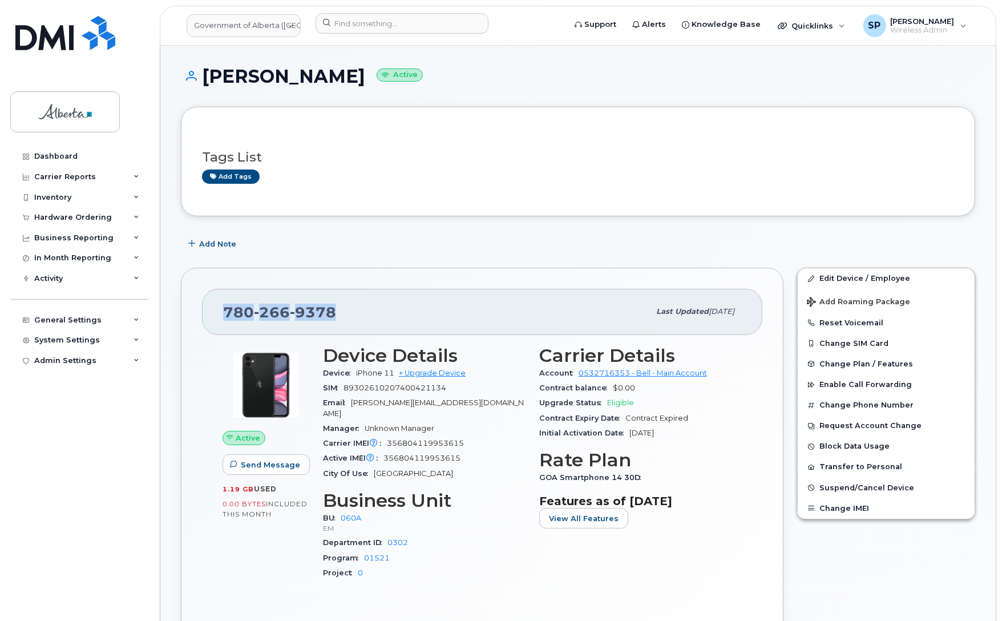
drag, startPoint x: 301, startPoint y: 318, endPoint x: 221, endPoint y: 321, distance: 79.3
click at [221, 321] on div "780 266 9378 Last updated Jul 25, 2025" at bounding box center [482, 312] width 560 height 46
copy span "780 266 9378"
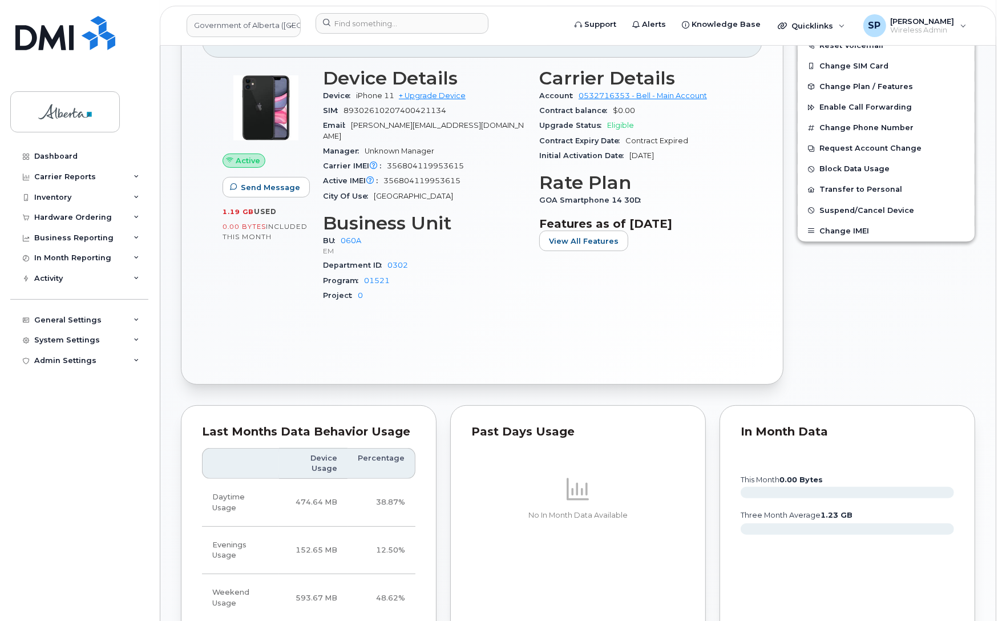
scroll to position [204, 0]
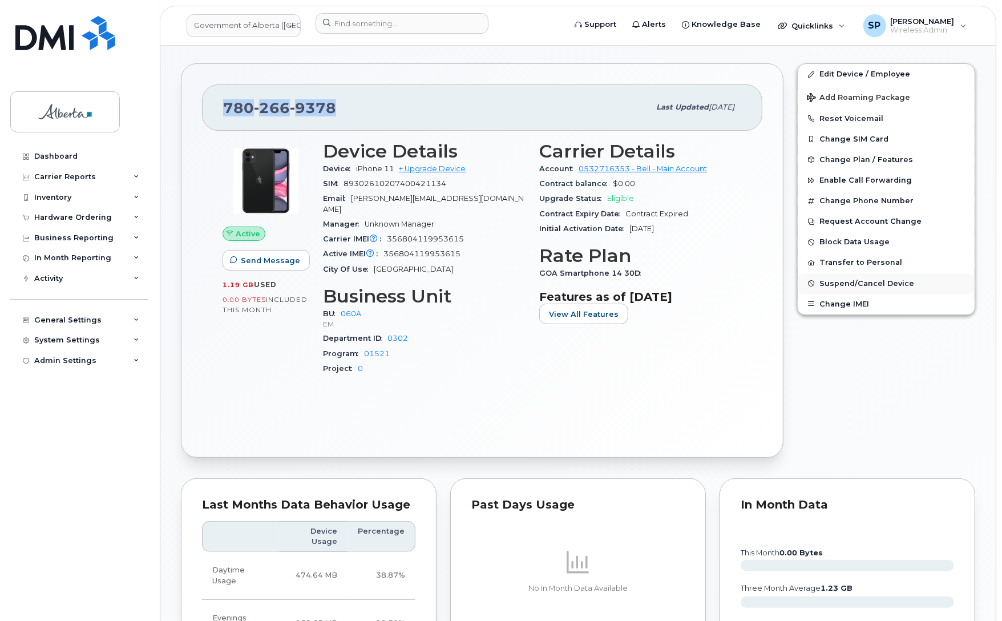
click at [883, 284] on span "Suspend/Cancel Device" at bounding box center [866, 283] width 95 height 9
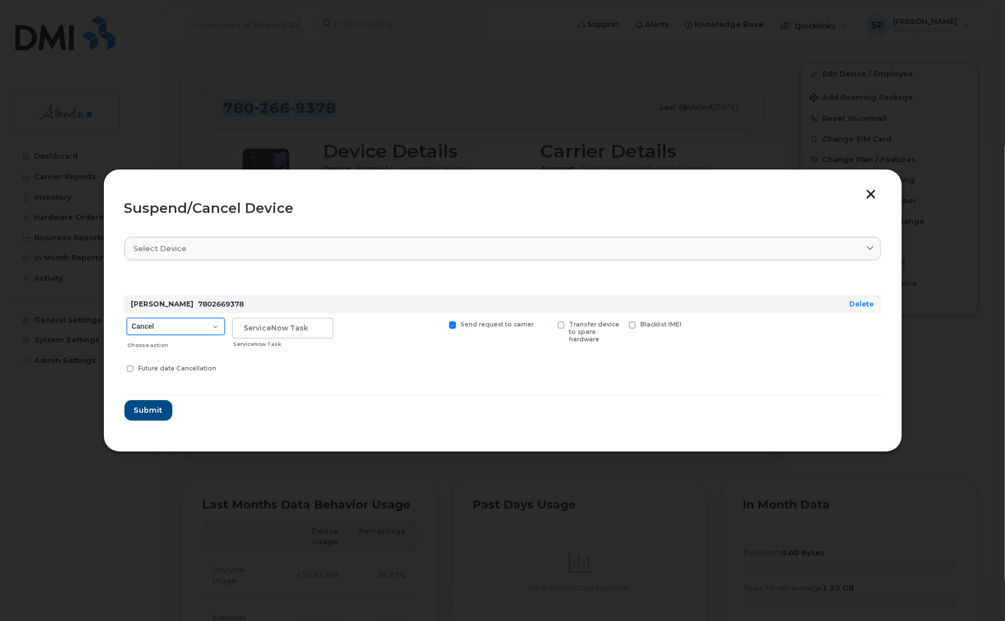
click at [188, 326] on select "Cancel Suspend - Extend Suspension Suspend - Reduced Rate Suspend - Lost Device…" at bounding box center [176, 326] width 98 height 17
select select "[object Object]"
click at [127, 318] on select "Cancel Suspend - Extend Suspension Suspend - Reduced Rate Suspend - Lost Device…" at bounding box center [176, 326] width 98 height 17
click at [278, 329] on input "text" at bounding box center [282, 328] width 101 height 21
click at [254, 328] on input "HR Suspended" at bounding box center [282, 328] width 101 height 21
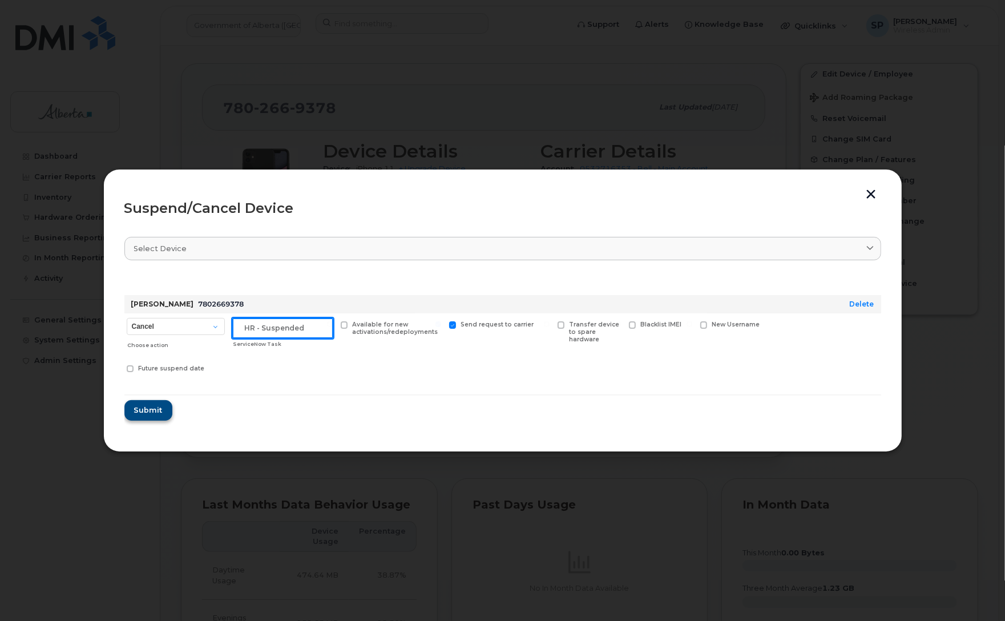
type input "HR - Suspended"
click at [143, 409] on span "Submit" at bounding box center [147, 409] width 29 height 11
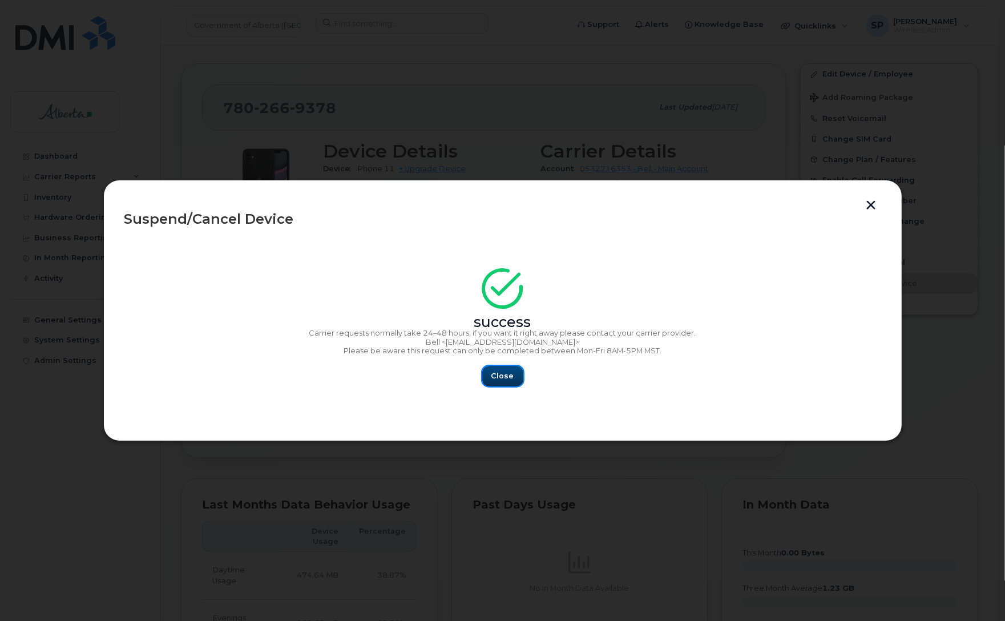
click at [509, 377] on span "Close" at bounding box center [502, 375] width 23 height 11
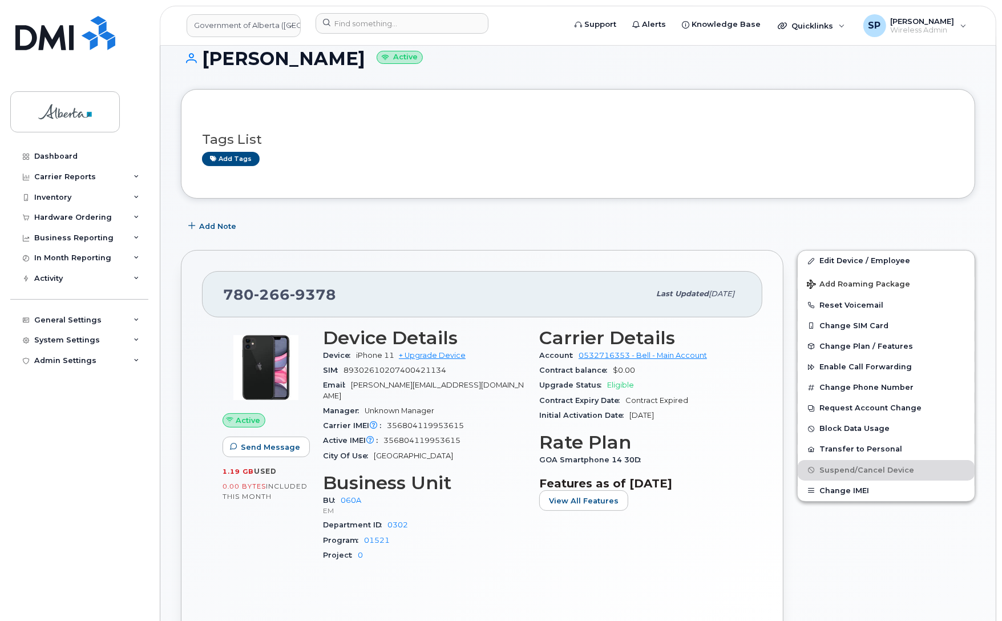
scroll to position [12, 0]
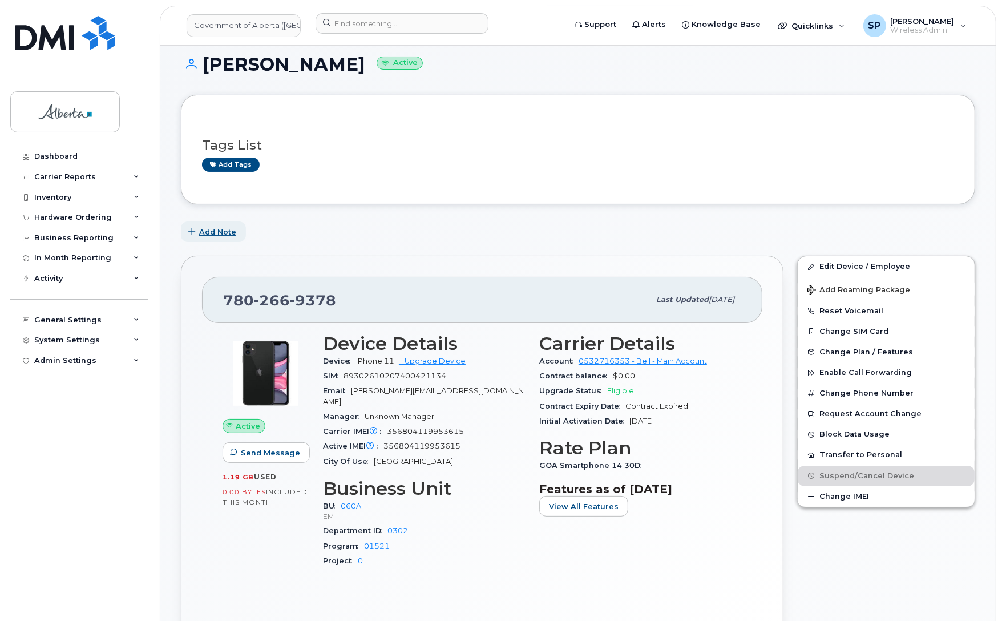
click at [217, 235] on span "Add Note" at bounding box center [217, 231] width 37 height 11
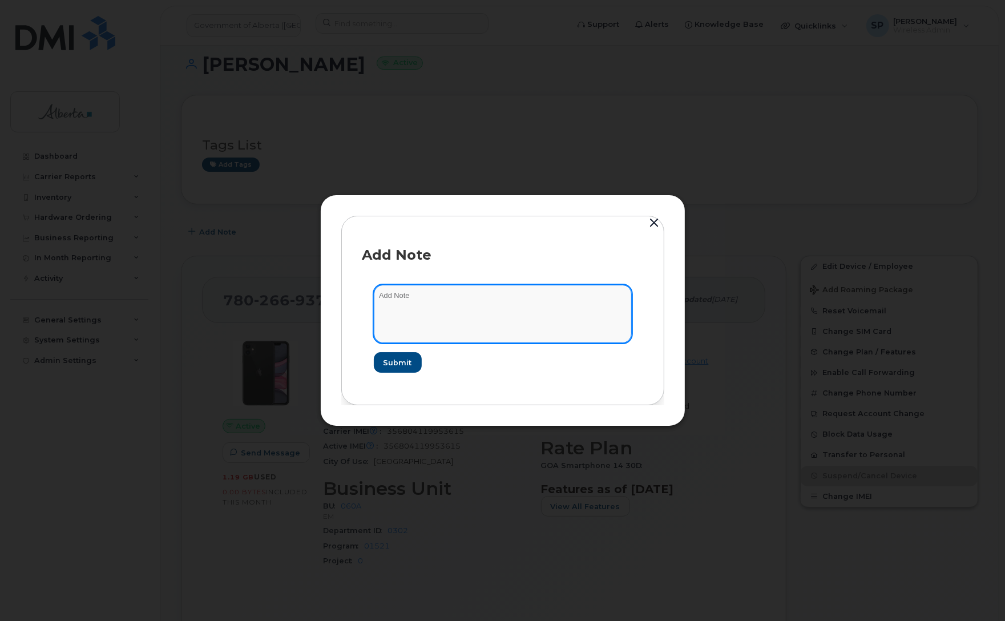
click at [447, 312] on textarea at bounding box center [503, 314] width 258 height 58
type textarea "H"
type textarea "Suspended as per HR"
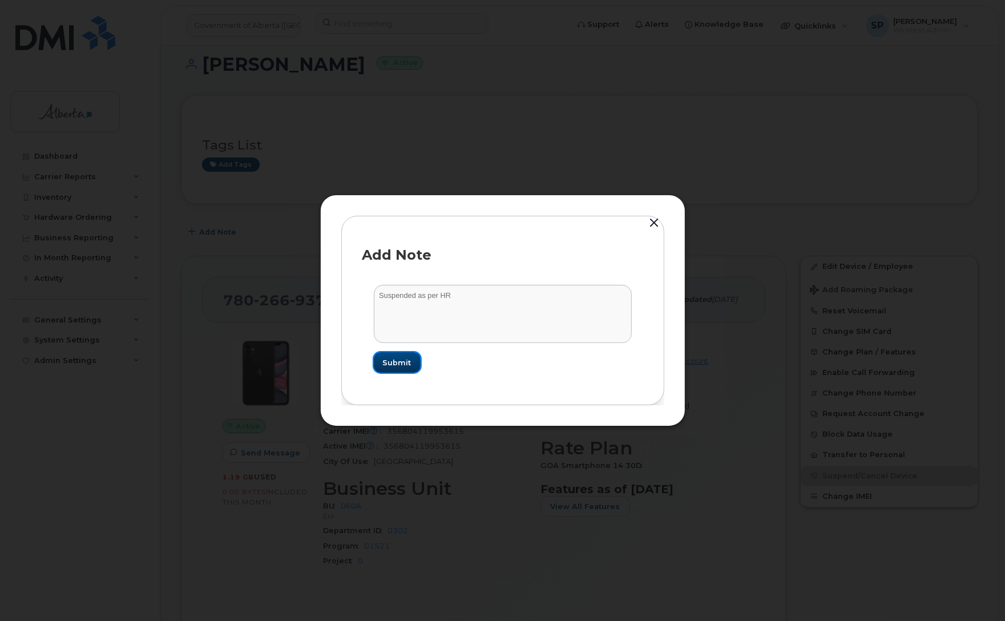
click at [406, 369] on button "Submit" at bounding box center [397, 362] width 47 height 21
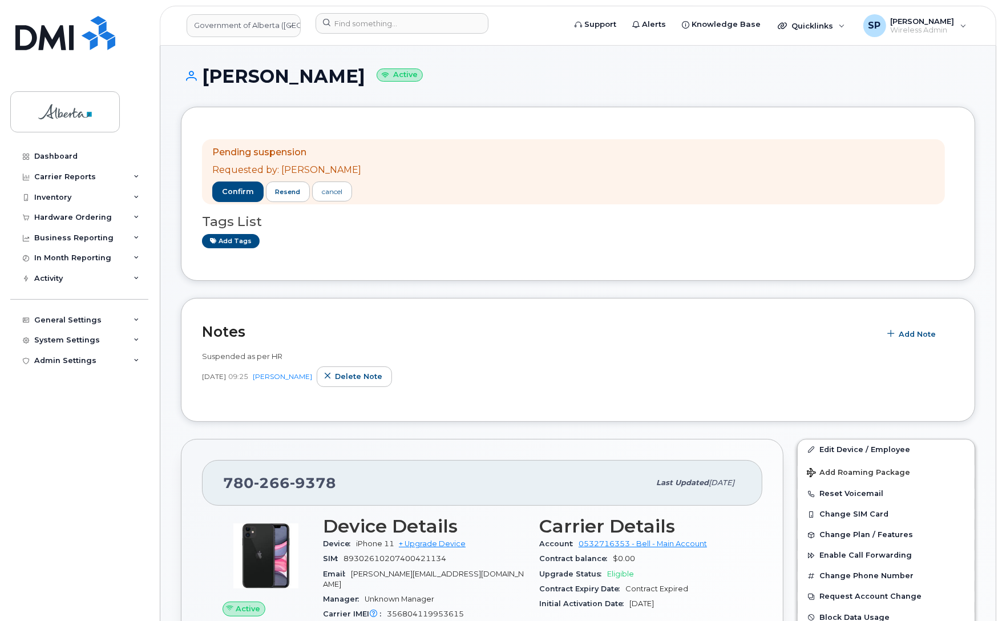
click at [375, 231] on div "Tags List Add tags" at bounding box center [578, 226] width 752 height 44
click at [241, 329] on h2 "Notes" at bounding box center [538, 331] width 673 height 17
click at [271, 485] on span "266" at bounding box center [272, 482] width 36 height 17
drag, startPoint x: 337, startPoint y: 485, endPoint x: 226, endPoint y: 486, distance: 110.7
click at [226, 486] on div "780 266 9378" at bounding box center [436, 483] width 426 height 24
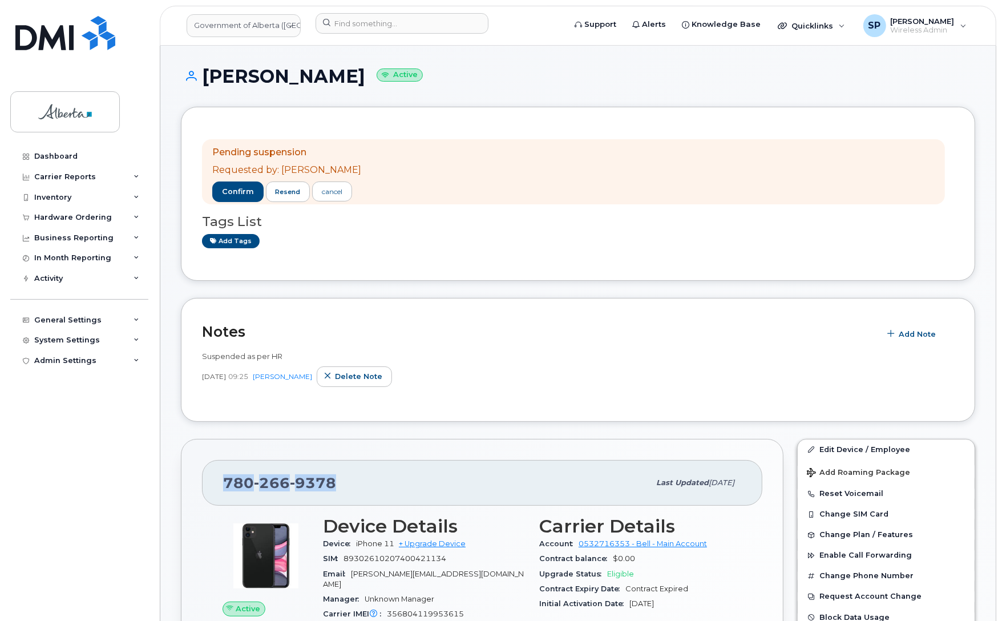
copy span "780 266 9378"
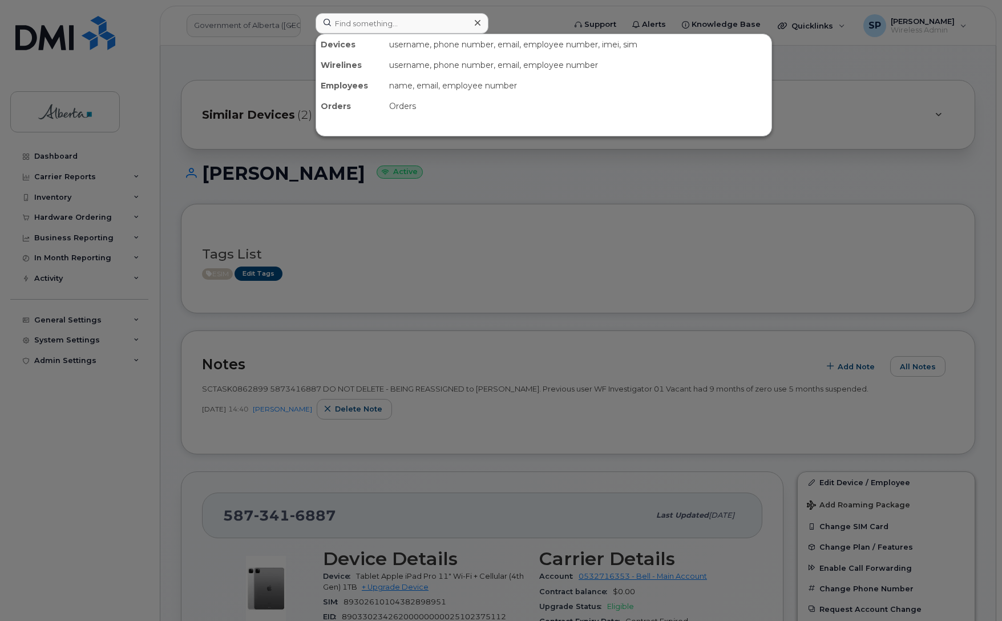
scroll to position [278, 0]
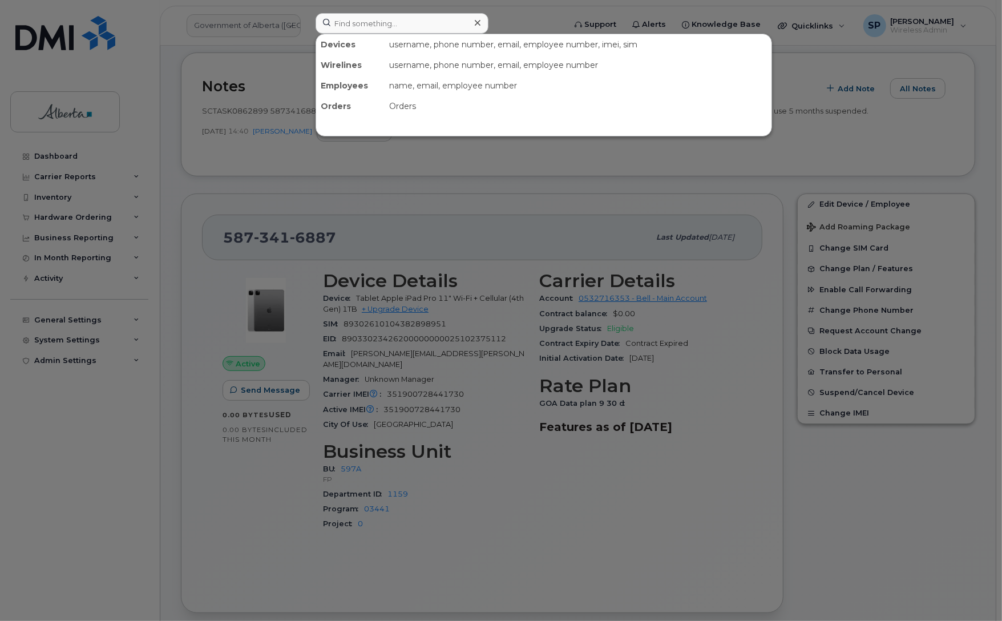
click at [341, 18] on input at bounding box center [401, 23] width 173 height 21
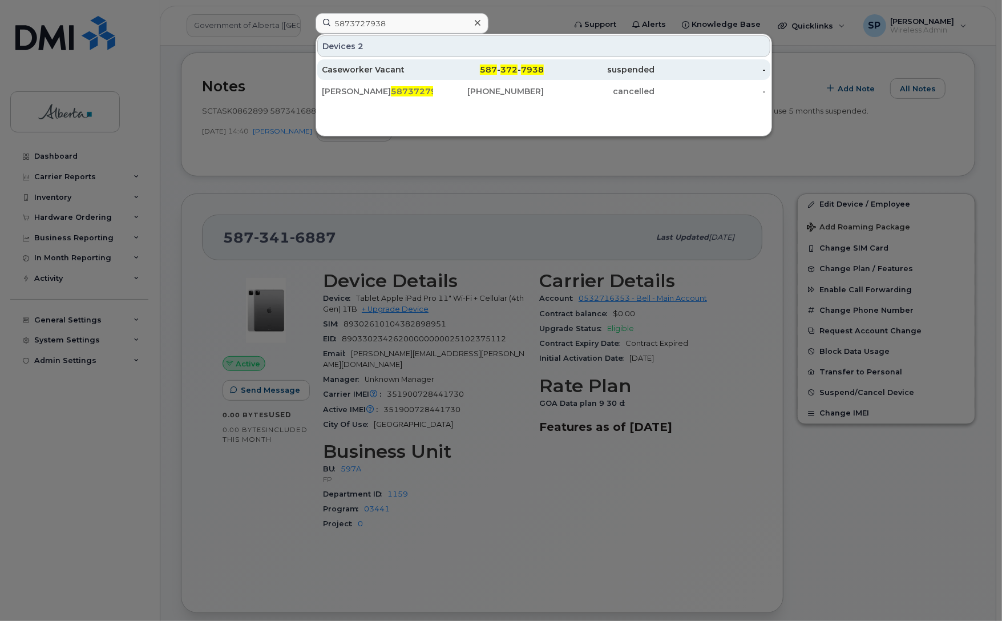
type input "5873727938"
drag, startPoint x: 375, startPoint y: 72, endPoint x: 388, endPoint y: 74, distance: 12.7
click at [378, 73] on div "Caseworker Vacant" at bounding box center [377, 69] width 111 height 11
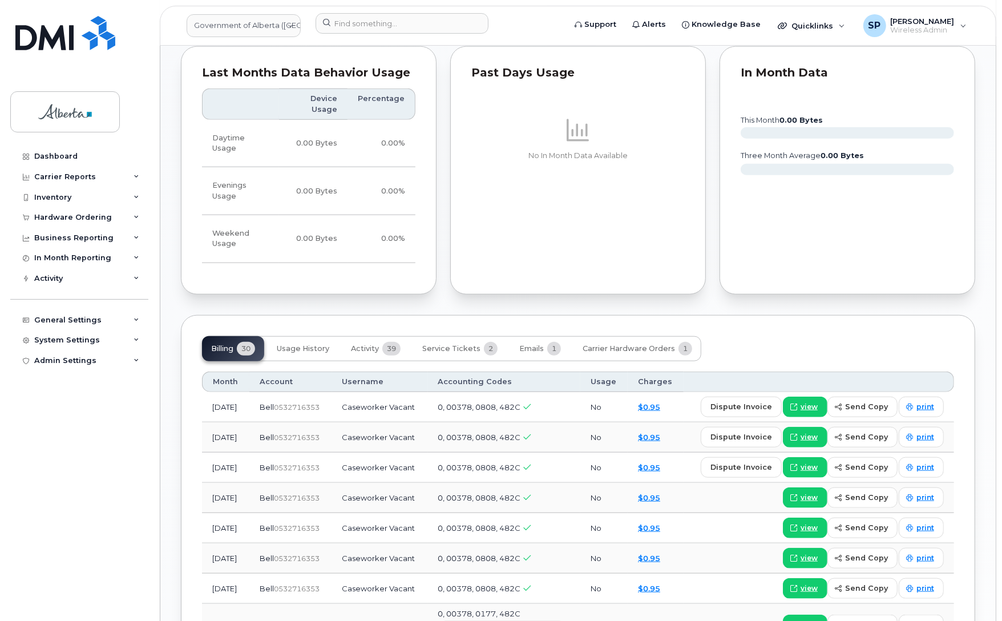
scroll to position [875, 0]
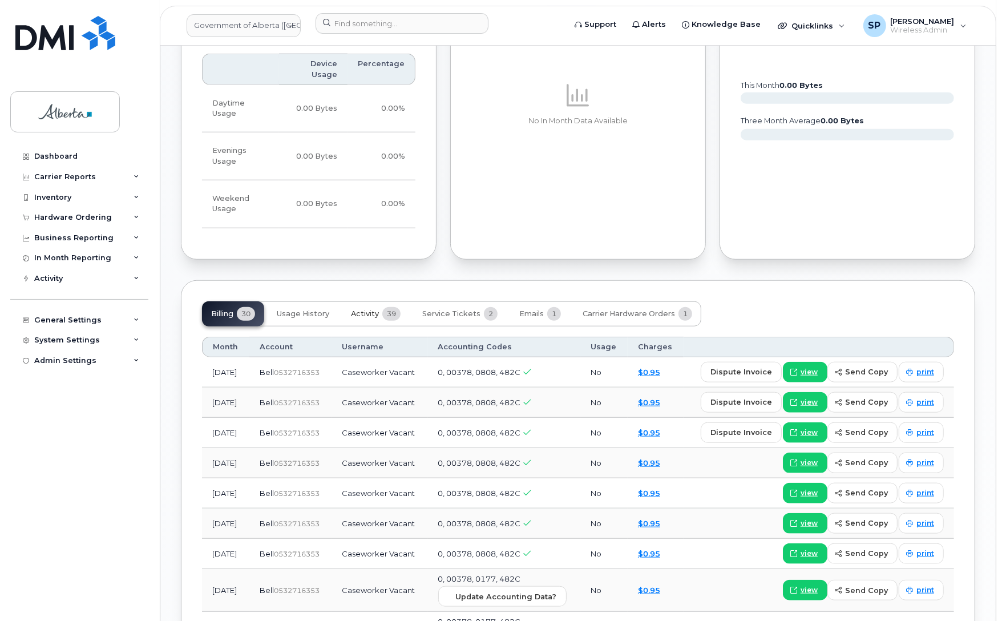
click at [364, 309] on span "Activity" at bounding box center [365, 313] width 28 height 9
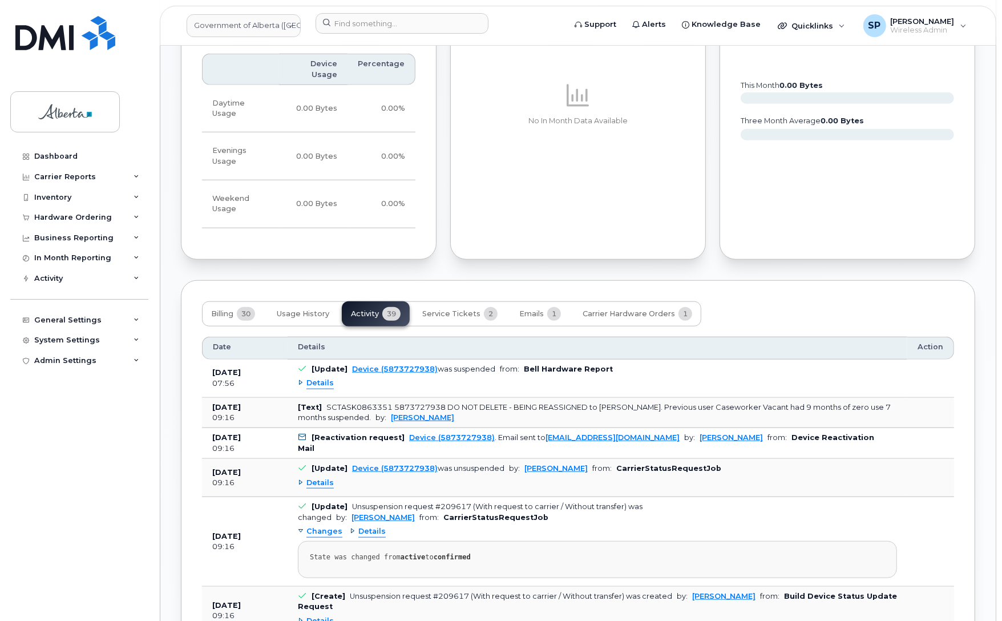
click at [320, 378] on span "Details" at bounding box center [319, 383] width 27 height 11
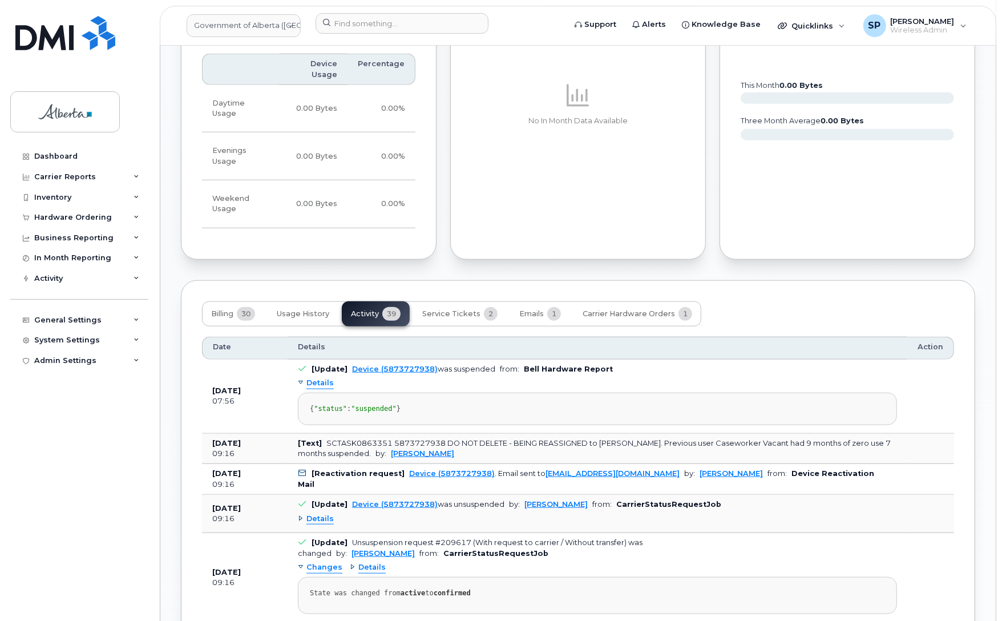
click at [320, 378] on span "Details" at bounding box center [319, 383] width 27 height 11
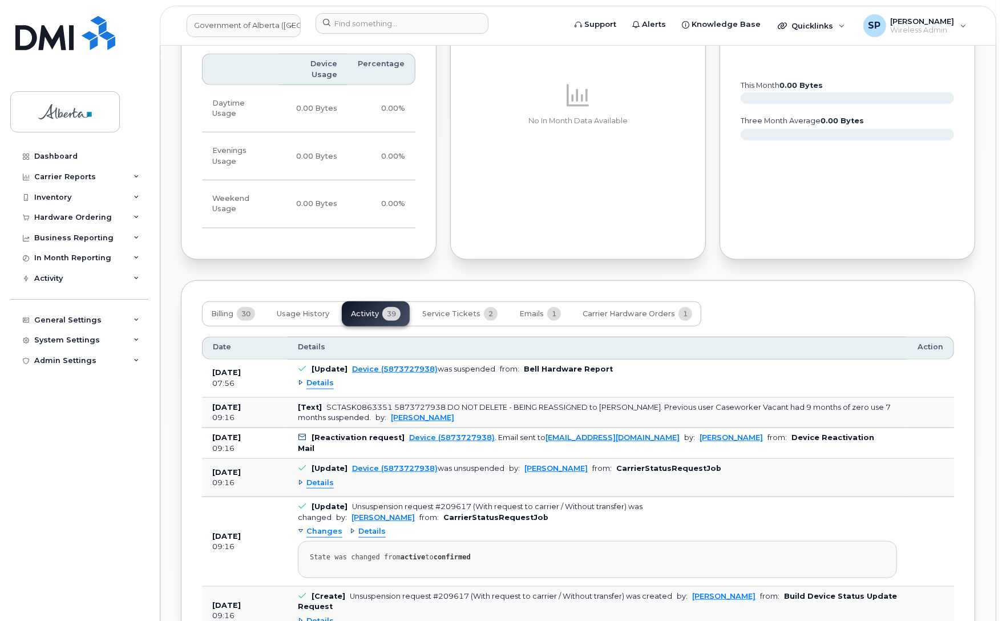
click at [41, 435] on div "Dashboard Carrier Reports Monthly Billing Data Daily Data Pooling Data Behavior…" at bounding box center [80, 375] width 141 height 458
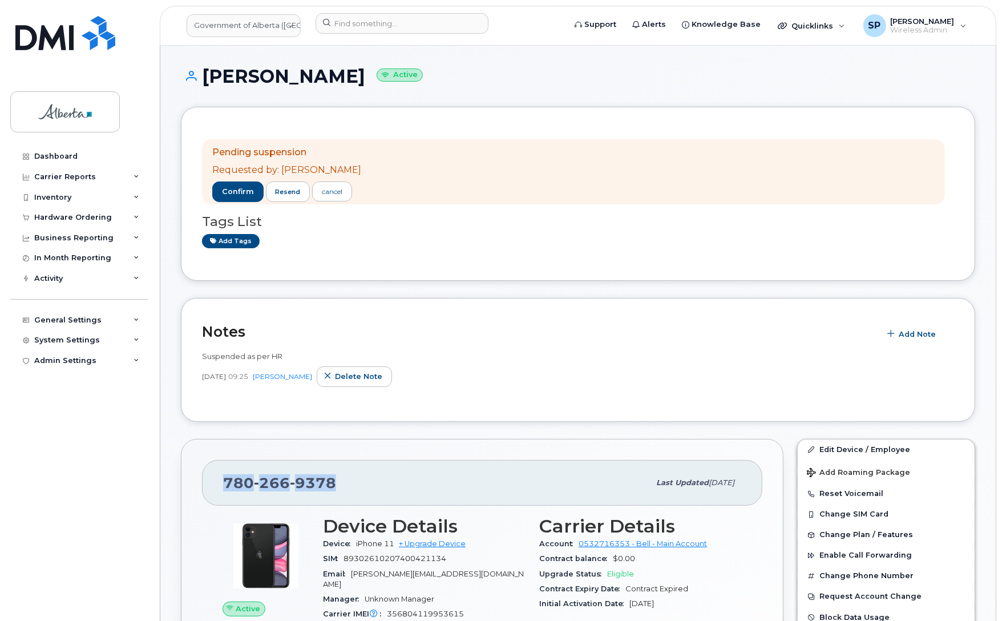
drag, startPoint x: 337, startPoint y: 483, endPoint x: 226, endPoint y: 486, distance: 110.7
click at [226, 486] on div "[PHONE_NUMBER]" at bounding box center [436, 483] width 426 height 24
copy span "[PHONE_NUMBER]"
click at [43, 397] on div "Dashboard Carrier Reports Monthly Billing Data Daily Data Pooling Data Behavior…" at bounding box center [80, 375] width 141 height 458
drag, startPoint x: 323, startPoint y: 482, endPoint x: 217, endPoint y: 488, distance: 106.3
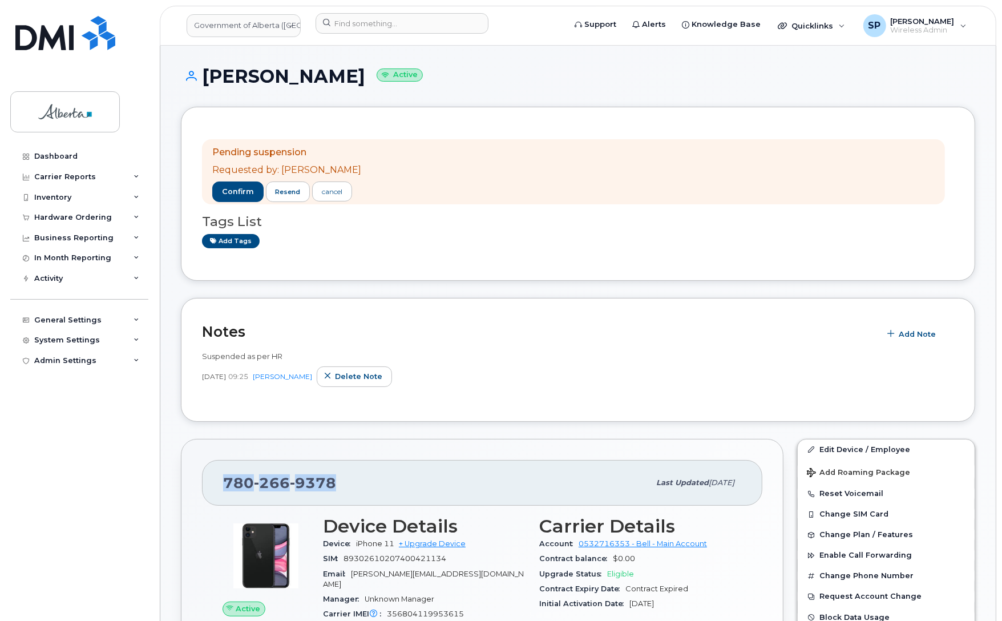
click at [217, 488] on div "780 266 9378 Last updated Jul 25, 2025" at bounding box center [482, 483] width 560 height 46
copy span "780 266 9378"
click at [19, 432] on div "Dashboard Carrier Reports Monthly Billing Data Daily Data Pooling Data Behavior…" at bounding box center [80, 375] width 141 height 458
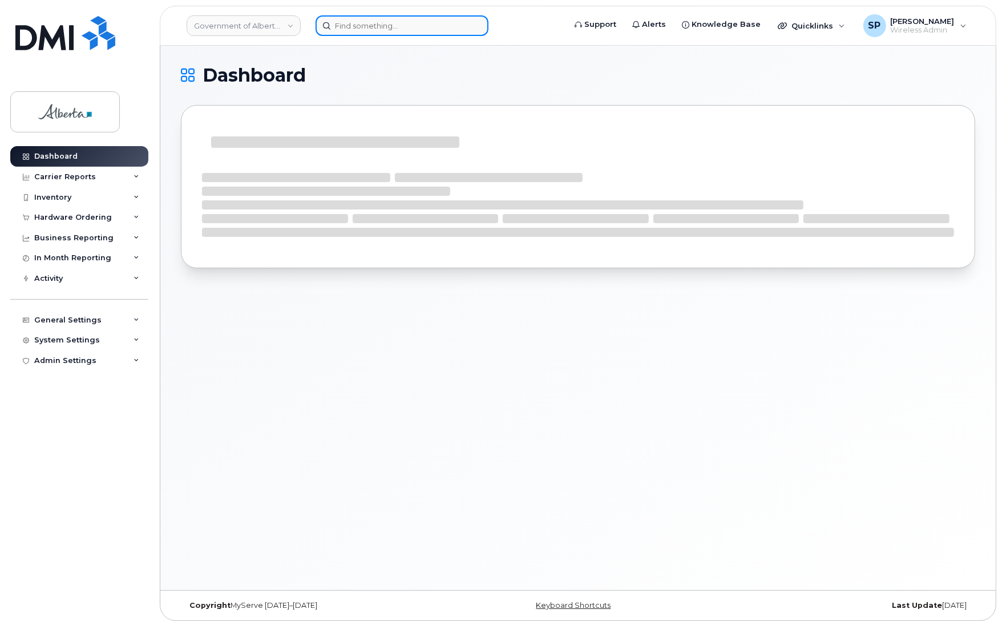
click at [419, 22] on input at bounding box center [401, 25] width 173 height 21
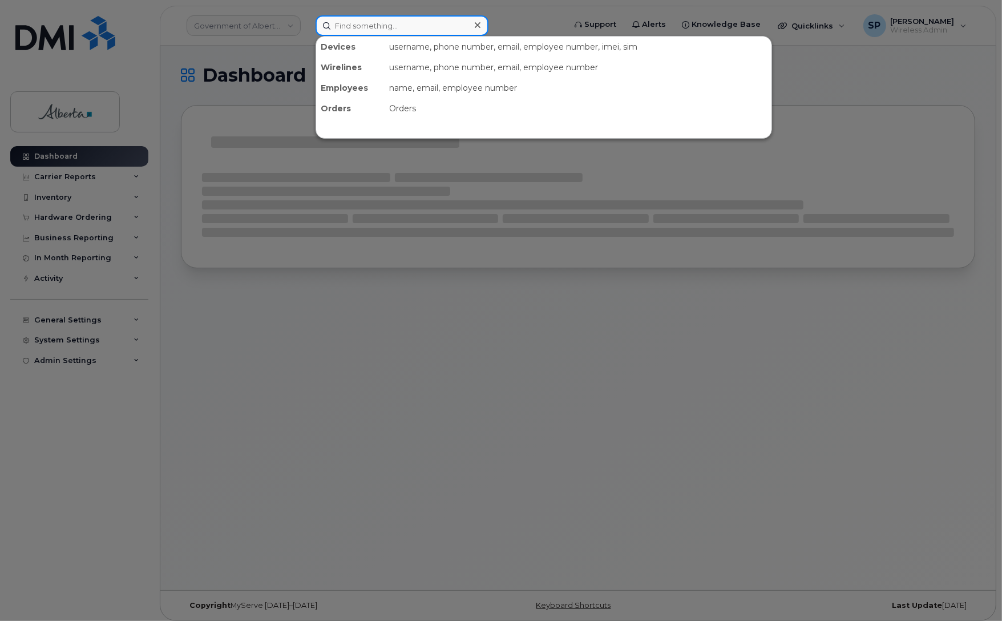
paste input "7803402757"
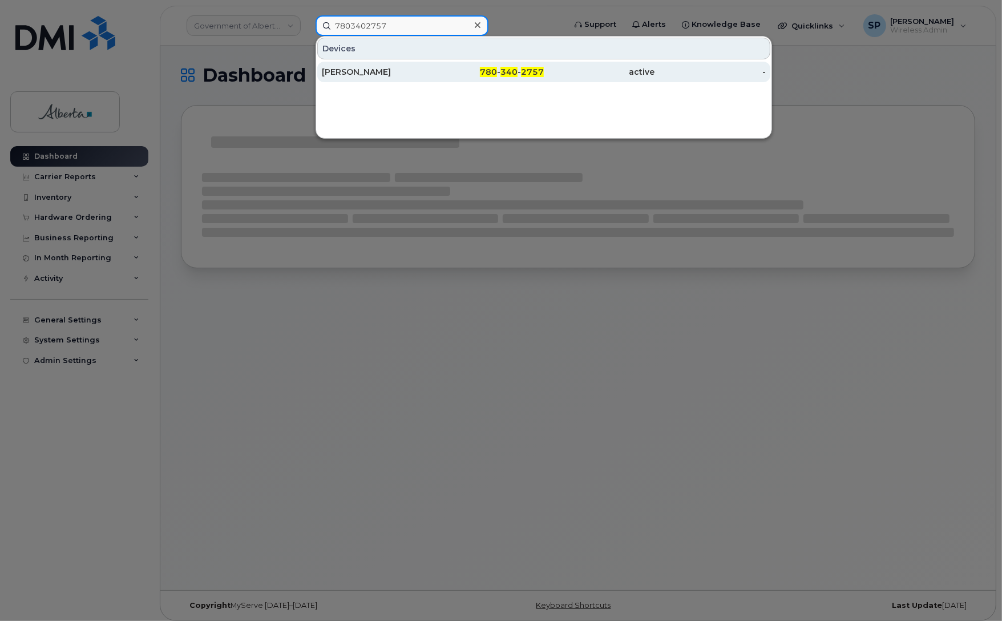
type input "7803402757"
click at [370, 75] on div "[PERSON_NAME]" at bounding box center [377, 71] width 111 height 11
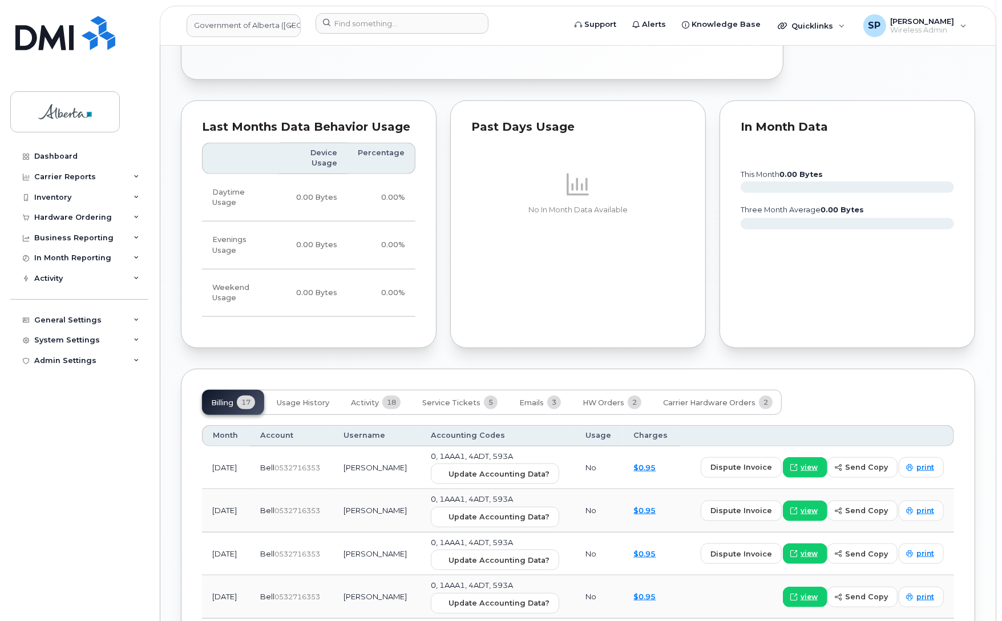
scroll to position [817, 0]
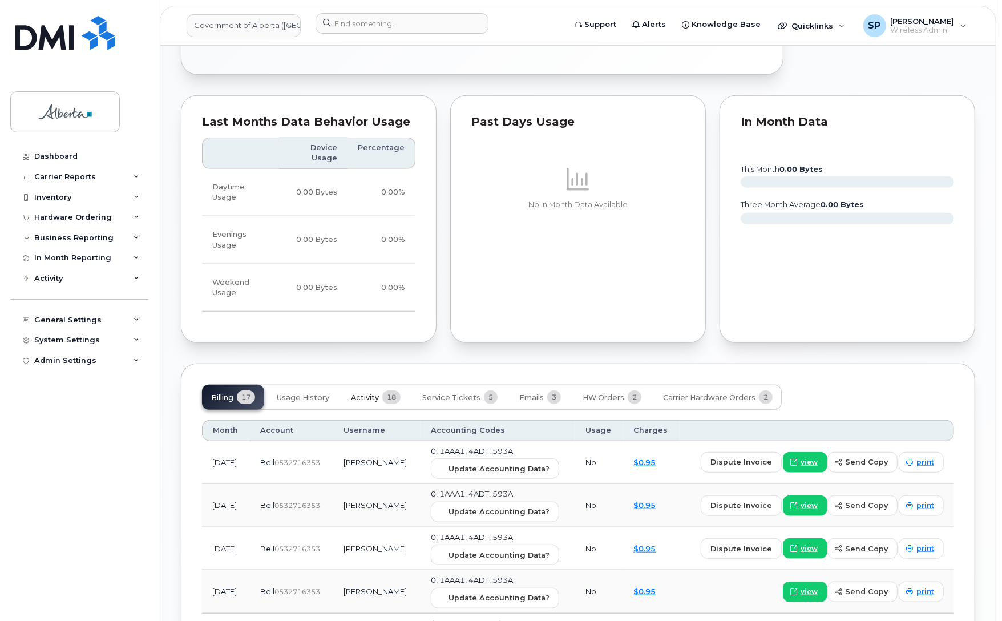
click at [366, 393] on span "Activity" at bounding box center [365, 397] width 28 height 9
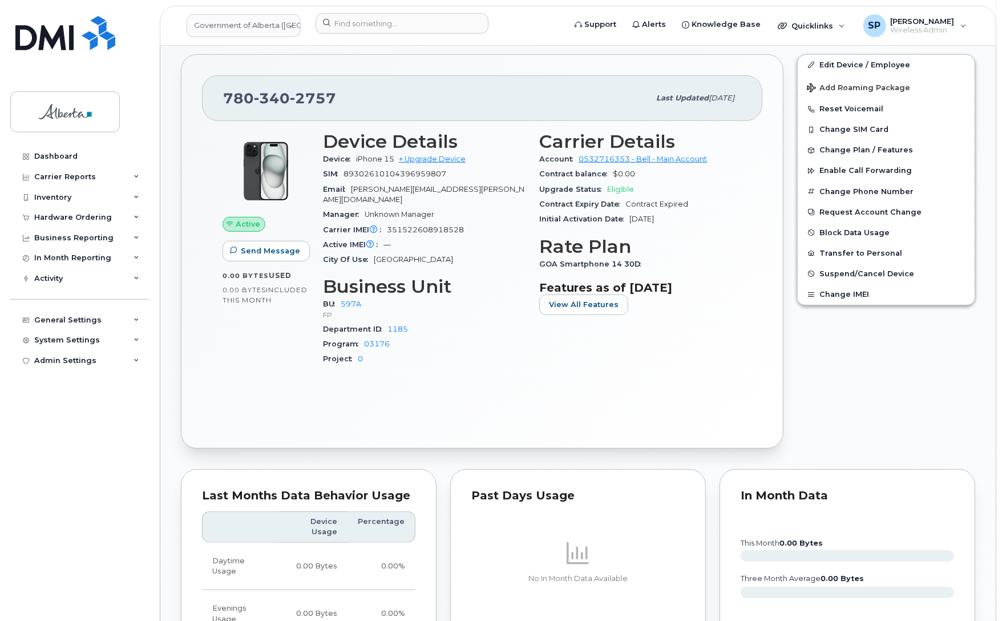
scroll to position [440, 0]
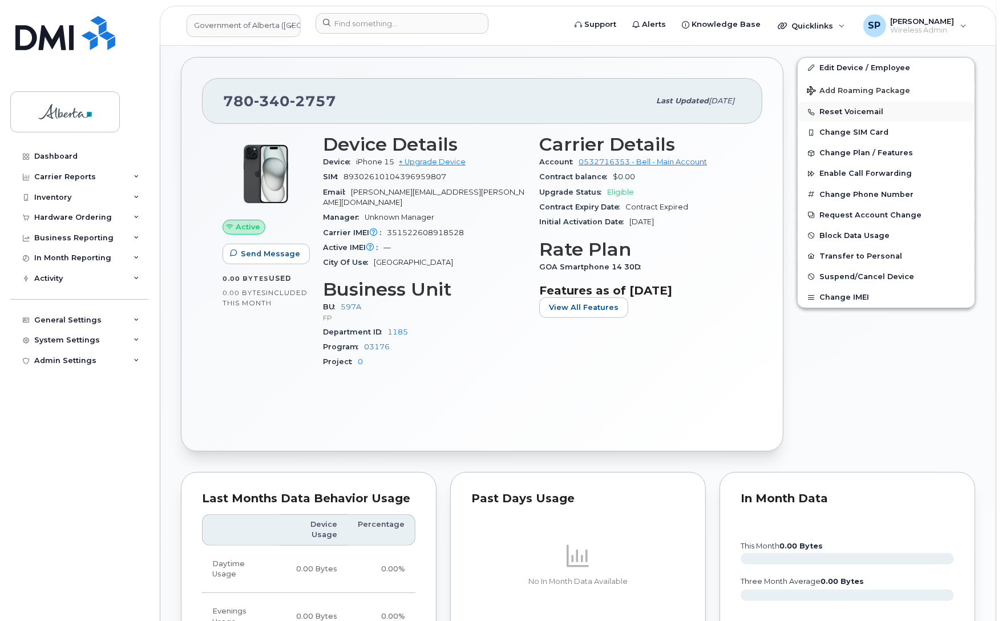
click at [843, 114] on button "Reset Voicemail" at bounding box center [886, 112] width 177 height 21
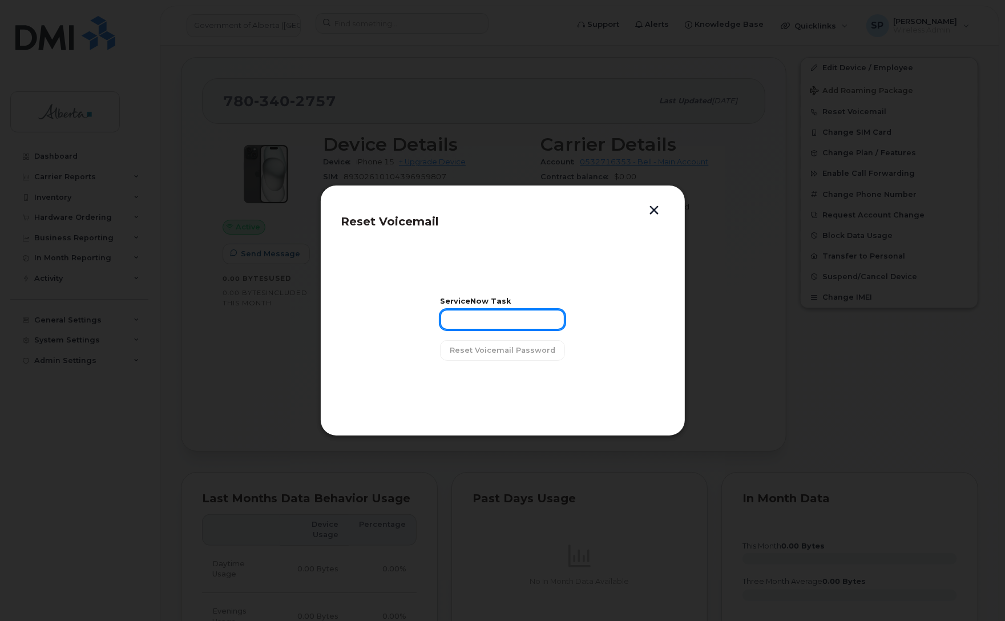
click at [515, 321] on input "text" at bounding box center [502, 319] width 125 height 21
paste input "SCTASK0858828"
type input "SCTASK0858828"
click at [517, 352] on span "Reset Voicemail Password" at bounding box center [503, 350] width 106 height 11
click at [500, 380] on span "Close" at bounding box center [502, 379] width 23 height 11
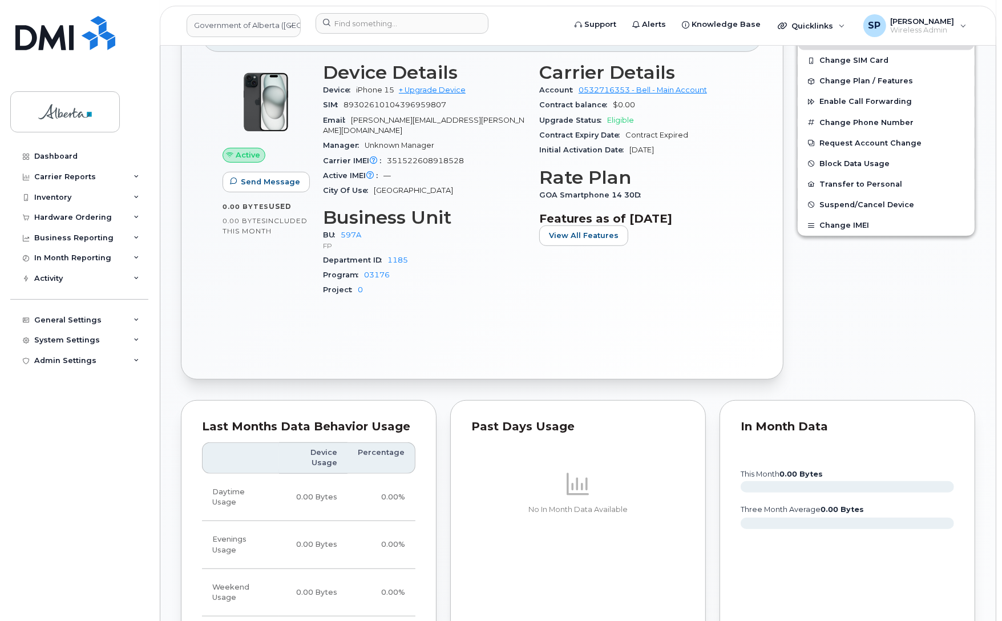
scroll to position [377, 0]
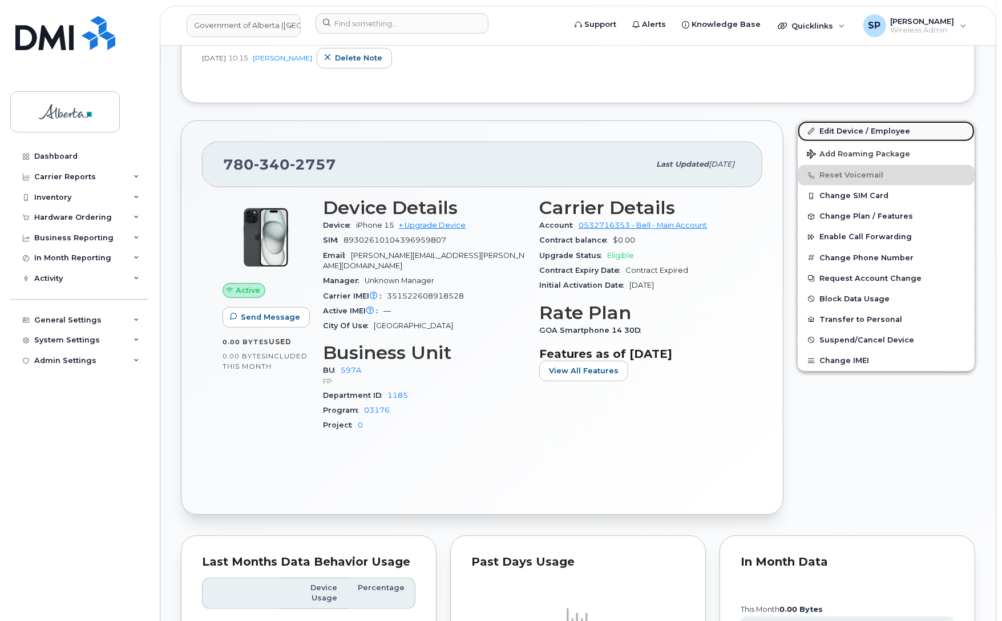
click at [881, 132] on link "Edit Device / Employee" at bounding box center [886, 131] width 177 height 21
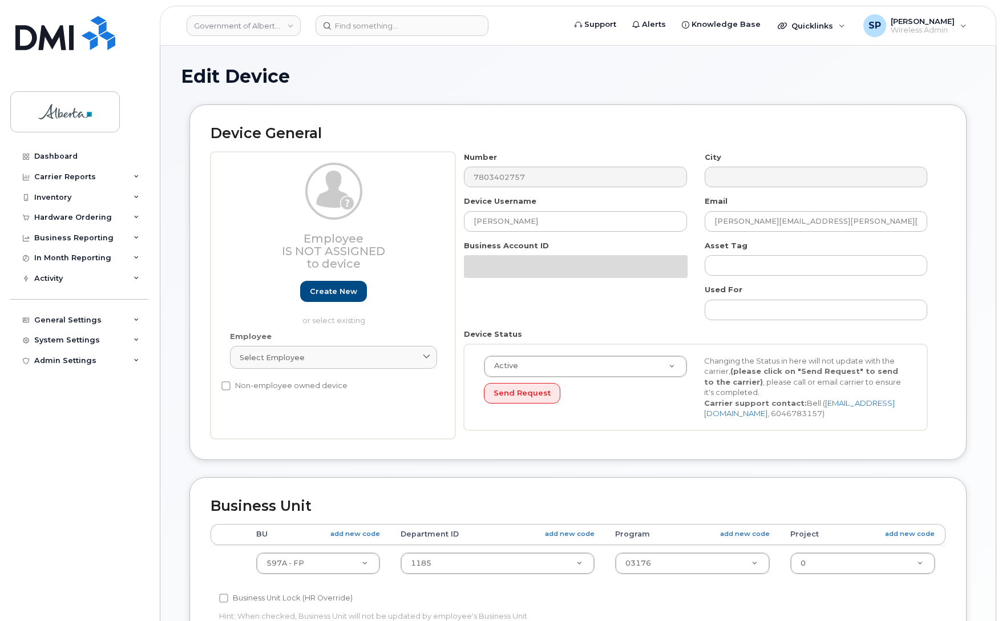
select select "4797726"
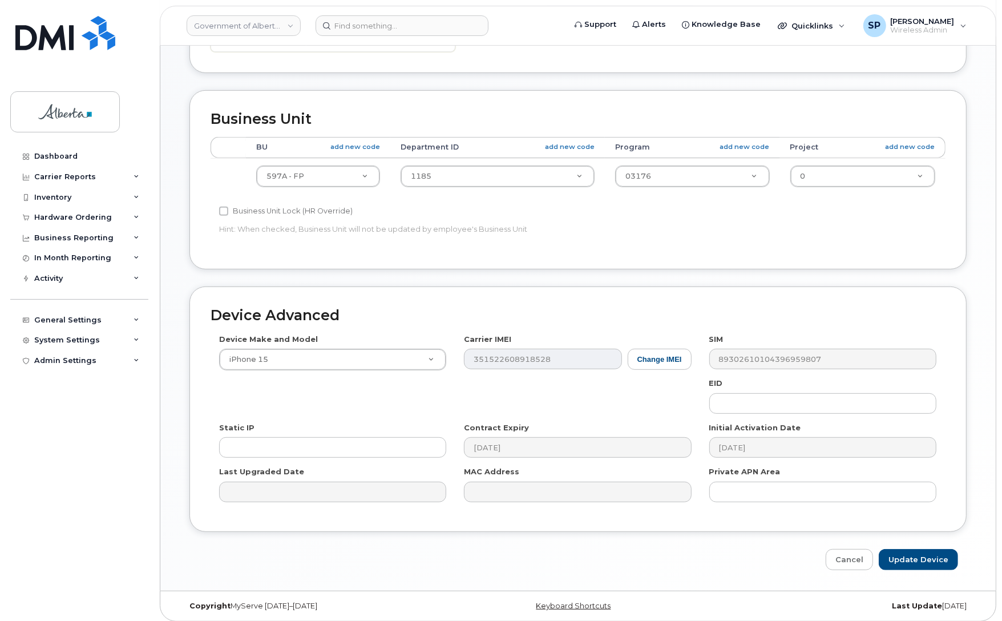
scroll to position [395, 0]
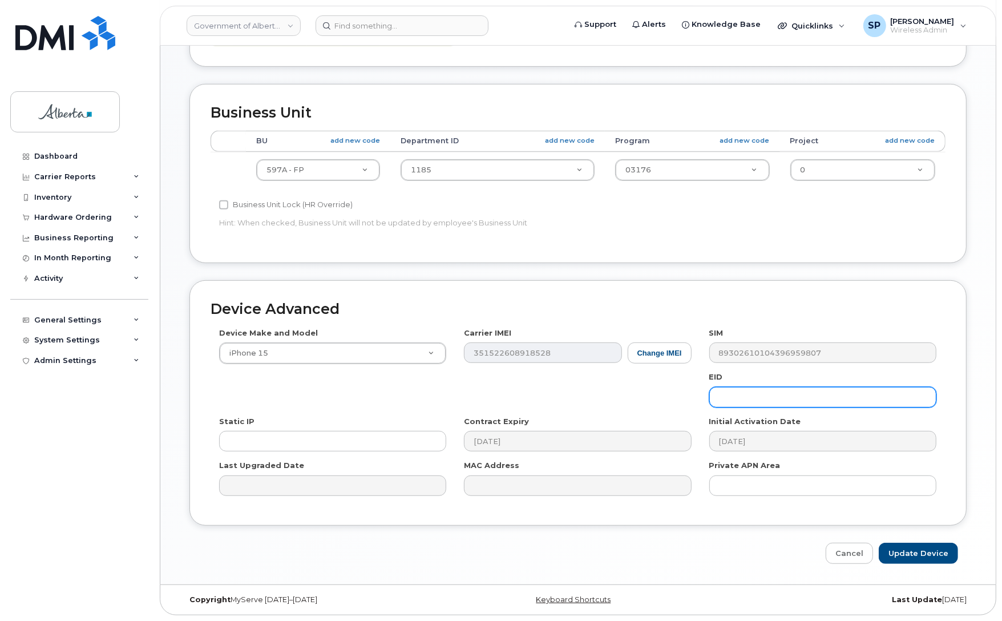
click at [807, 403] on input "text" at bounding box center [822, 397] width 227 height 21
paste input "89049032007208882600189415284980"
type input "89049032007208882600189415284980"
click at [903, 553] on input "Update Device" at bounding box center [918, 553] width 79 height 21
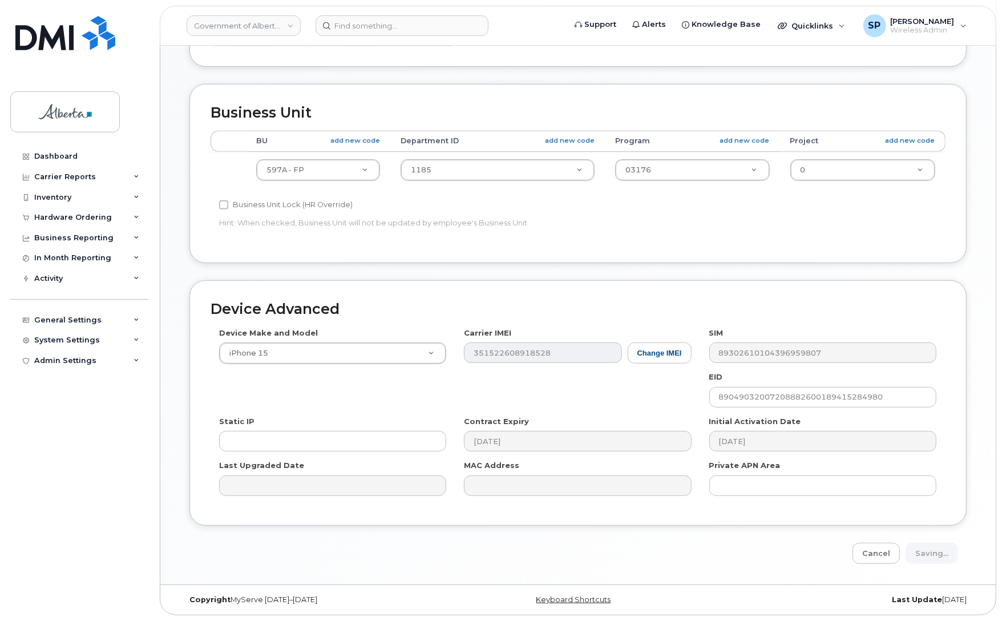
type input "Saving..."
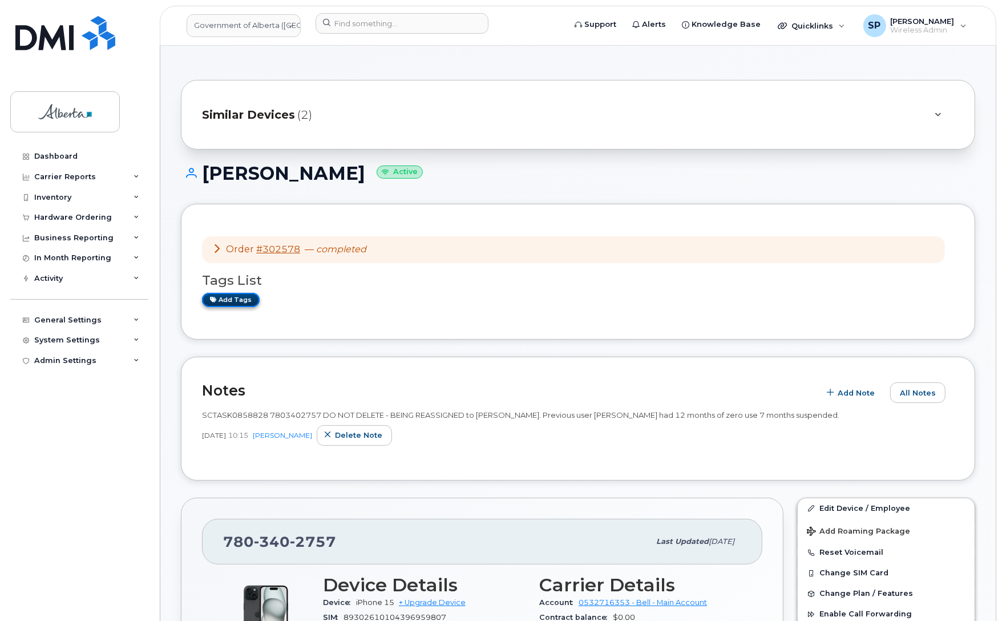
click at [238, 301] on link "Add tags" at bounding box center [231, 300] width 58 height 14
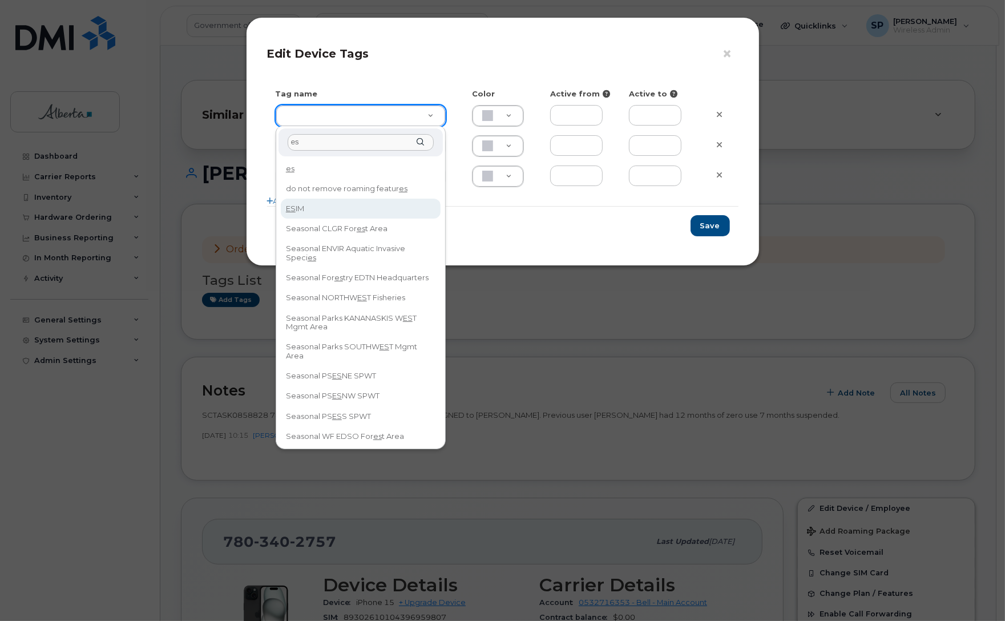
type input "es"
type input "ESIM"
type input "D6CDC1"
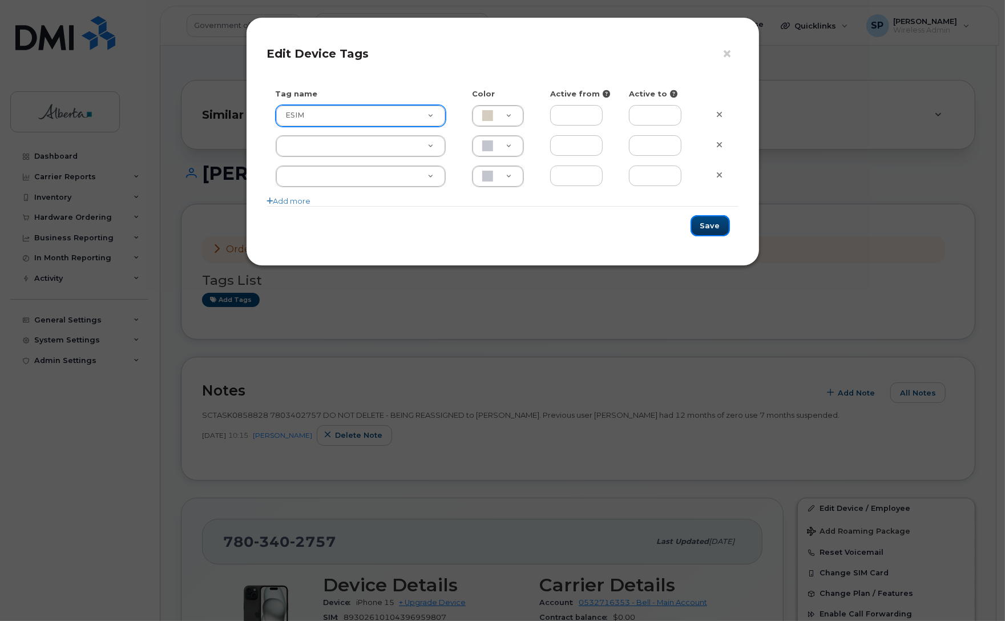
click at [710, 226] on button "Save" at bounding box center [709, 225] width 39 height 21
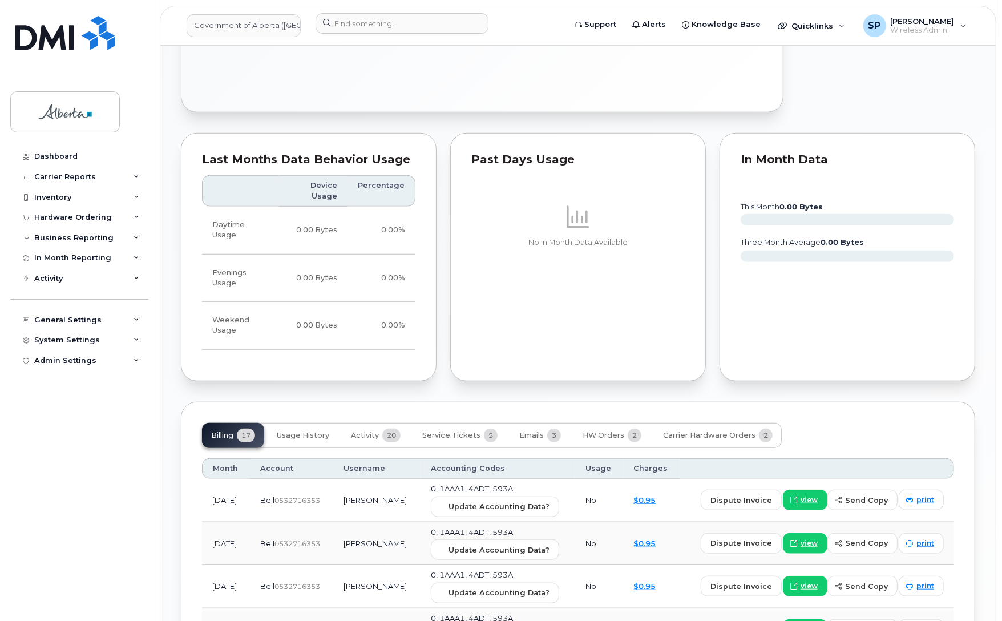
scroll to position [791, 0]
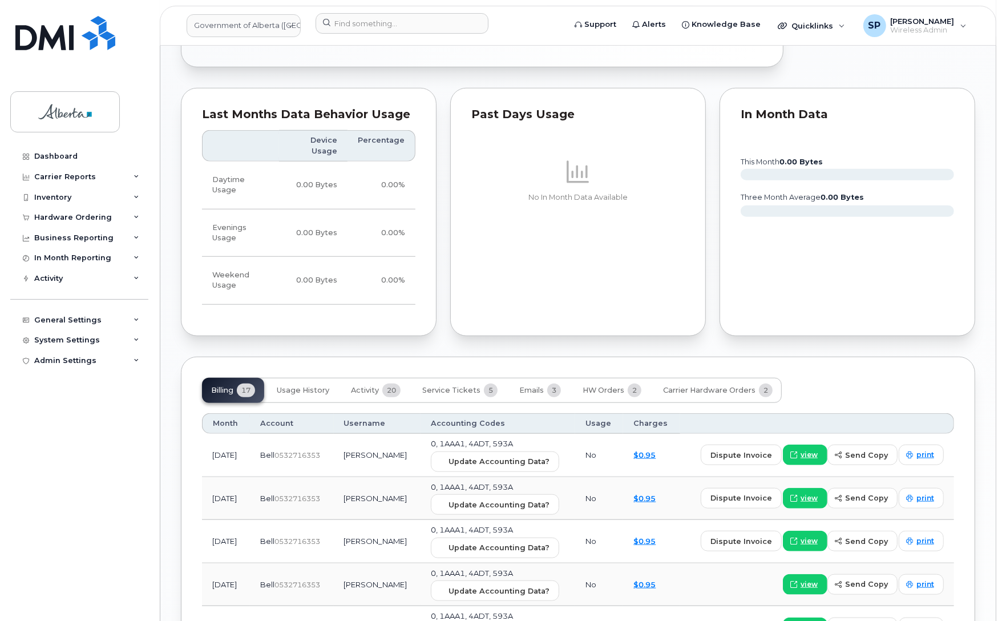
scroll to position [880, 0]
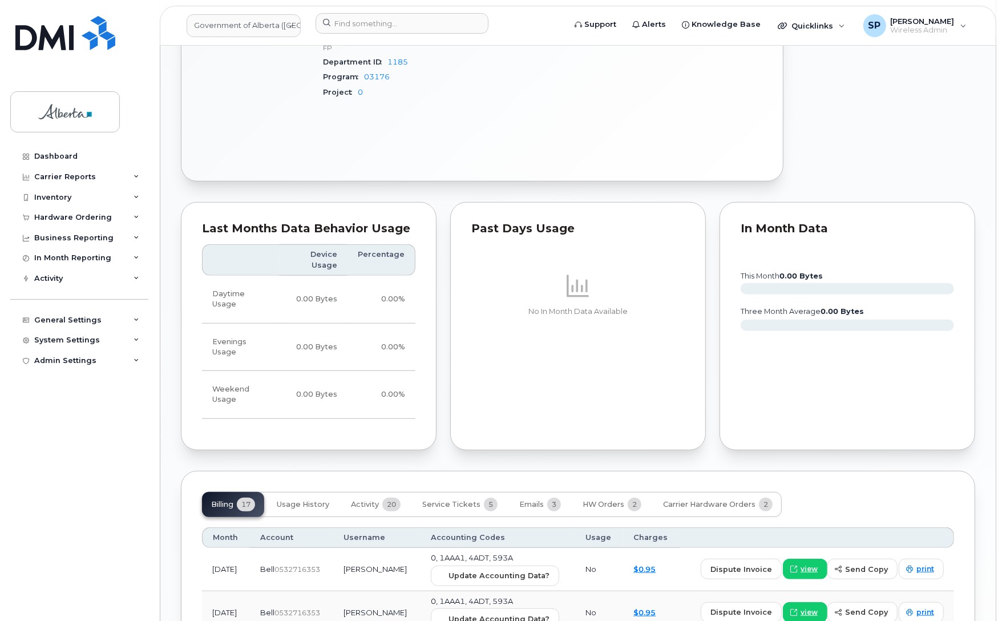
scroll to position [730, 0]
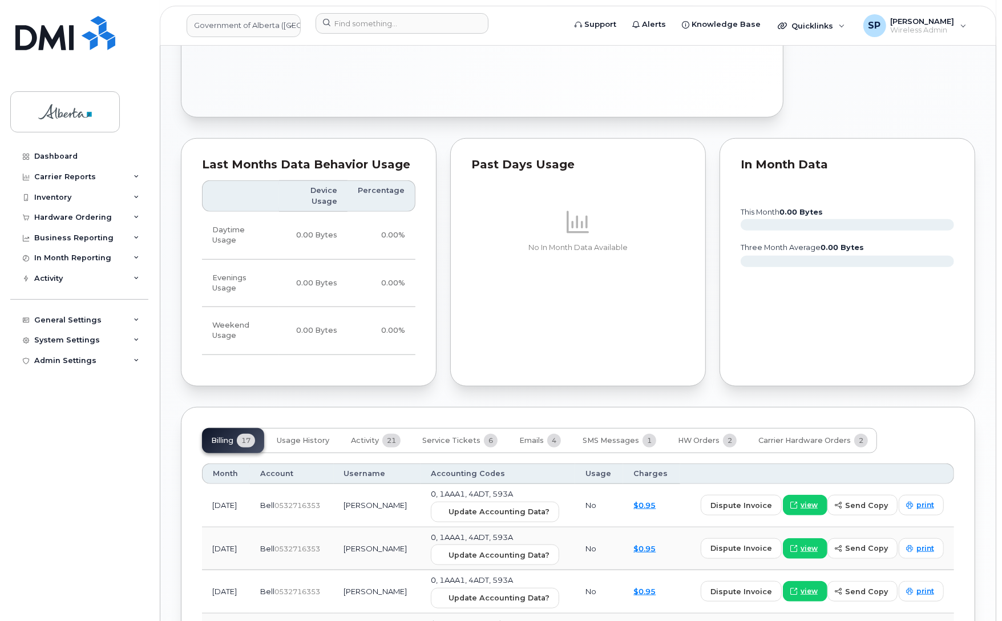
scroll to position [873, 0]
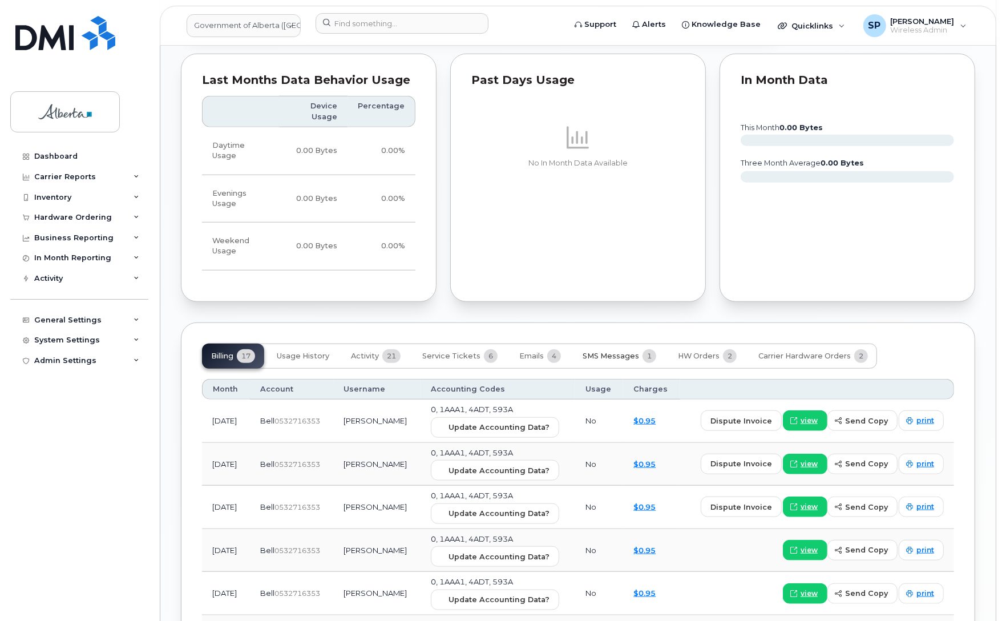
click at [613, 351] on span "SMS Messages" at bounding box center [610, 355] width 56 height 9
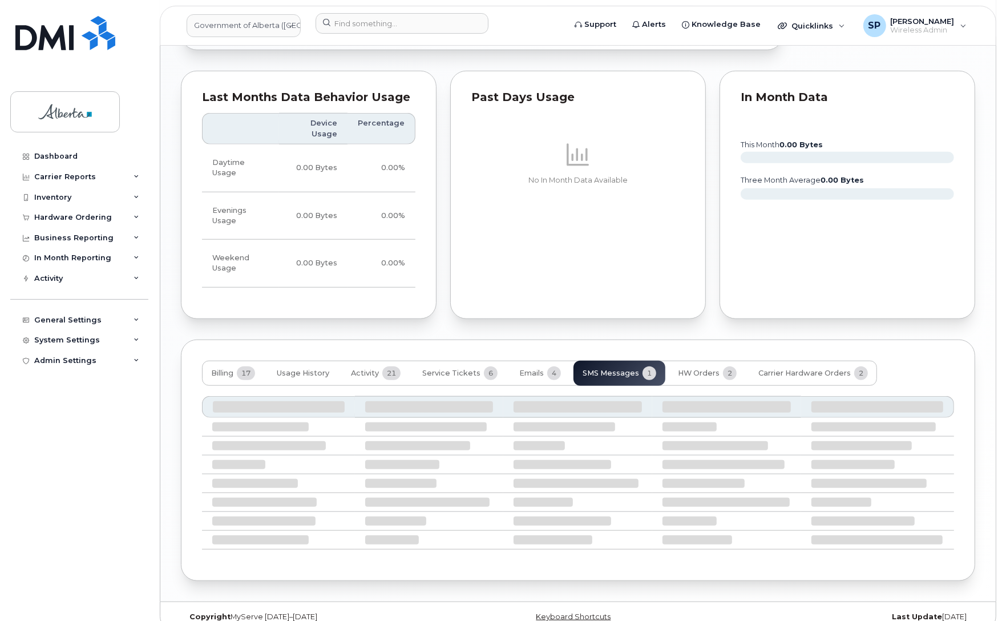
scroll to position [754, 0]
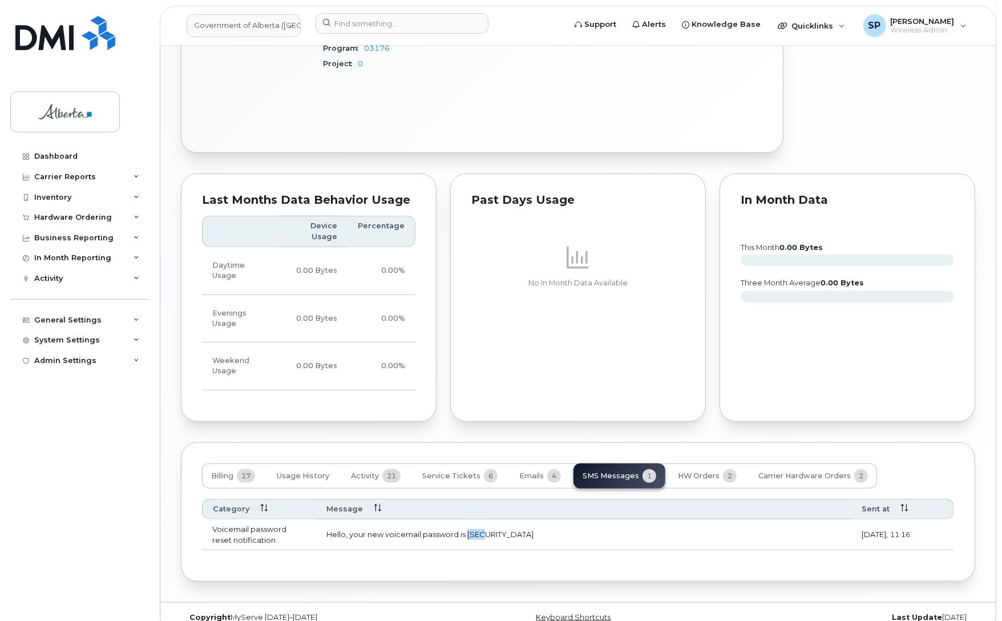
drag, startPoint x: 489, startPoint y: 518, endPoint x: 468, endPoint y: 519, distance: 21.7
click at [468, 519] on td "Hello, your new voicemail password is 1091" at bounding box center [583, 534] width 535 height 31
copy td "1091"
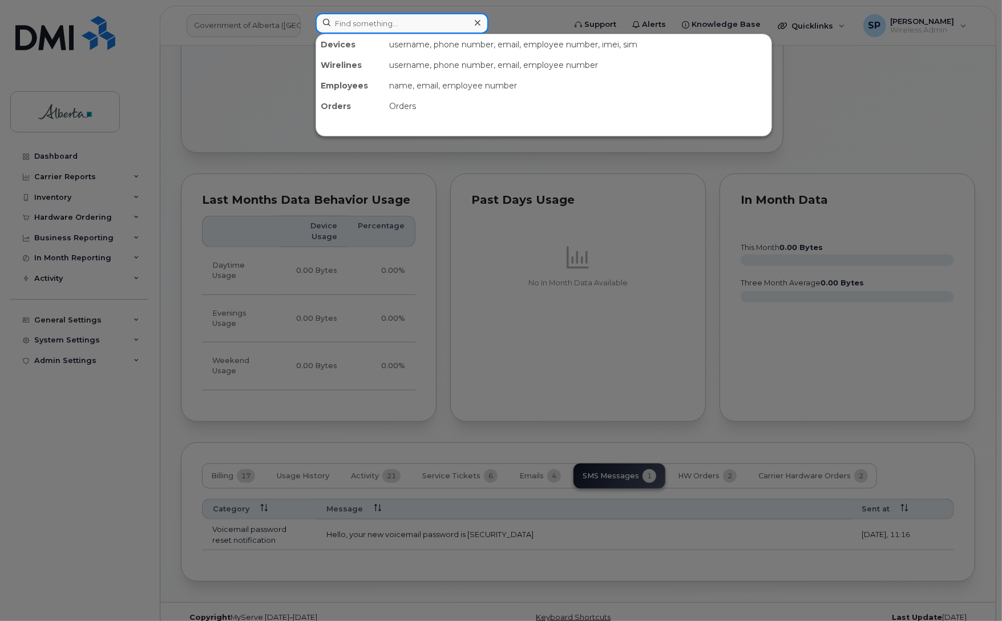
click at [434, 14] on input at bounding box center [401, 23] width 173 height 21
paste input "7809180366"
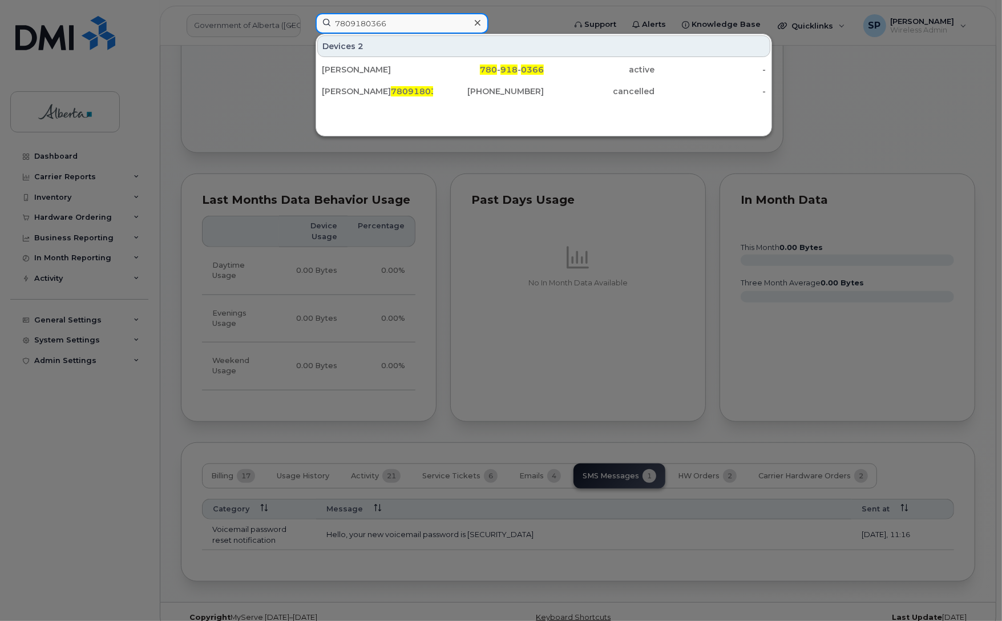
type input "7809180366"
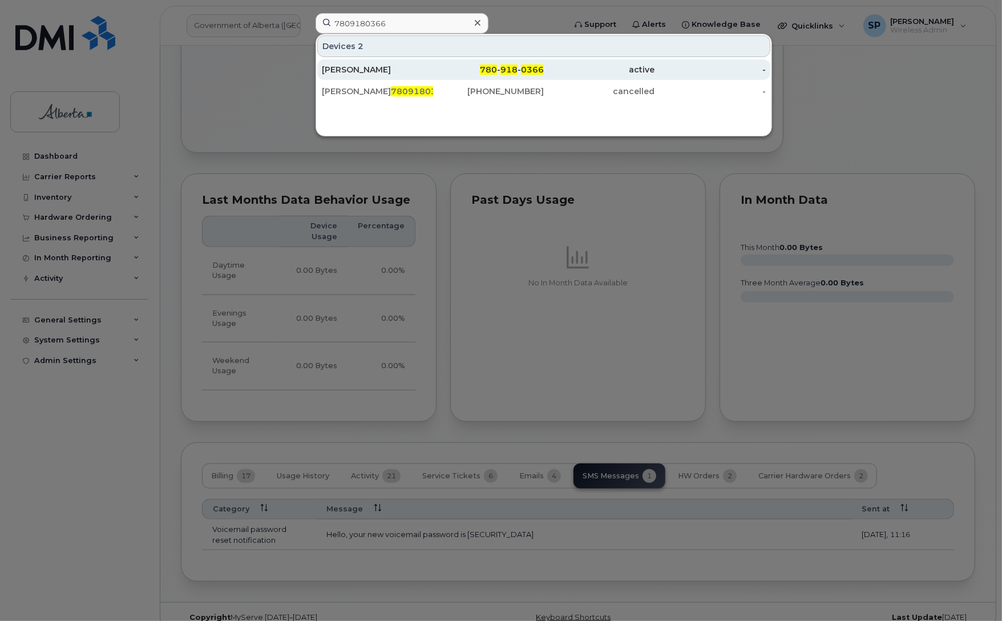
click at [357, 73] on div "[PERSON_NAME]" at bounding box center [377, 69] width 111 height 11
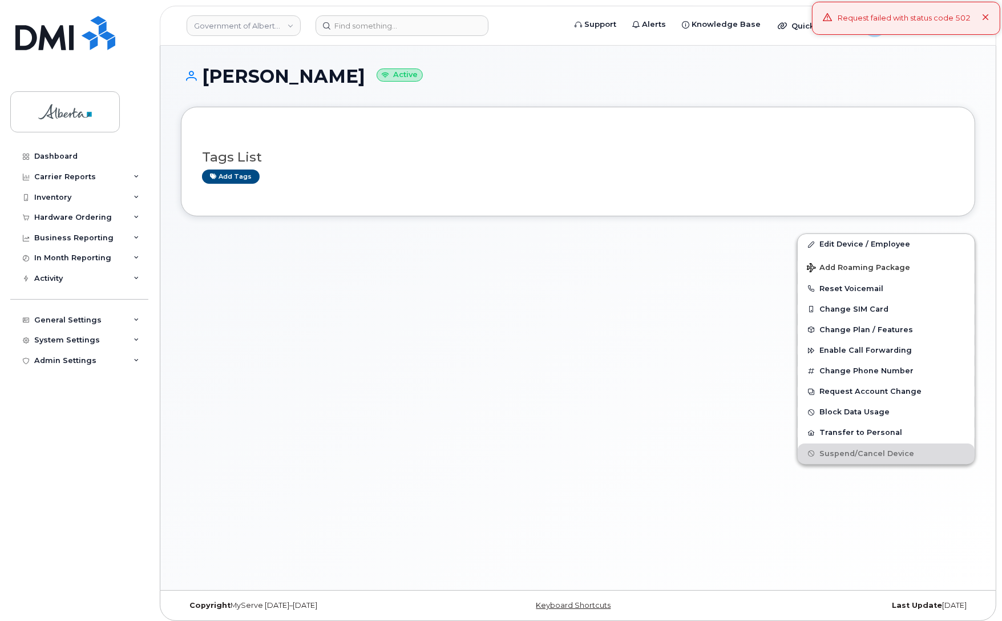
click at [902, 120] on div "Tags List Add tags" at bounding box center [578, 162] width 794 height 110
click at [423, 70] on h1 "[PERSON_NAME] Active" at bounding box center [578, 76] width 794 height 20
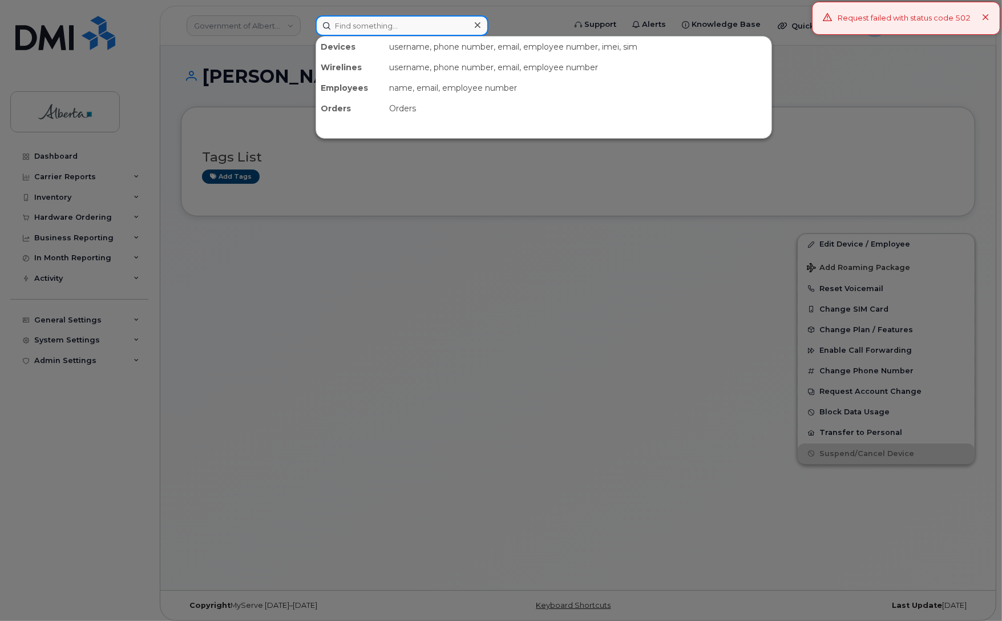
click at [334, 29] on input at bounding box center [401, 25] width 173 height 21
paste input "7809180366"
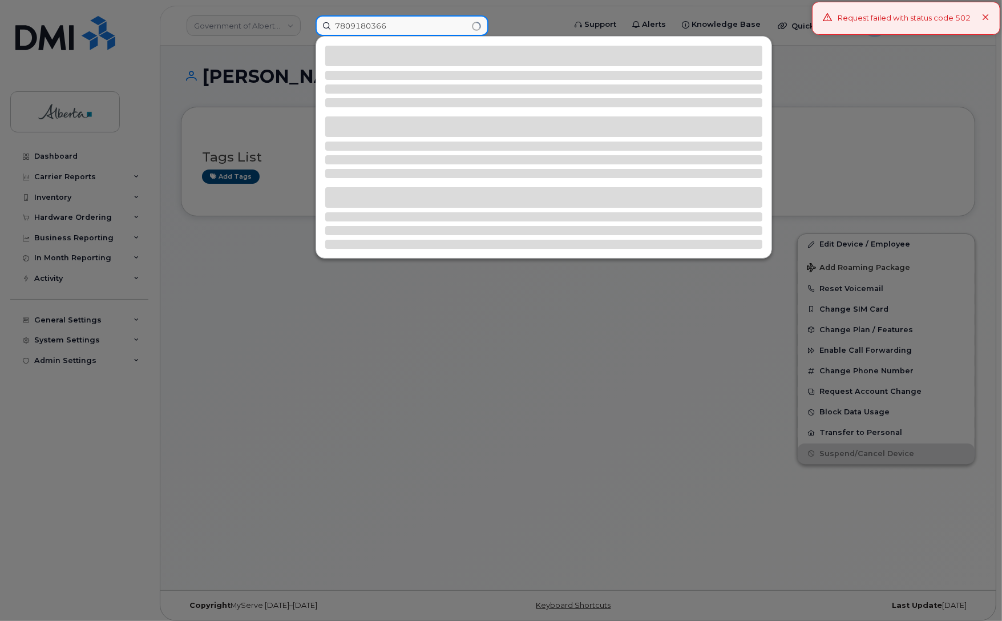
type input "7809180366"
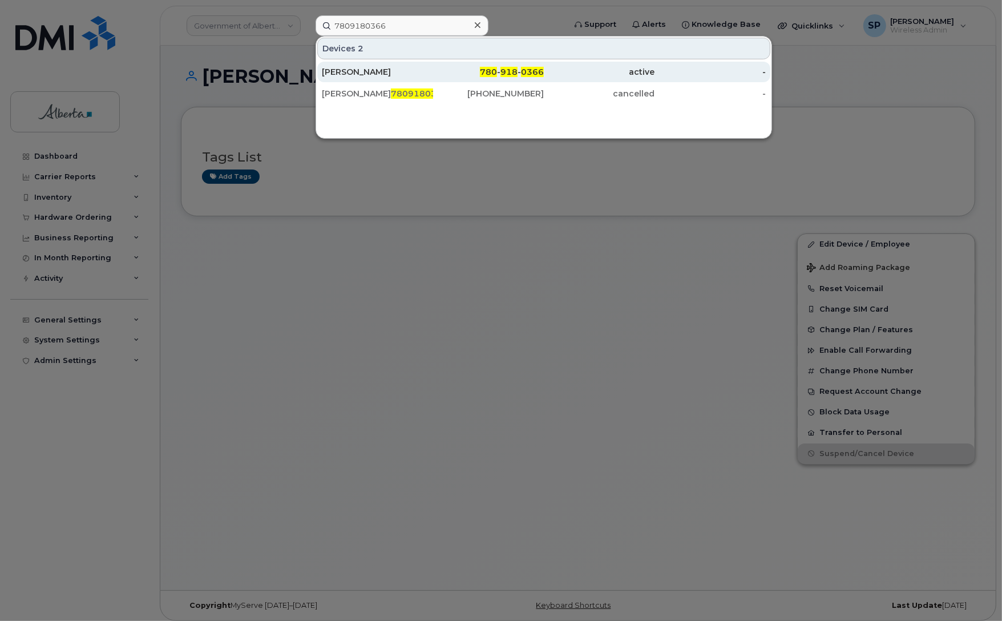
click at [527, 72] on span "0366" at bounding box center [532, 72] width 23 height 10
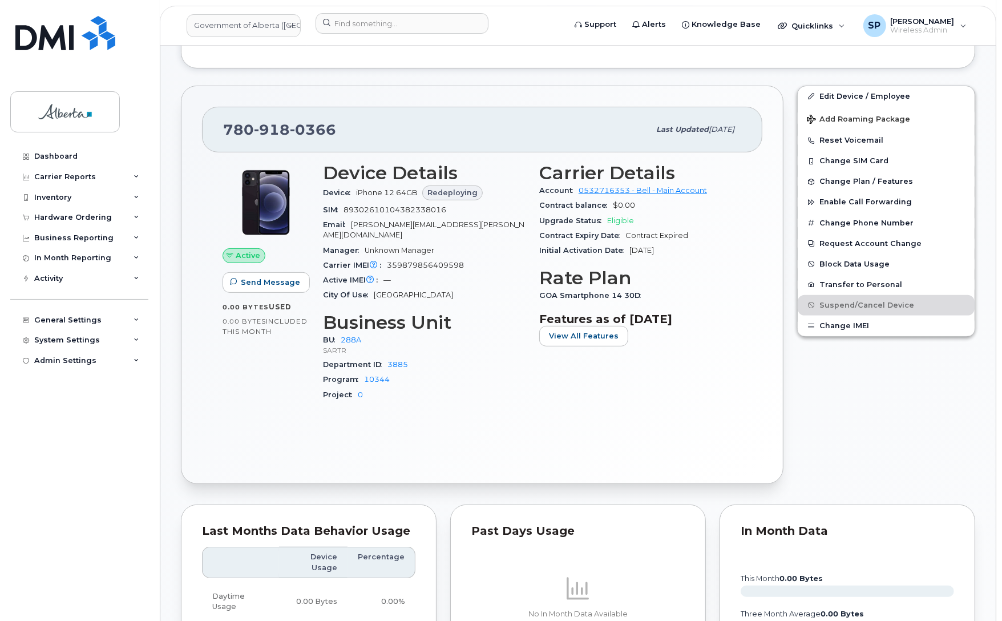
scroll to position [355, 0]
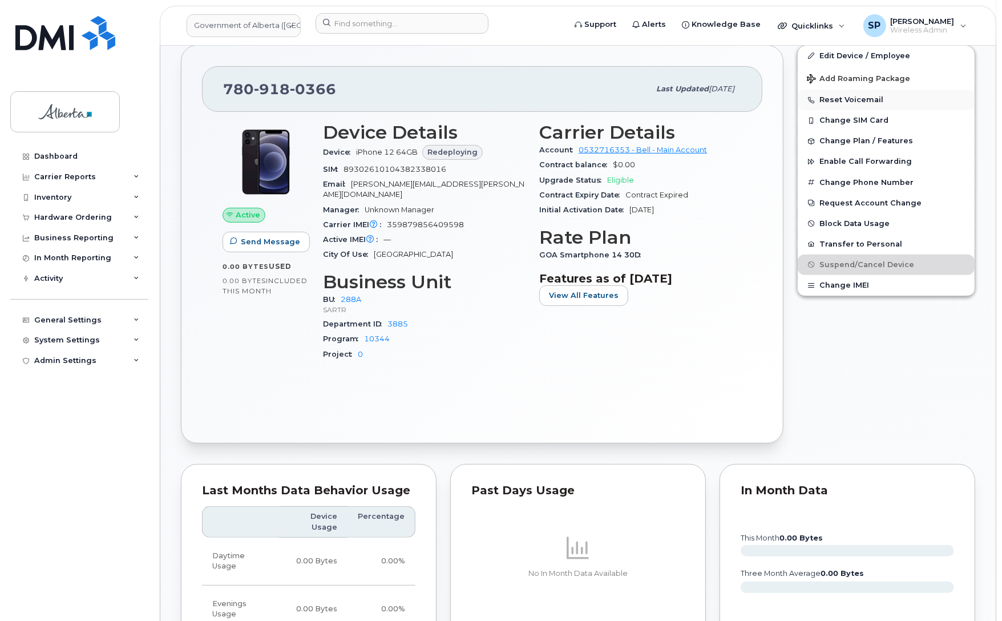
click at [862, 100] on button "Reset Voicemail" at bounding box center [886, 100] width 177 height 21
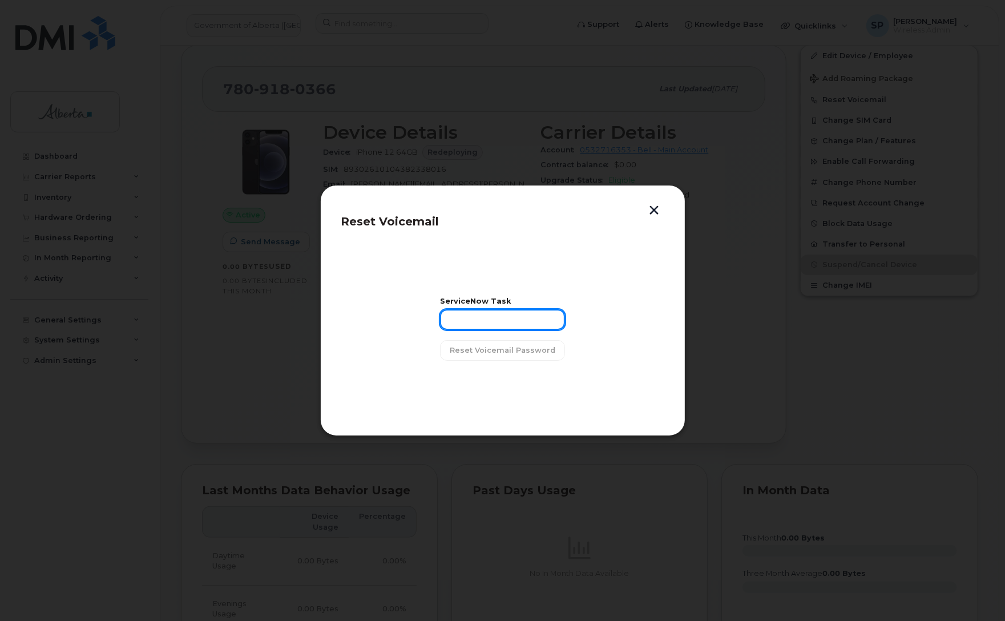
click at [471, 319] on input "text" at bounding box center [502, 319] width 125 height 21
paste input "SCTASK0858733"
type input "SCTASK0858733"
click at [501, 355] on span "Reset Voicemail Password" at bounding box center [503, 350] width 106 height 11
click at [508, 378] on span "Close" at bounding box center [502, 379] width 23 height 11
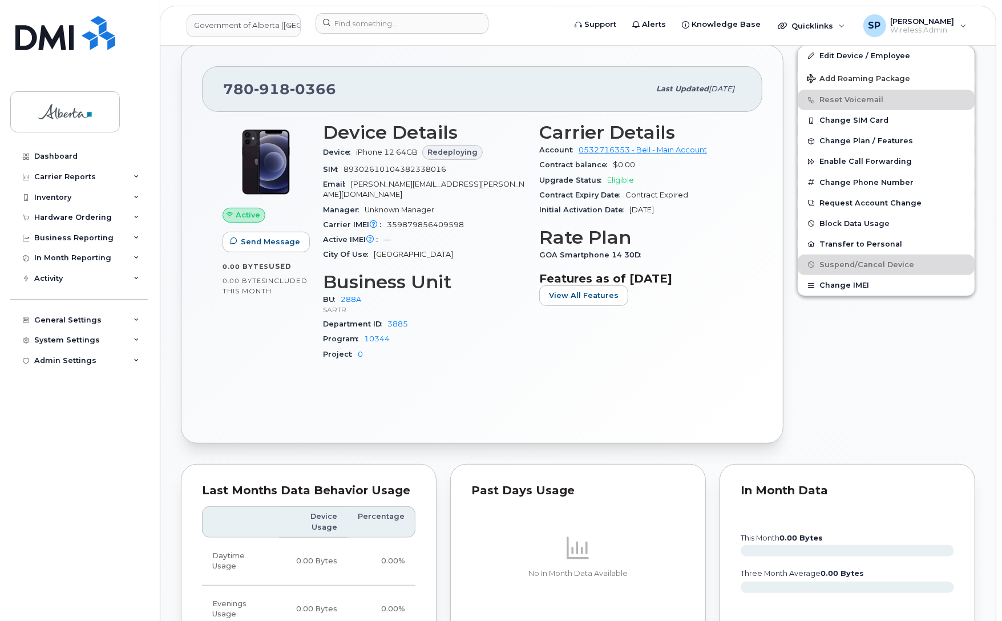
click at [929, 361] on div "Edit Device / Employee Add Roaming Package Reset Voicemail Change SIM Card Chan…" at bounding box center [886, 244] width 192 height 412
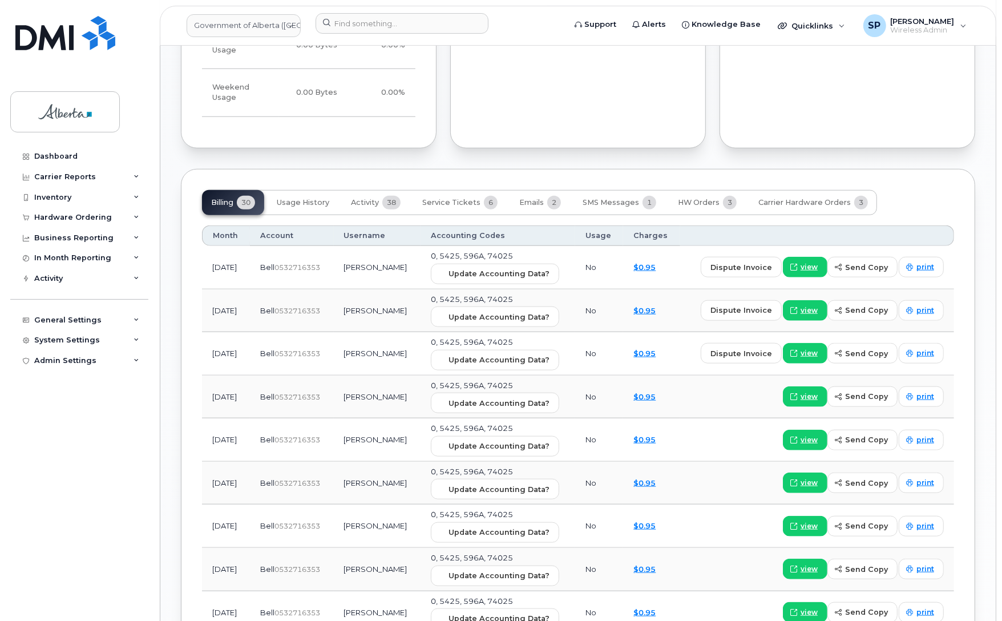
scroll to position [916, 0]
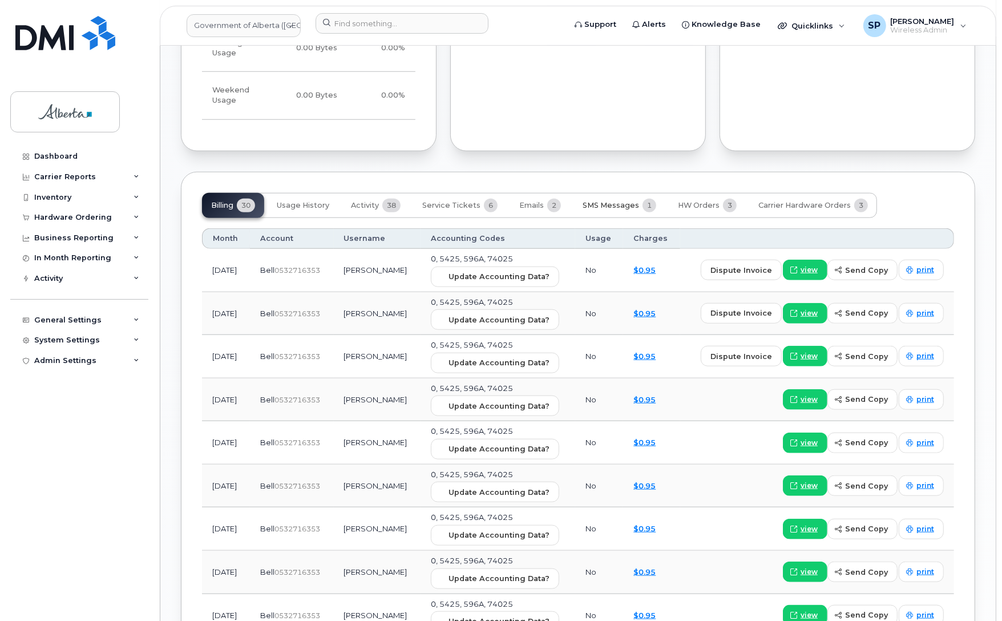
click at [617, 201] on span "SMS Messages" at bounding box center [610, 205] width 56 height 9
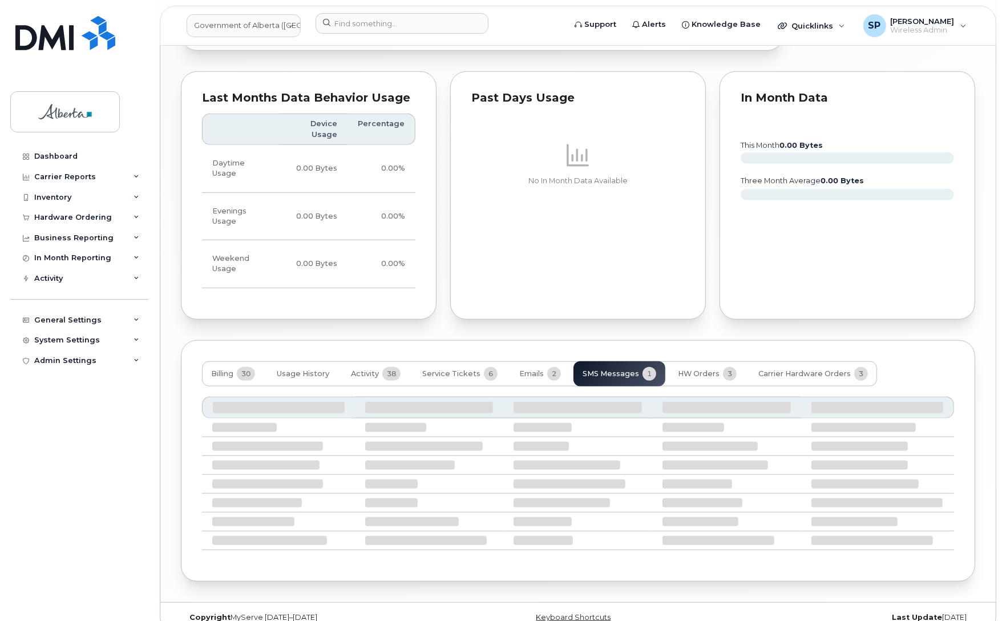
scroll to position [645, 0]
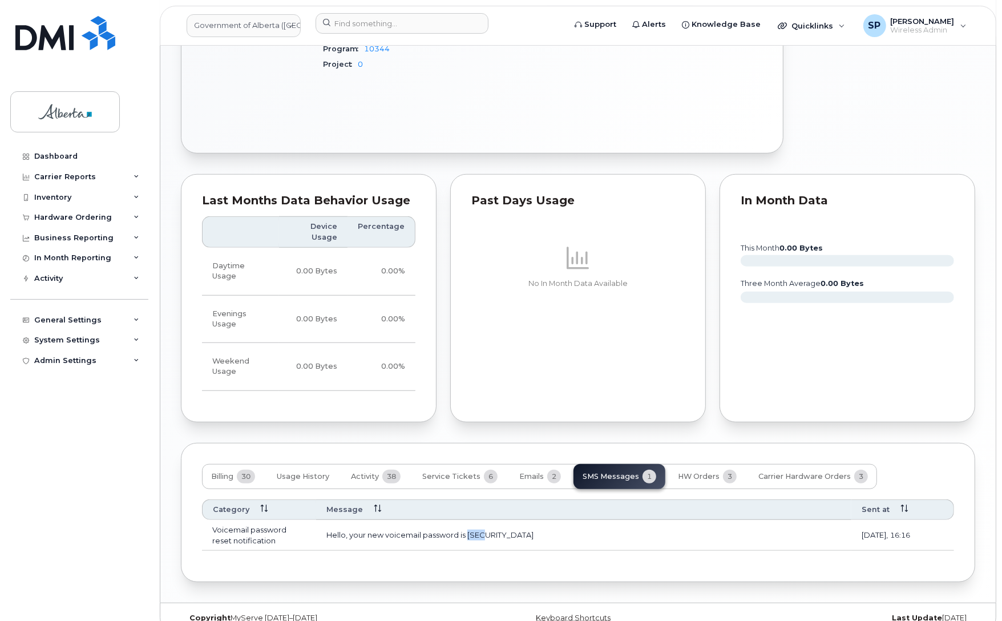
drag, startPoint x: 488, startPoint y: 515, endPoint x: 468, endPoint y: 515, distance: 20.5
click at [468, 520] on td "Hello, your new voicemail password is 5636" at bounding box center [583, 535] width 535 height 31
copy td "5636"
click at [377, 19] on input at bounding box center [401, 23] width 173 height 21
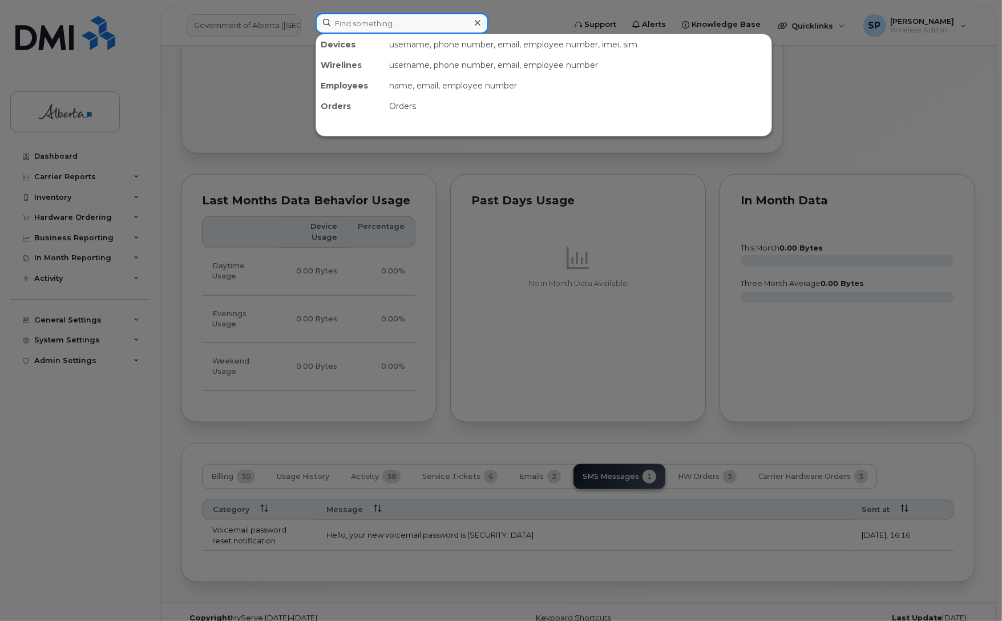
paste input "7809820416"
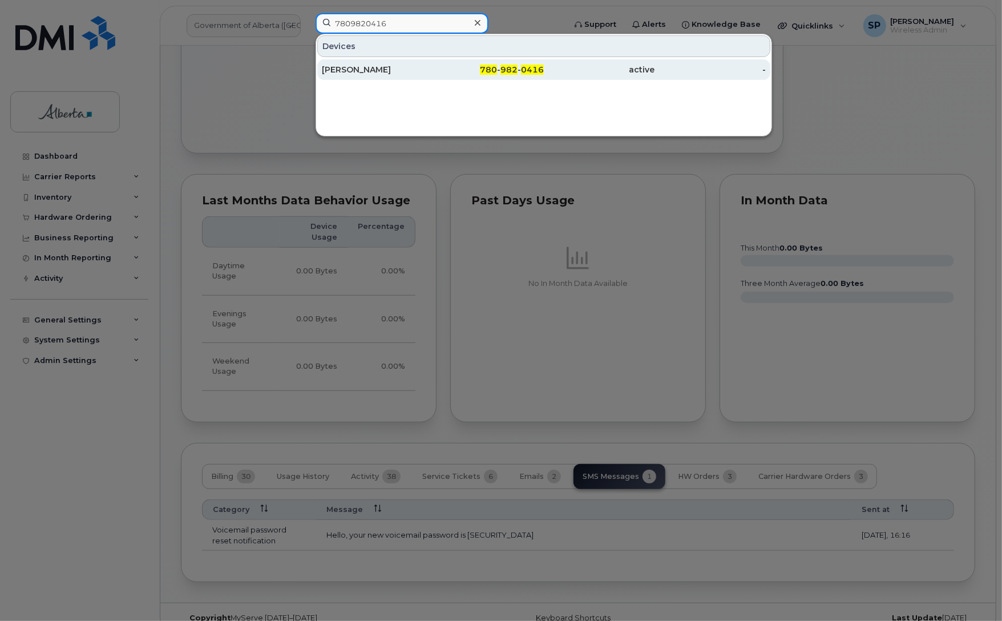
type input "7809820416"
click at [363, 69] on div "Tammy Elzinga" at bounding box center [377, 69] width 111 height 11
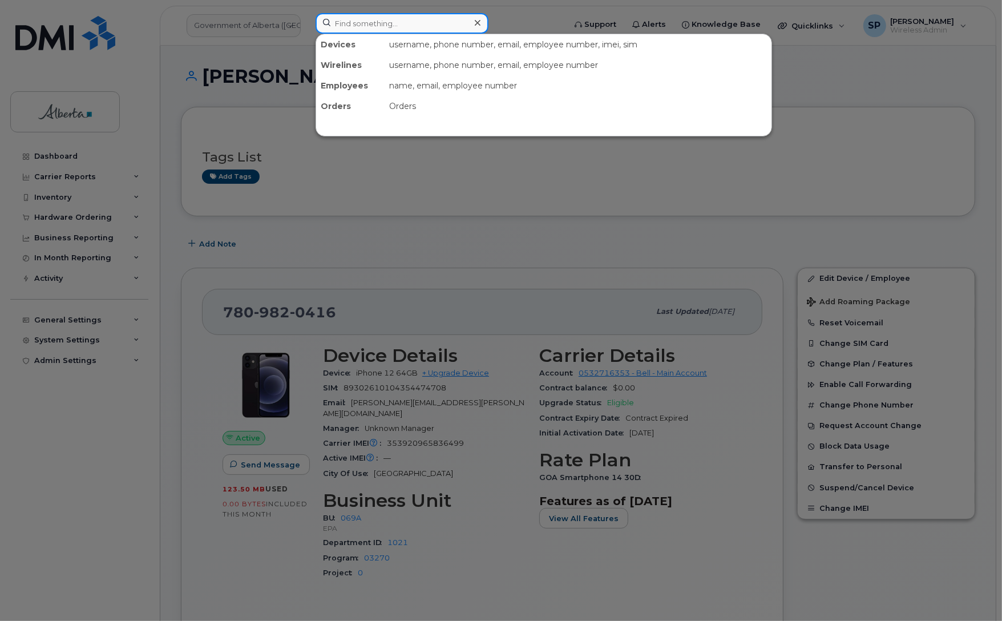
click at [383, 25] on input at bounding box center [401, 23] width 173 height 21
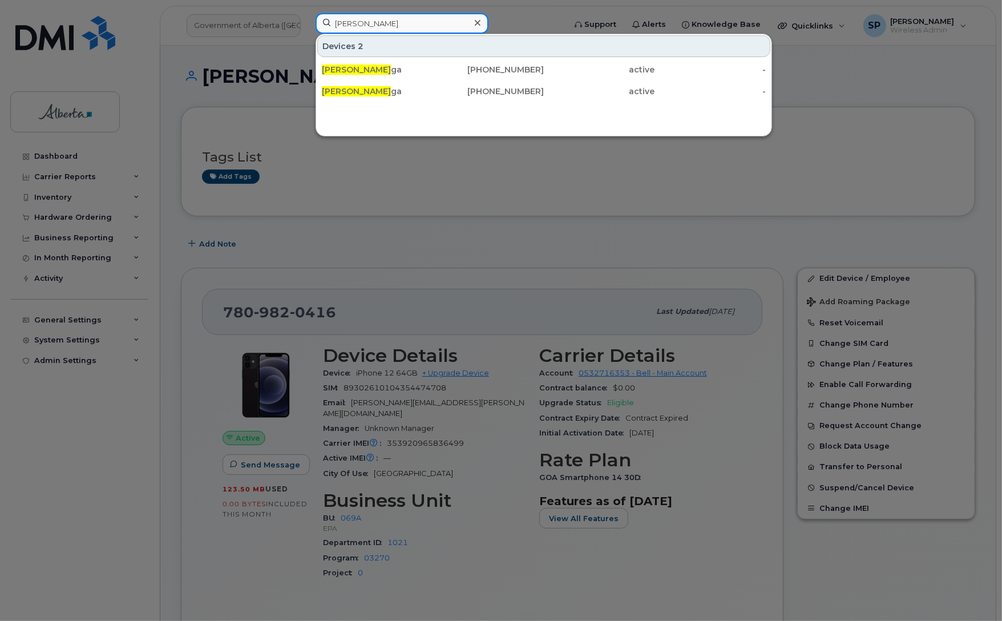
type input "[PERSON_NAME]"
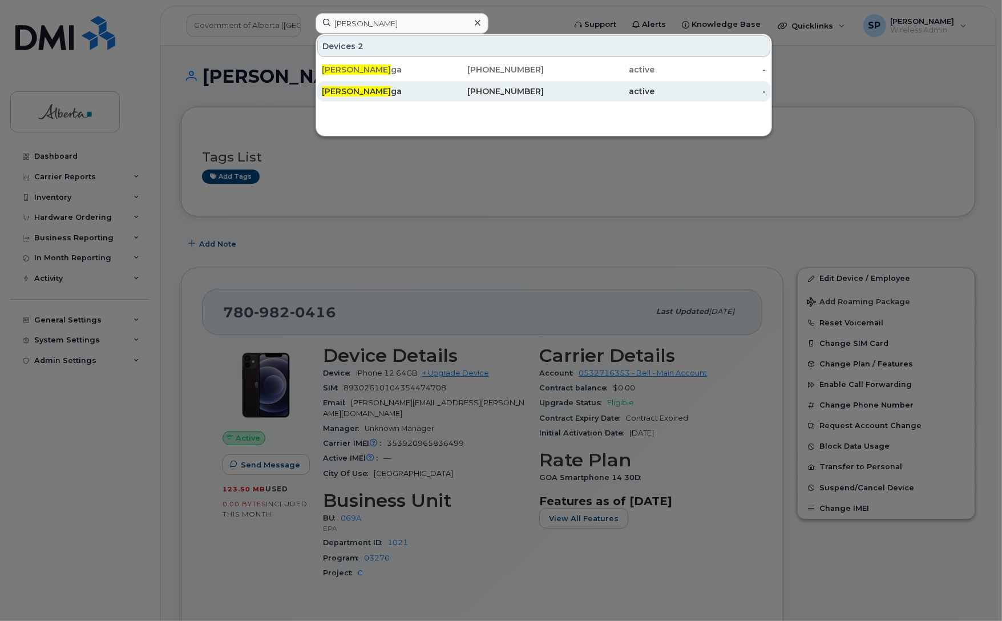
click at [363, 96] on span "[PERSON_NAME]" at bounding box center [356, 91] width 69 height 10
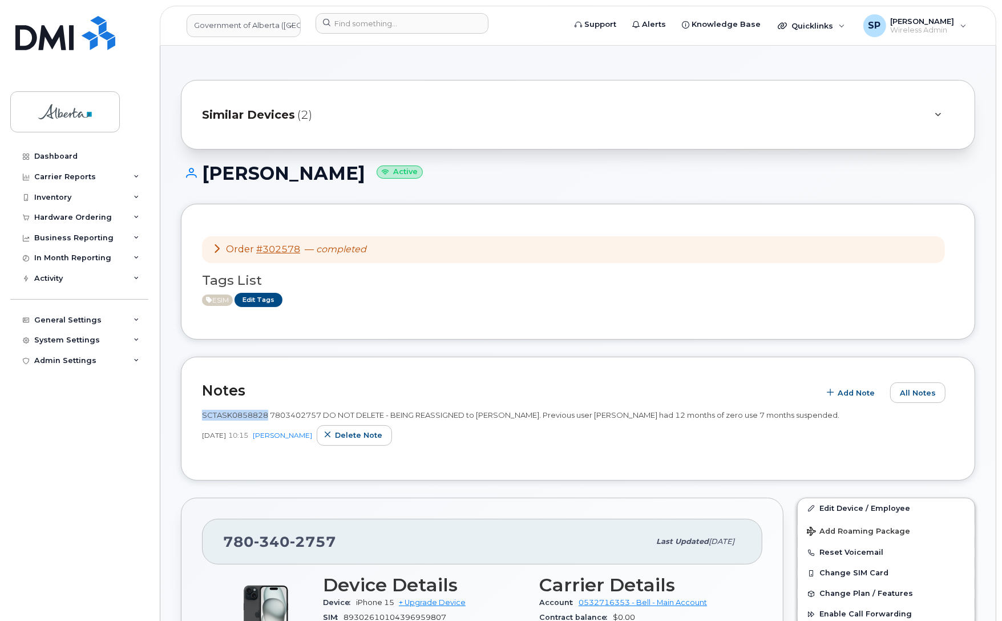
drag, startPoint x: 267, startPoint y: 412, endPoint x: 201, endPoint y: 415, distance: 66.2
click at [201, 415] on div "Notes Add Note All Notes SCTASK0858828 7803402757 DO NOT DELETE - BEING REASSIG…" at bounding box center [578, 419] width 794 height 124
copy span "SCTASK0858828"
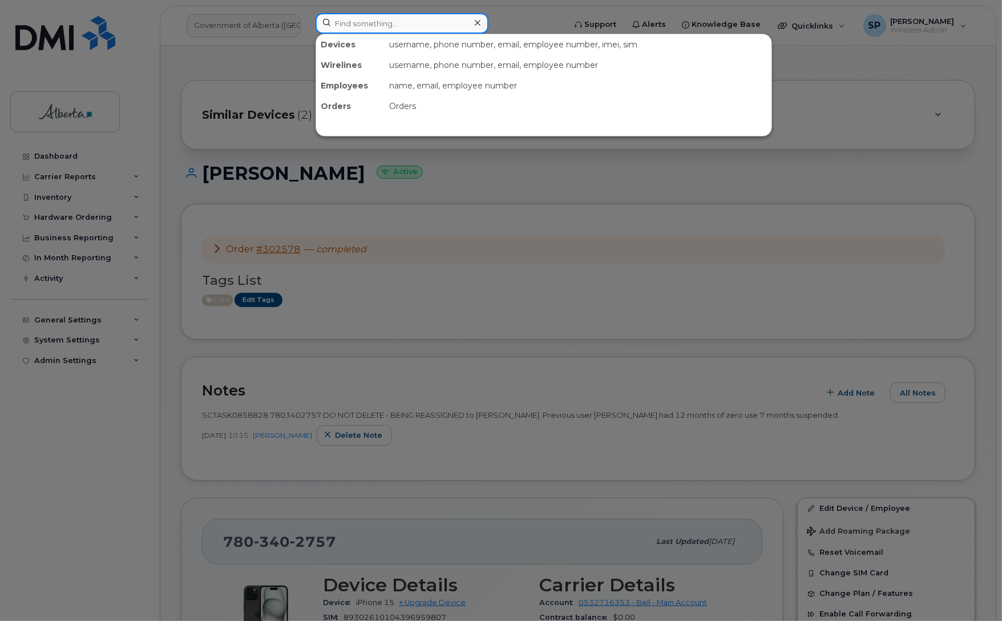
click at [394, 23] on input at bounding box center [401, 23] width 173 height 21
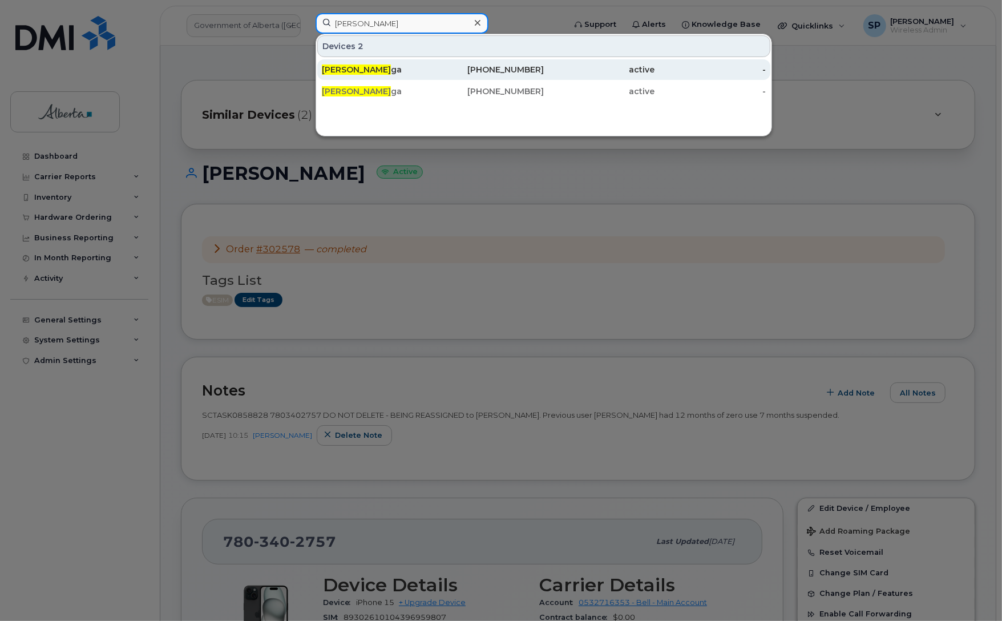
type input "Tammy Elzin"
click at [389, 70] on div "Tammy Elzin ga" at bounding box center [377, 69] width 111 height 11
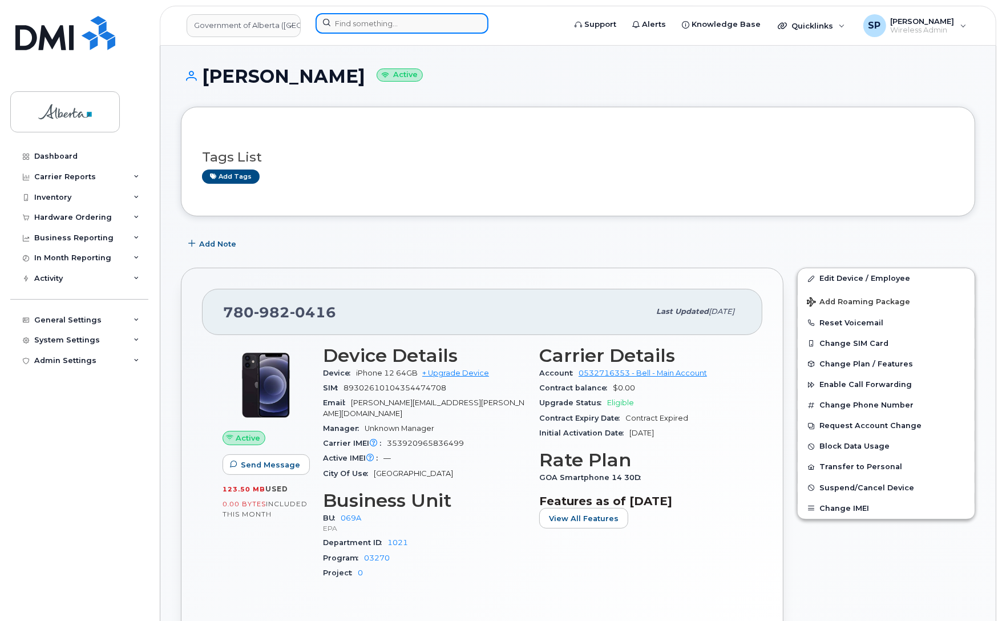
click at [358, 21] on input at bounding box center [401, 23] width 173 height 21
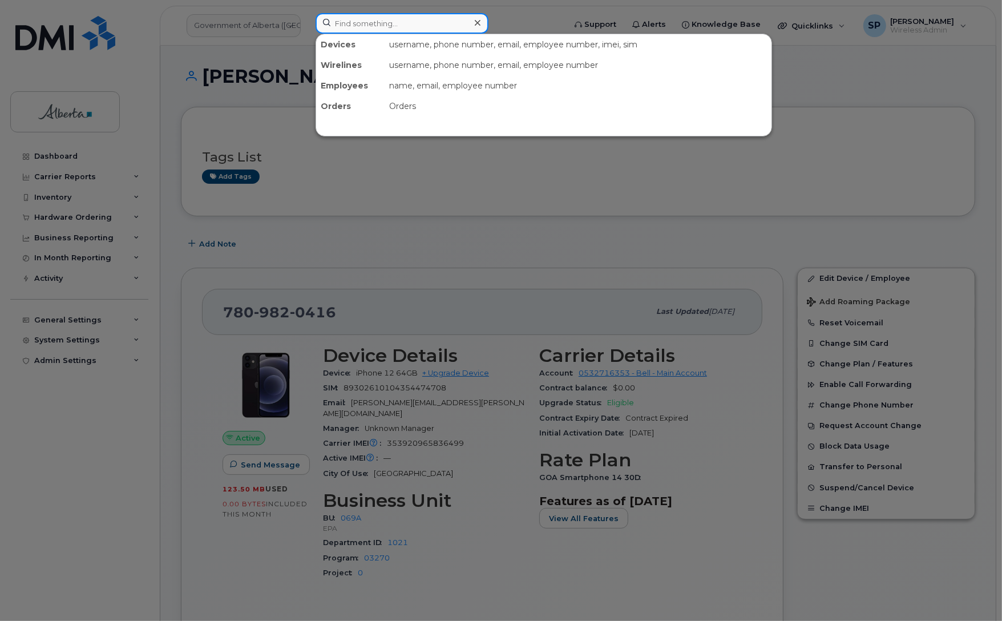
paste input "780) 918-0366"
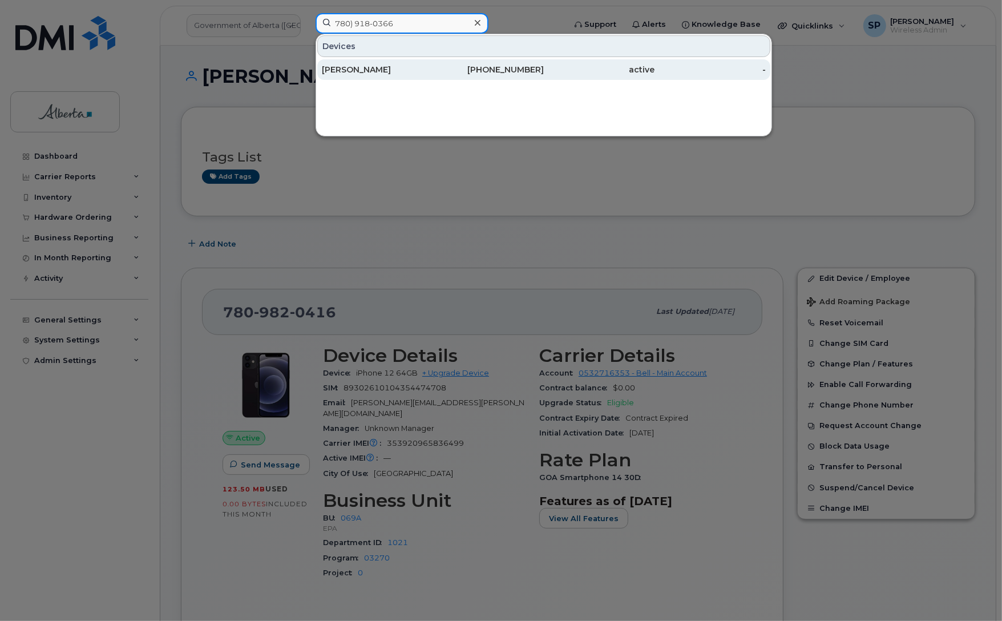
type input "780) 918-0366"
click at [371, 70] on div "[PERSON_NAME]" at bounding box center [377, 69] width 111 height 11
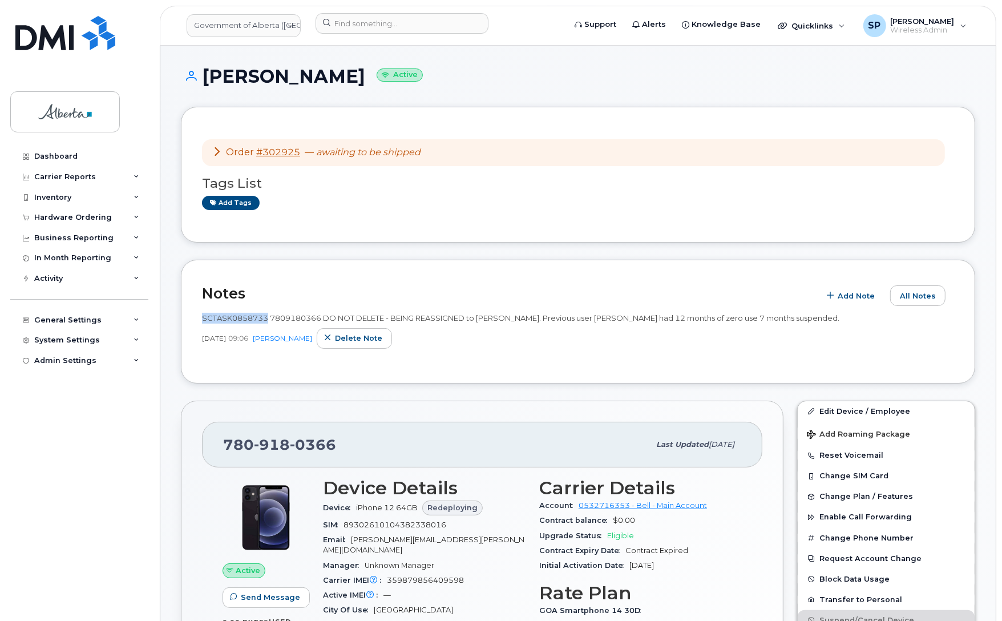
drag, startPoint x: 266, startPoint y: 320, endPoint x: 201, endPoint y: 318, distance: 65.6
click at [201, 318] on div "Notes Add Note All Notes SCTASK0858733 7809180366 DO NOT DELETE - BEING REASSIG…" at bounding box center [578, 322] width 794 height 124
copy span "SCTASK0858733"
